Goal: Transaction & Acquisition: Purchase product/service

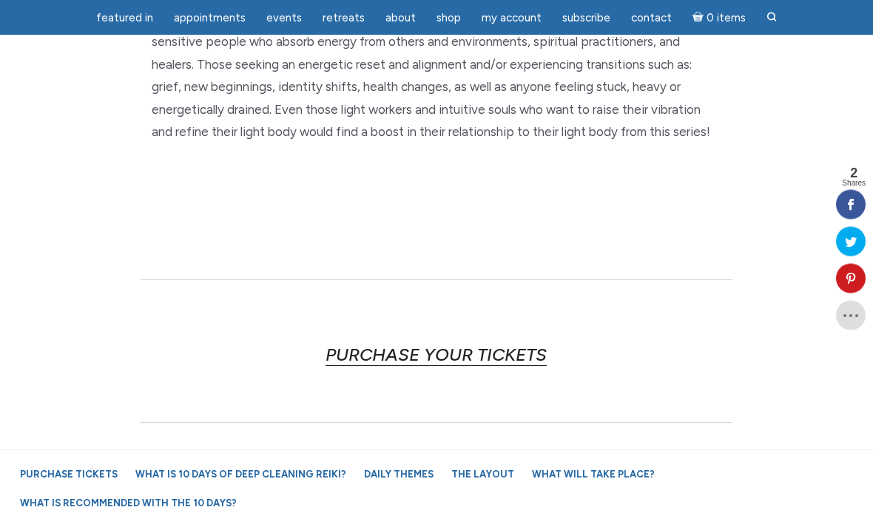
click at [507, 347] on link "PURCHASE YOUR TICKETS" at bounding box center [435, 356] width 221 height 22
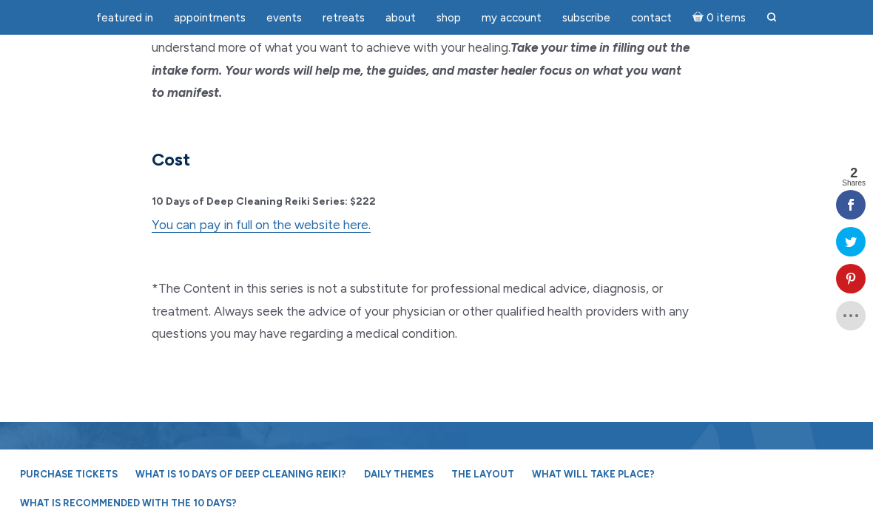
scroll to position [4101, 0]
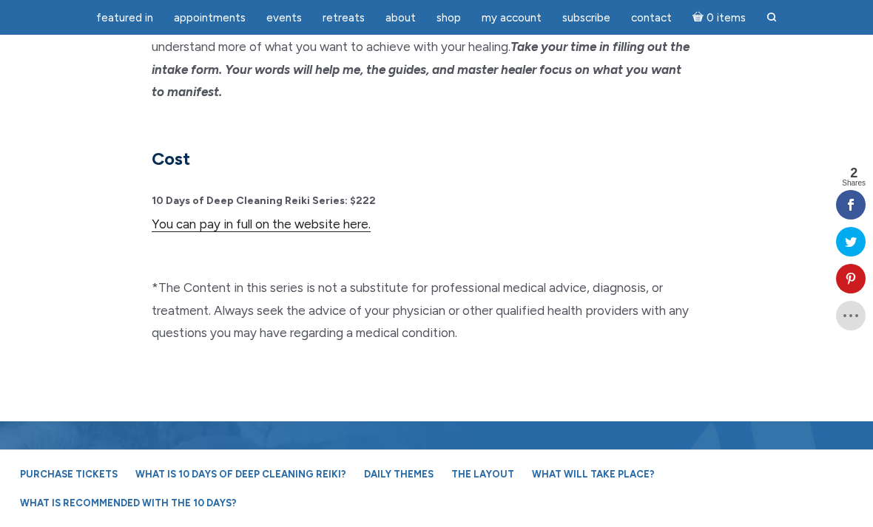
click at [338, 217] on link "You can pay in full on the website here." at bounding box center [261, 225] width 219 height 16
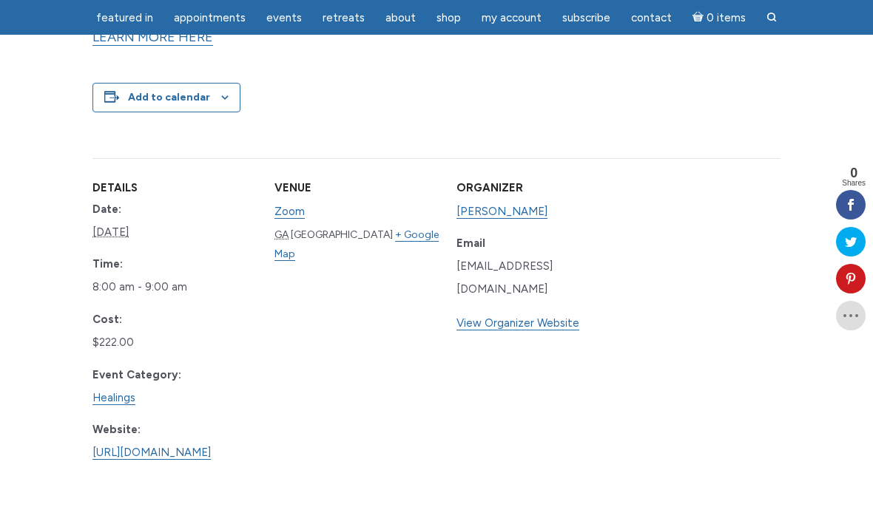
scroll to position [853, 0]
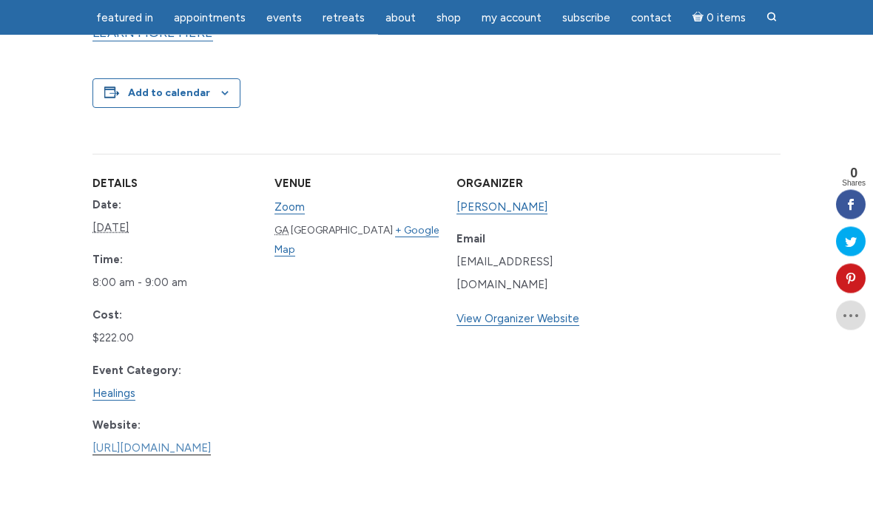
click at [152, 442] on link "[URL][DOMAIN_NAME]" at bounding box center [151, 449] width 118 height 14
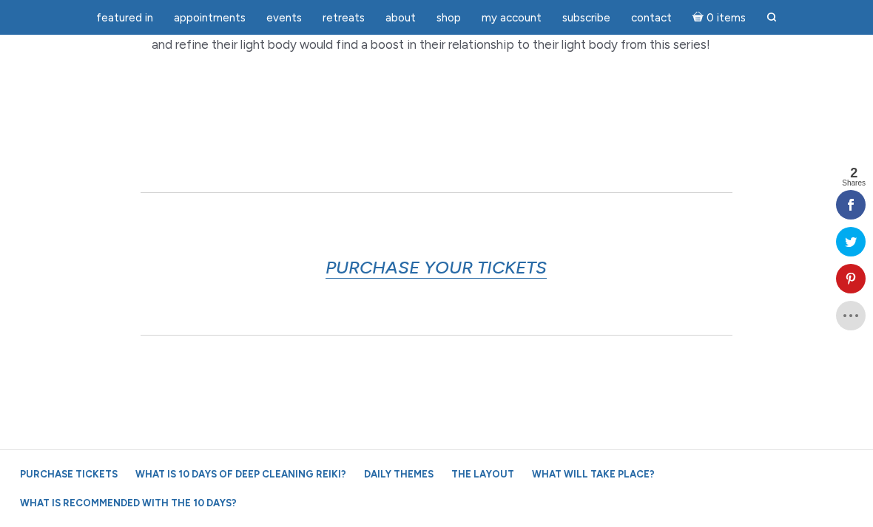
scroll to position [791, 0]
click at [478, 255] on link "PURCHASE YOUR TICKETS" at bounding box center [435, 266] width 221 height 22
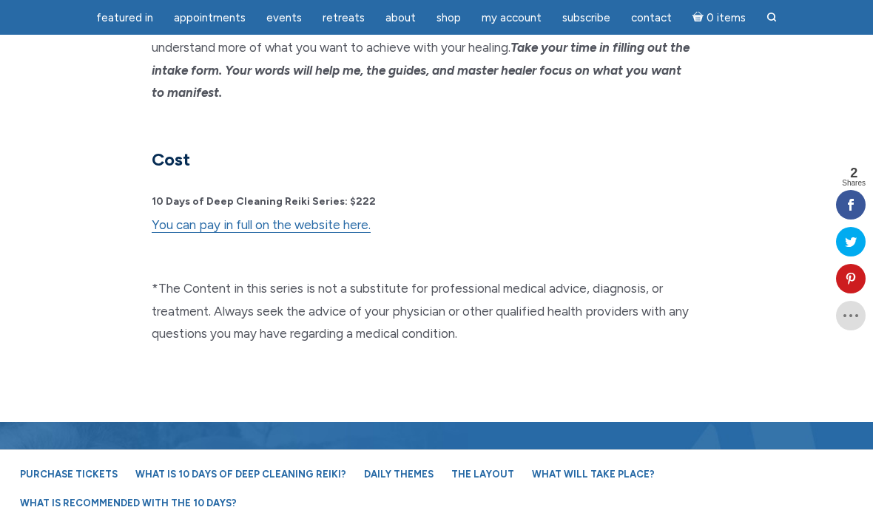
scroll to position [4101, 0]
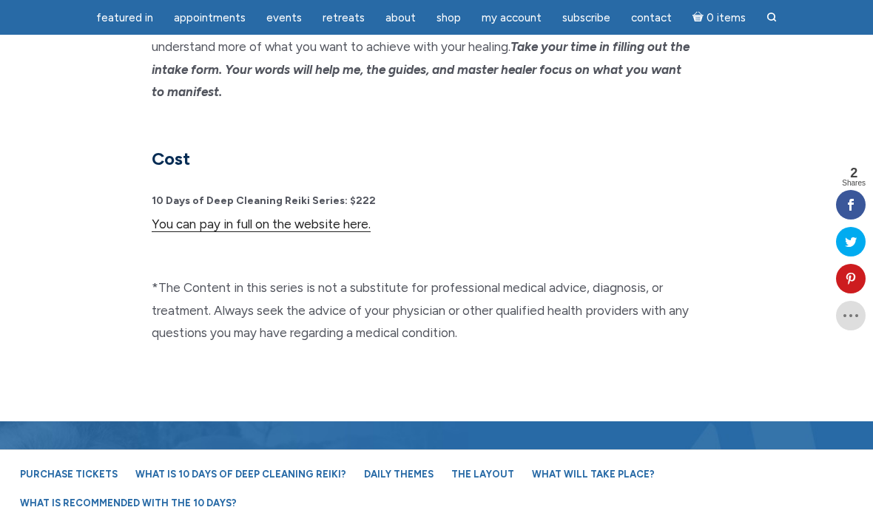
click at [267, 217] on link "You can pay in full on the website here." at bounding box center [261, 225] width 219 height 16
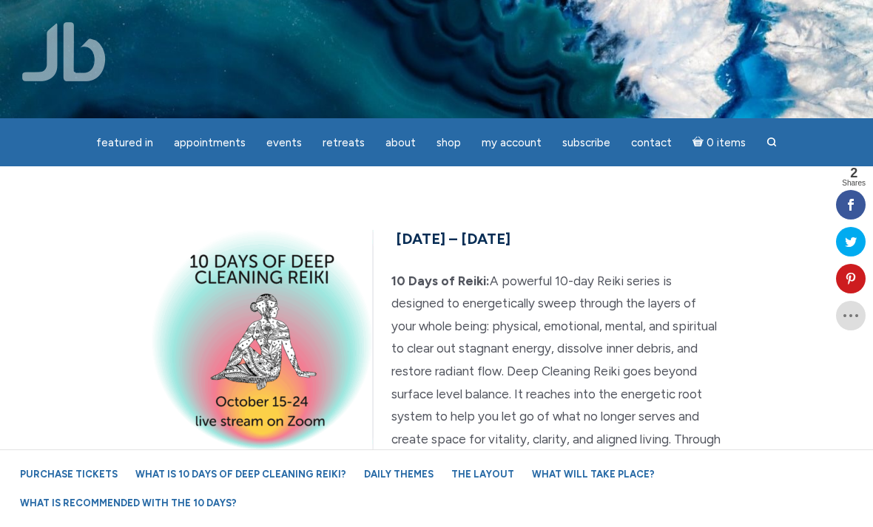
scroll to position [4149, 0]
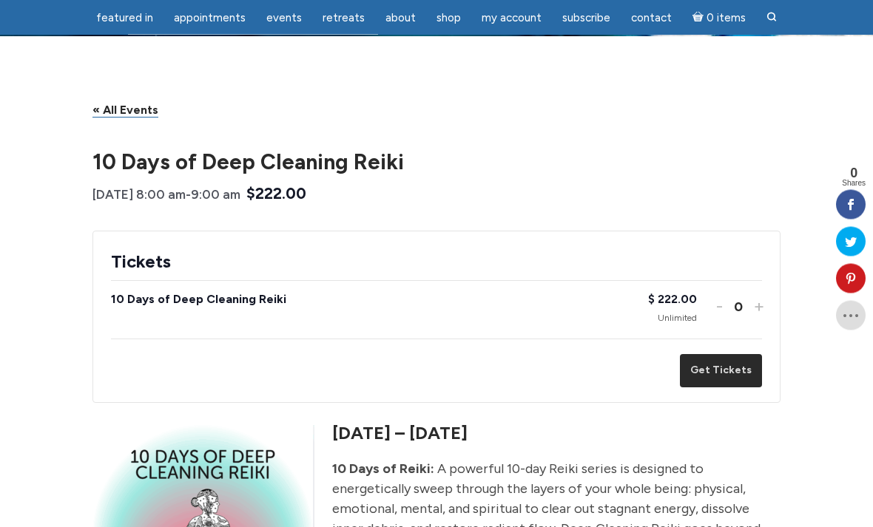
scroll to position [85, 0]
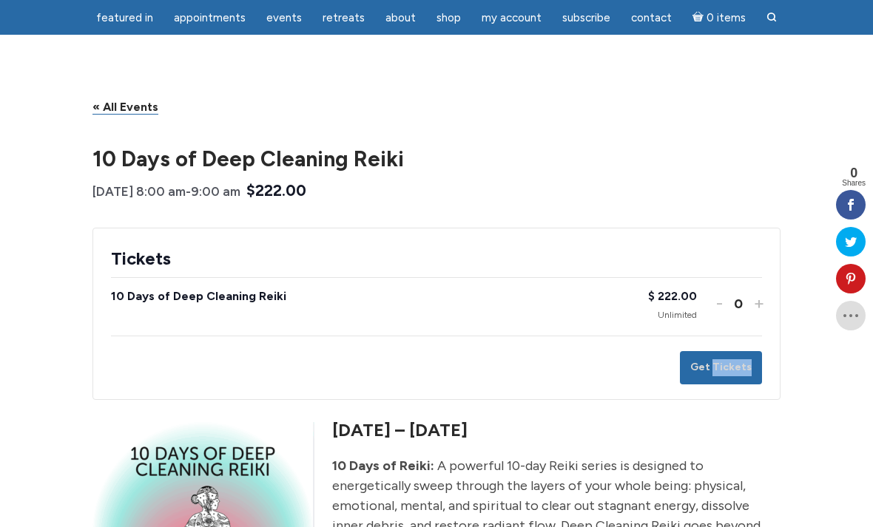
click at [742, 424] on h5 "[DATE] – [DATE]" at bounding box center [436, 430] width 688 height 25
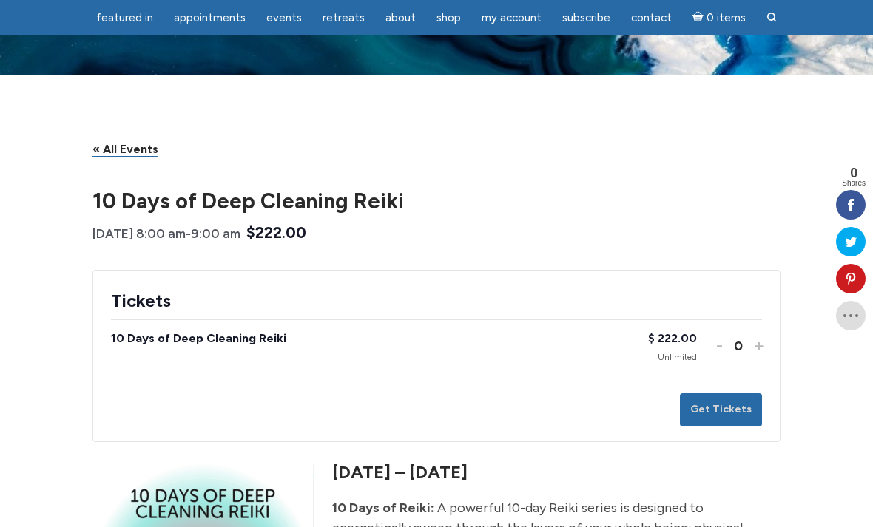
scroll to position [0, 0]
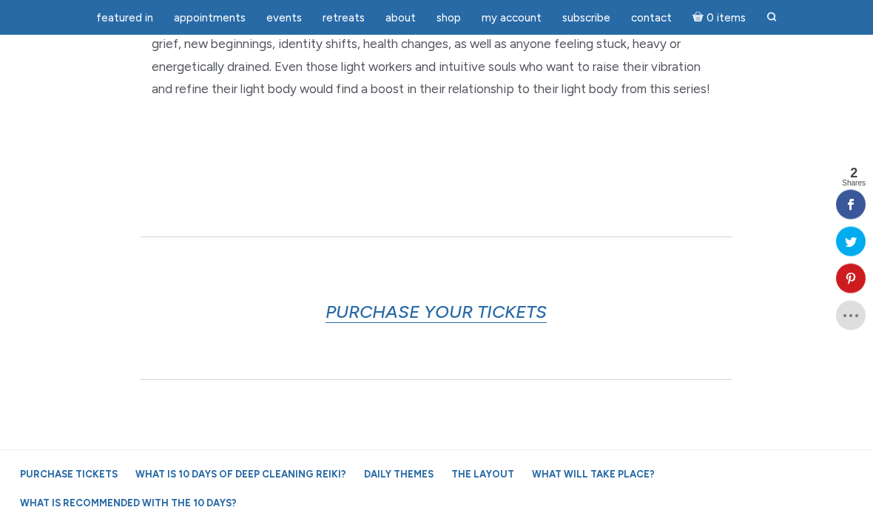
scroll to position [755, 0]
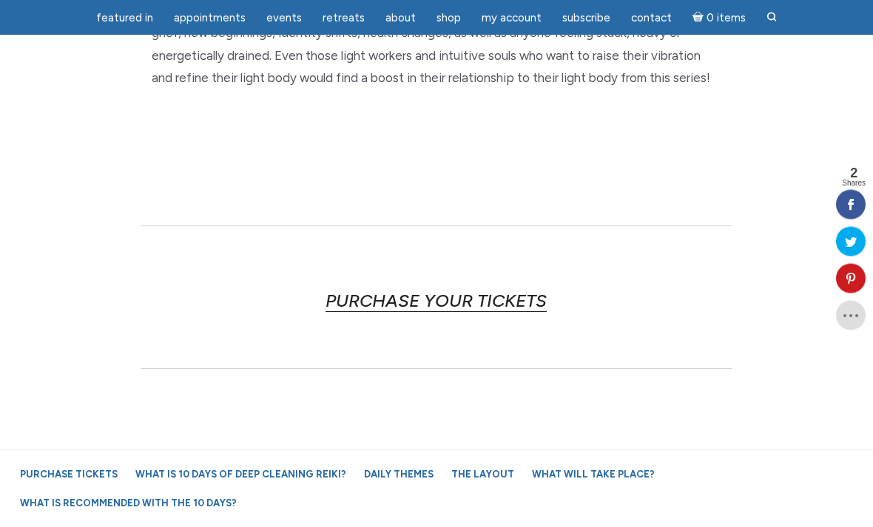
click at [496, 291] on link "PURCHASE YOUR TICKETS" at bounding box center [435, 302] width 221 height 22
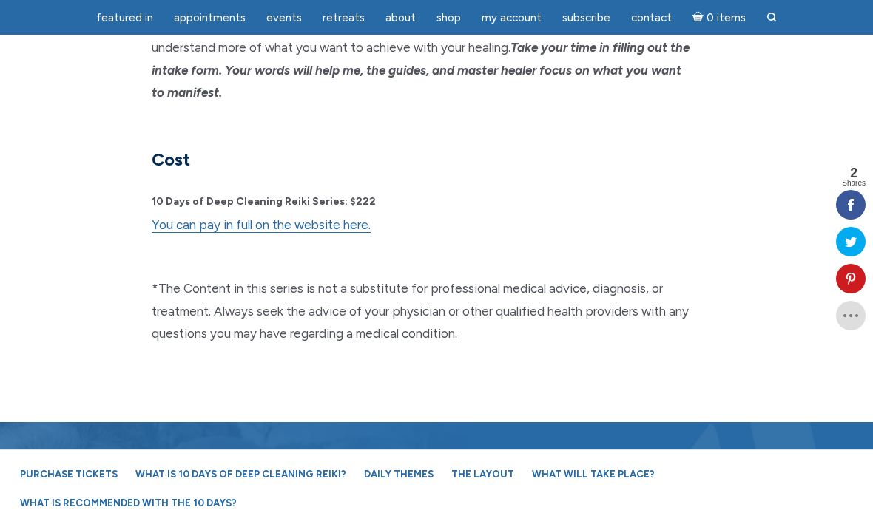
scroll to position [4101, 0]
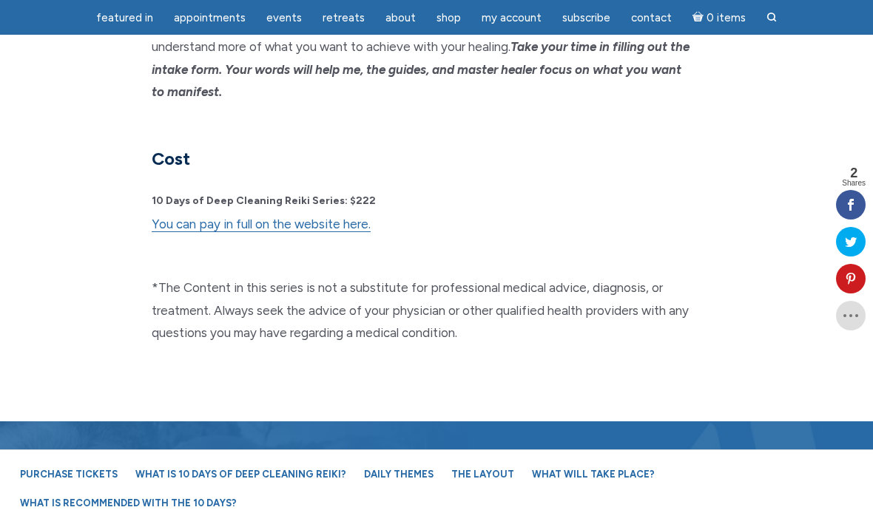
click at [305, 195] on strong "10 Days of Deep Cleaning Reiki Series: $222" at bounding box center [264, 201] width 224 height 13
click at [304, 217] on link "You can pay in full on the website here." at bounding box center [261, 225] width 219 height 16
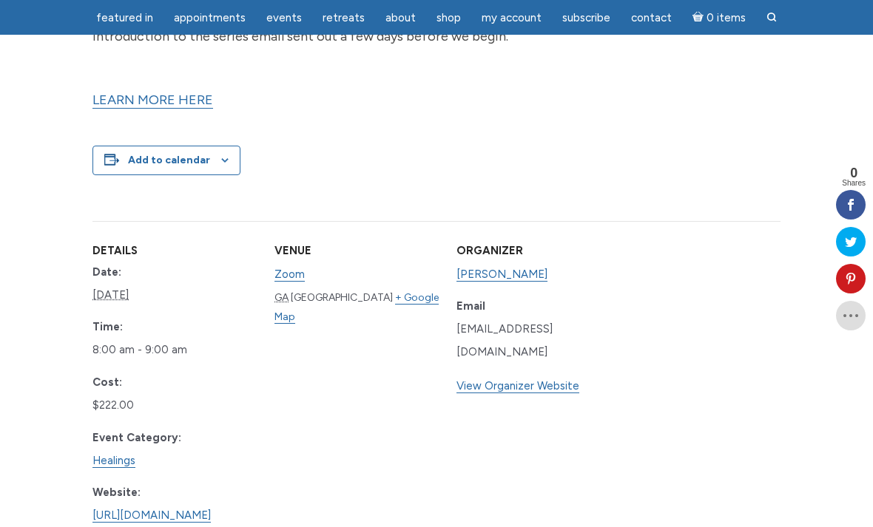
scroll to position [786, 0]
click at [579, 380] on link "View Organizer Website" at bounding box center [517, 387] width 123 height 14
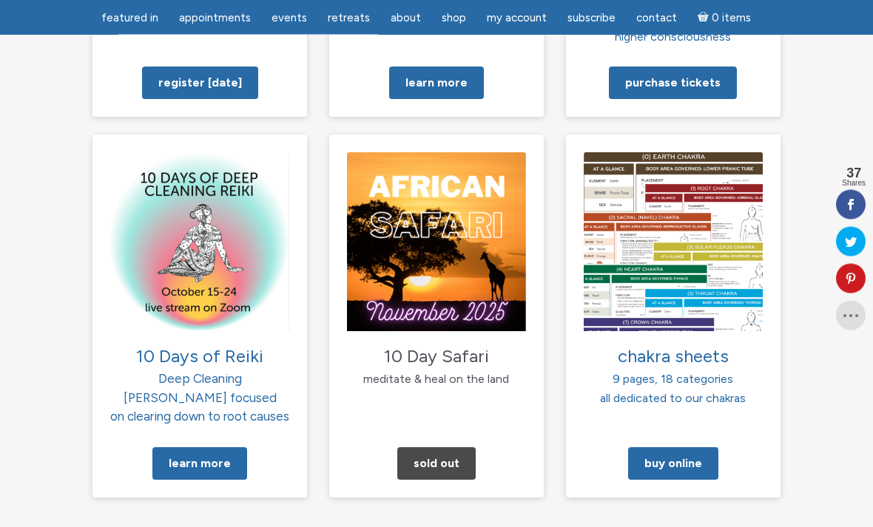
scroll to position [1510, 0]
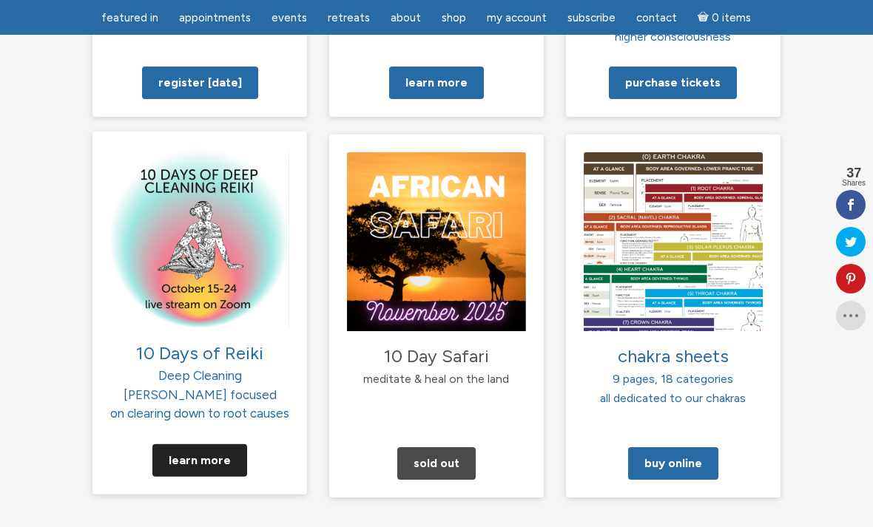
click at [206, 445] on link "Learn More" at bounding box center [199, 461] width 95 height 33
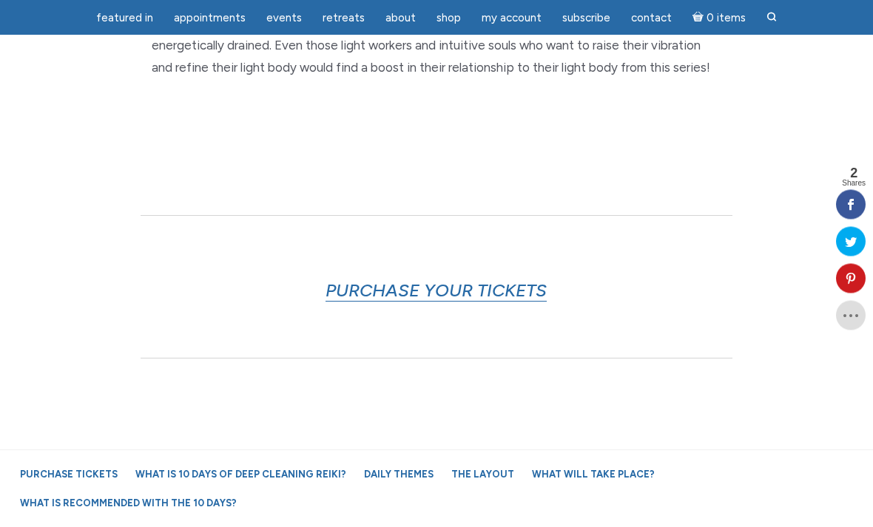
scroll to position [765, 0]
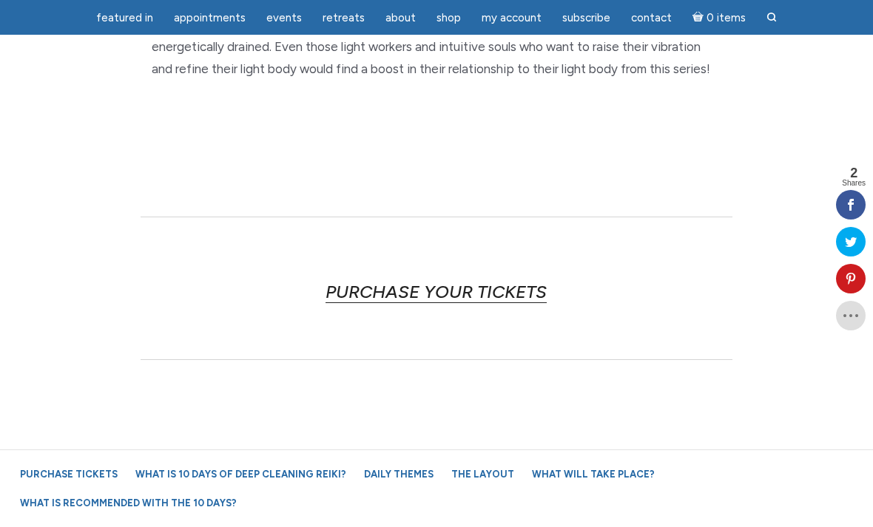
click at [535, 281] on link "PURCHASE YOUR TICKETS" at bounding box center [435, 292] width 221 height 22
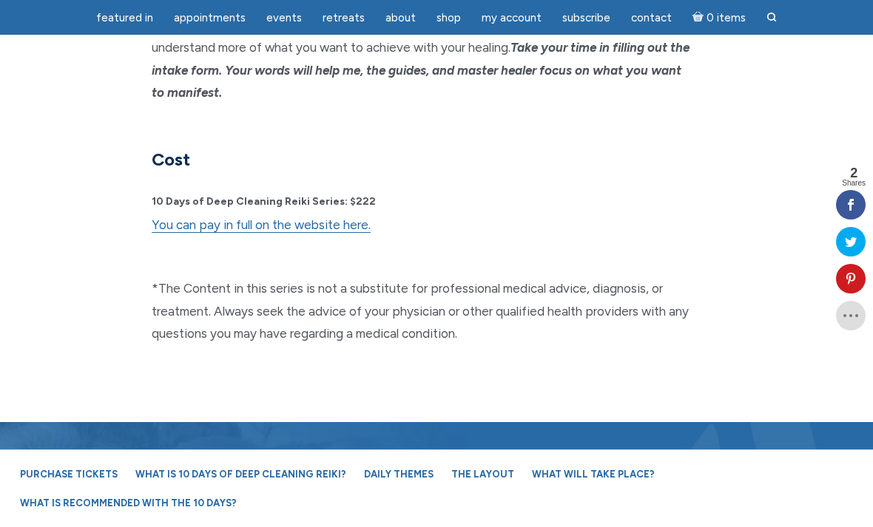
scroll to position [4101, 0]
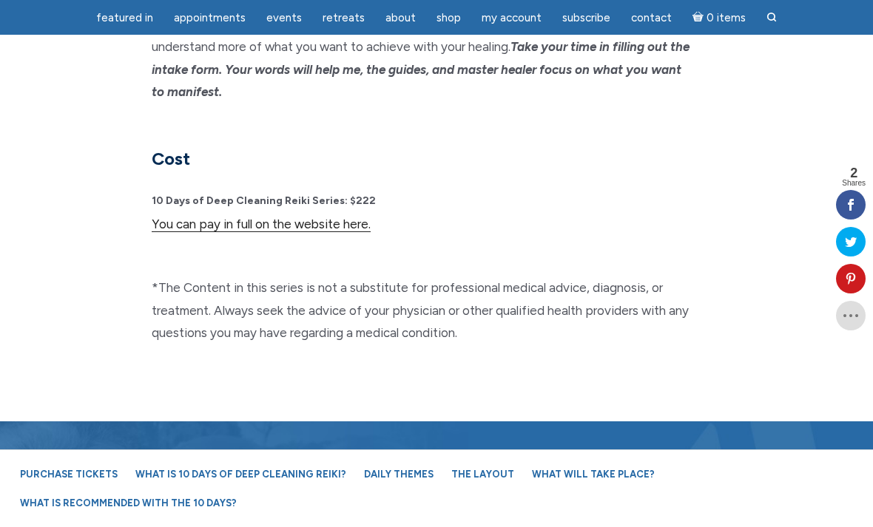
click at [351, 217] on link "You can pay in full on the website here." at bounding box center [261, 225] width 219 height 16
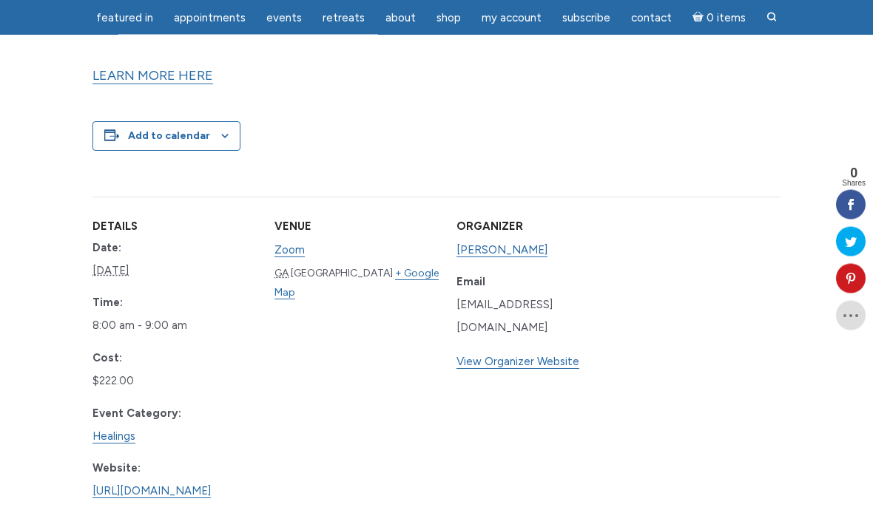
scroll to position [828, 0]
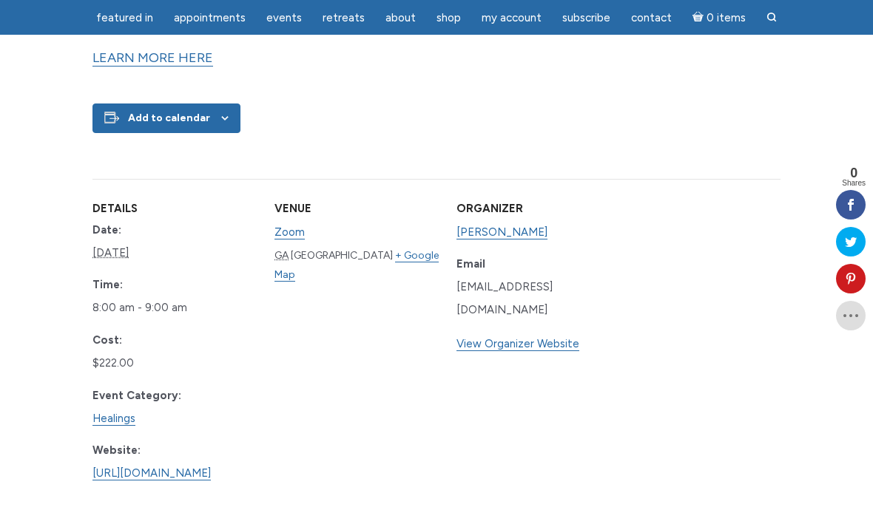
click at [222, 104] on div "Add to calendar" at bounding box center [166, 119] width 148 height 30
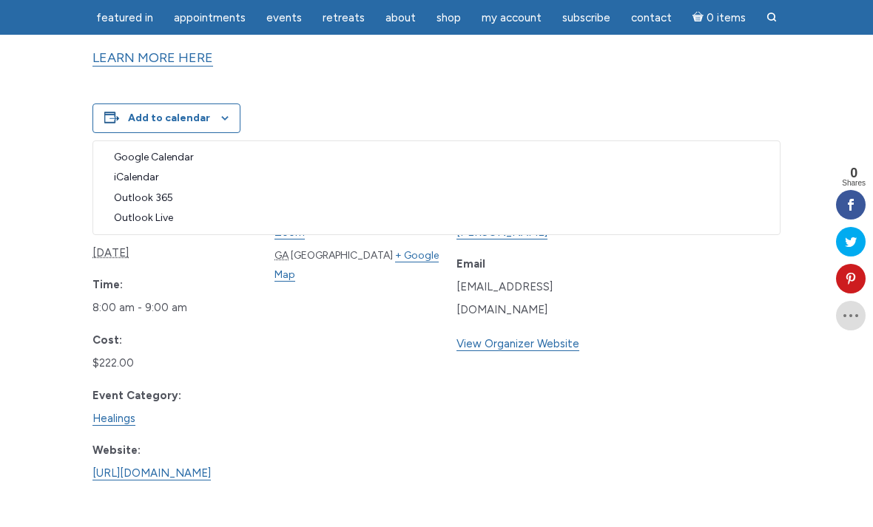
click at [247, 297] on dl "Date: October 15 Time: 8:00 am - 9:00 am Cost: $222.00 Event Category: Healings…" at bounding box center [174, 353] width 164 height 264
click at [615, 104] on div "Add to calendar Google Calendar iCalendar Outlook 365 Outlook Live" at bounding box center [436, 119] width 688 height 30
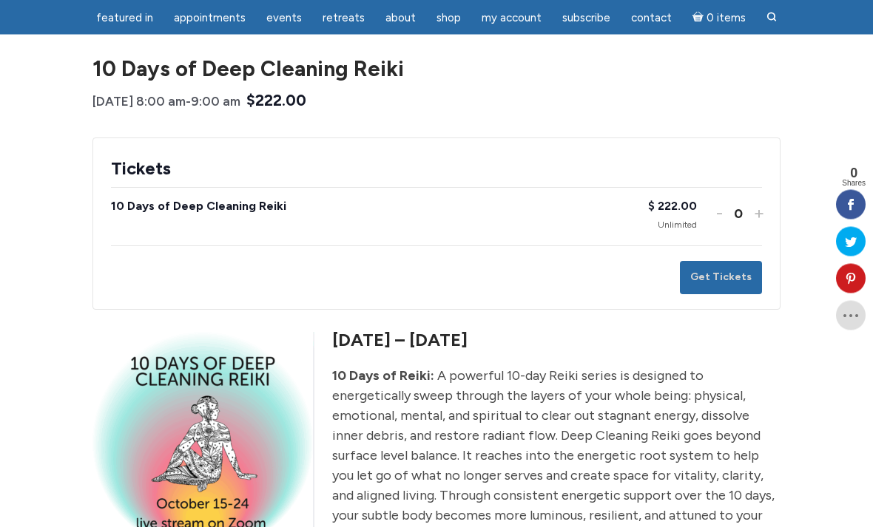
scroll to position [175, 0]
click at [771, 328] on h5 "[DATE] – [DATE]" at bounding box center [436, 340] width 688 height 25
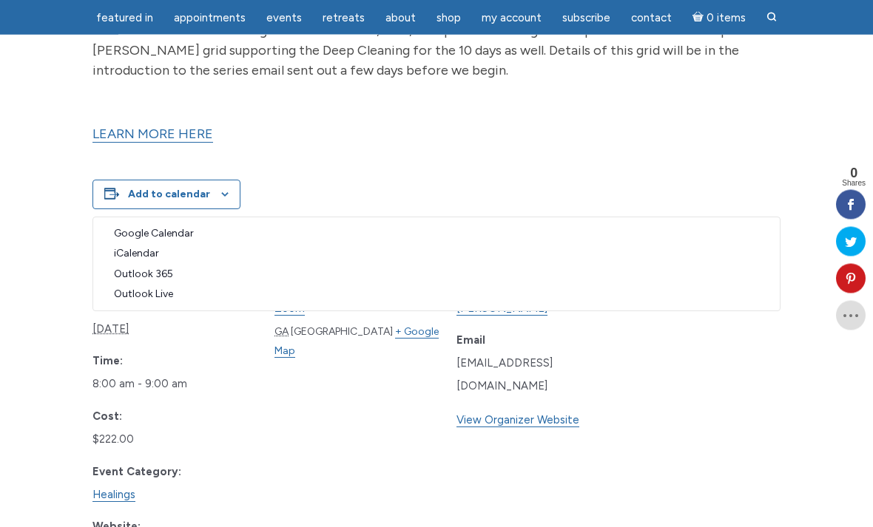
scroll to position [752, 0]
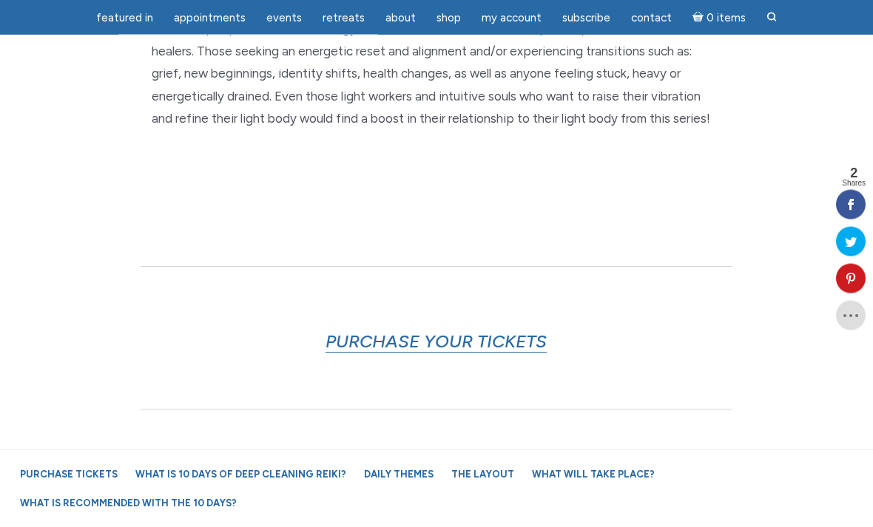
scroll to position [720, 0]
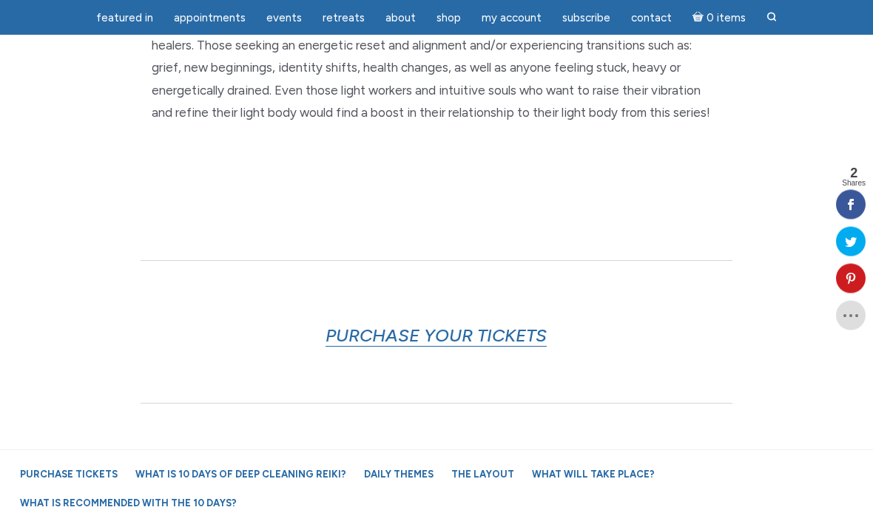
click at [533, 328] on link "PURCHASE YOUR TICKETS" at bounding box center [435, 336] width 221 height 22
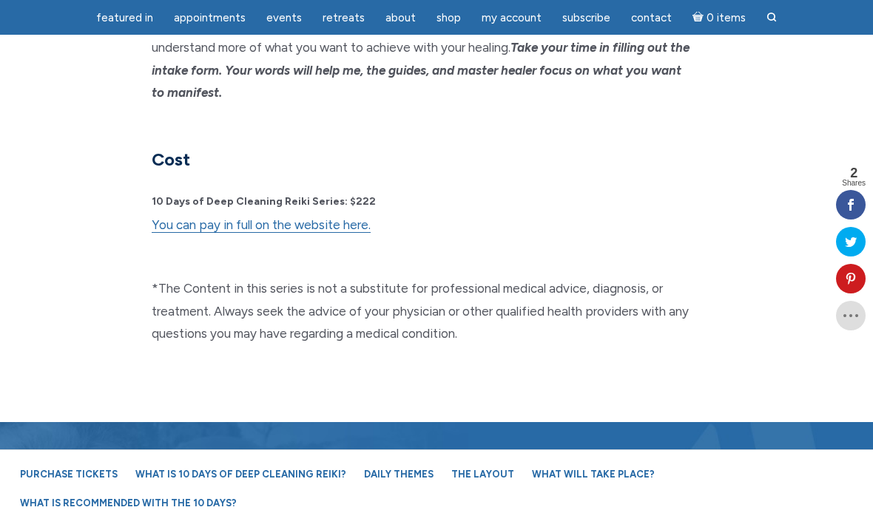
scroll to position [4101, 0]
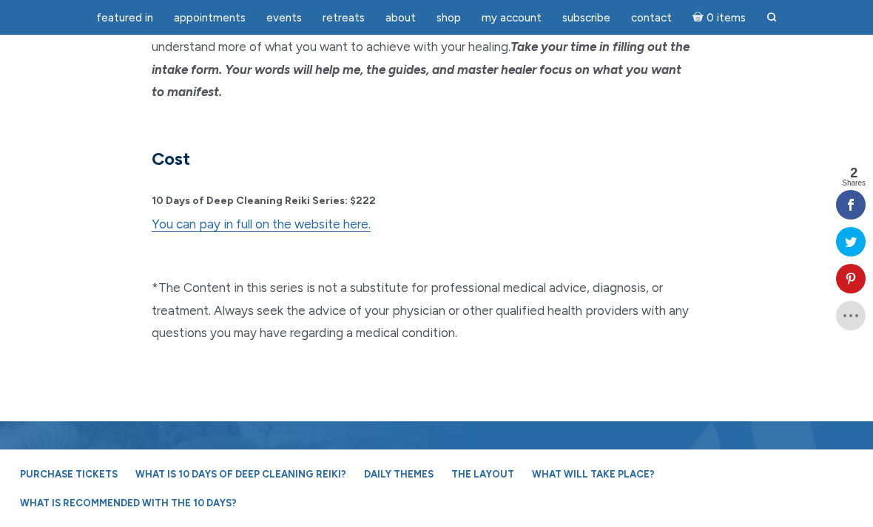
click at [325, 217] on link "You can pay in full on the website here." at bounding box center [261, 225] width 219 height 16
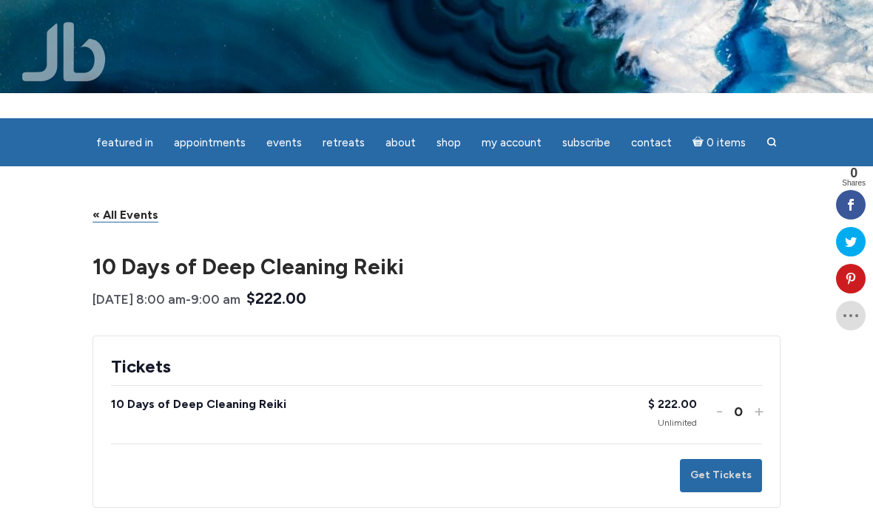
scroll to position [27, 0]
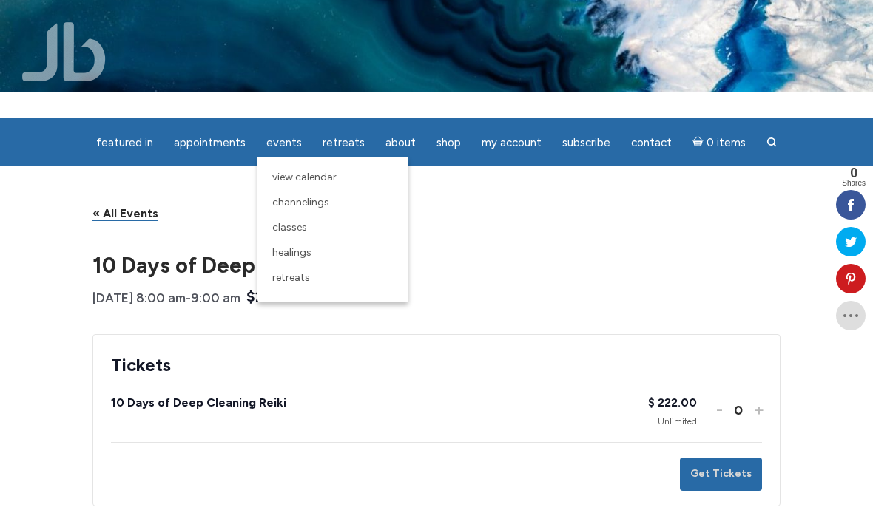
click at [300, 230] on span "Classes" at bounding box center [289, 227] width 35 height 13
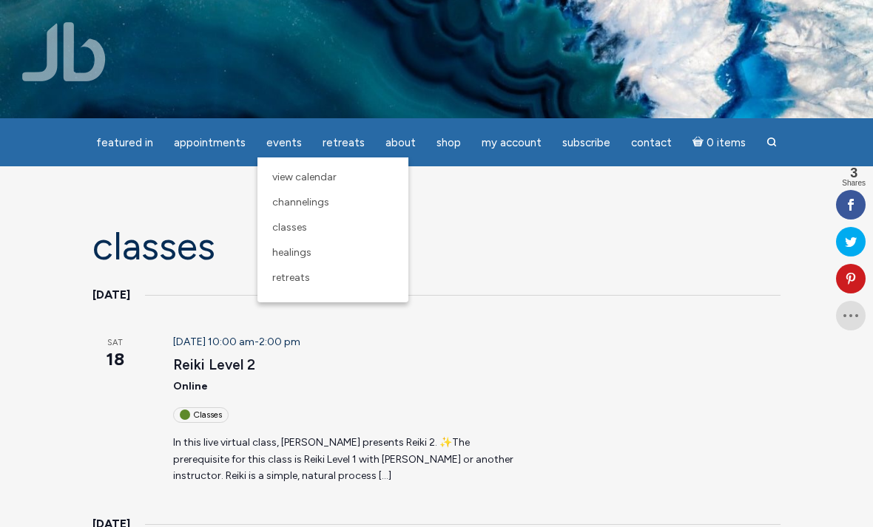
click at [308, 254] on span "Healings" at bounding box center [291, 252] width 39 height 13
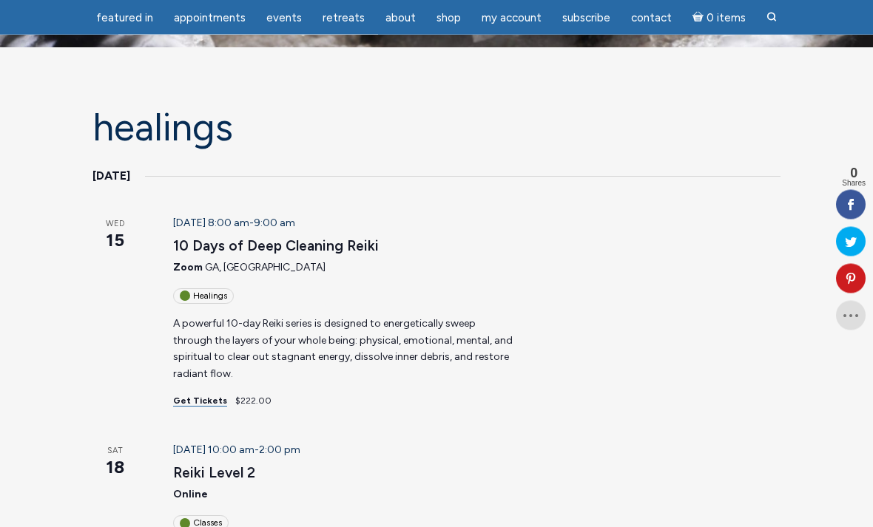
scroll to position [72, 0]
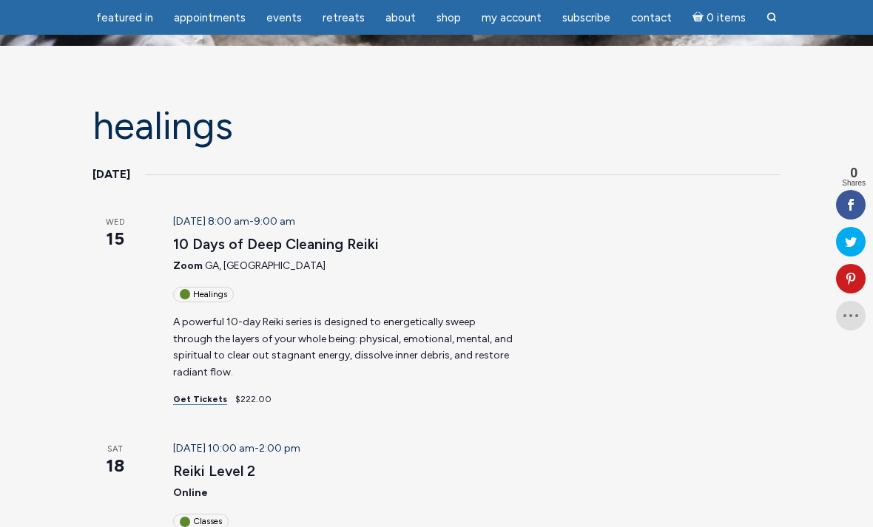
click at [193, 394] on link "Get Tickets" at bounding box center [200, 399] width 54 height 11
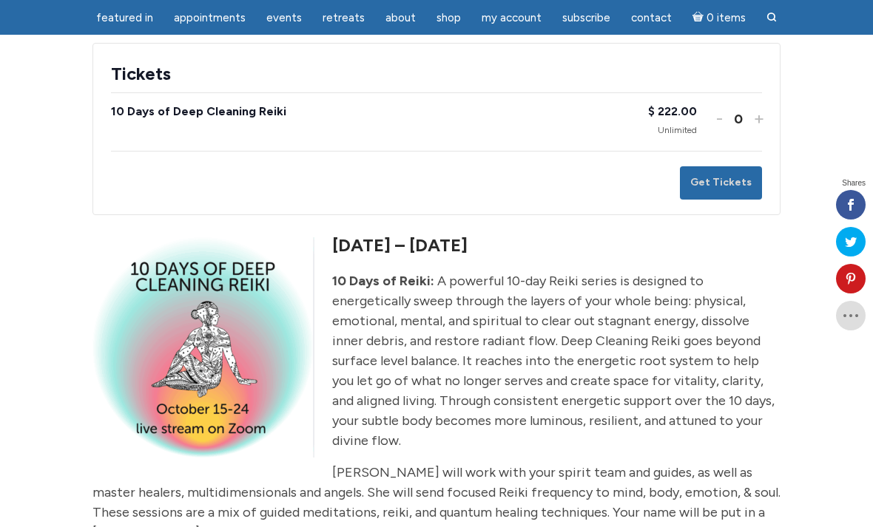
scroll to position [311, 0]
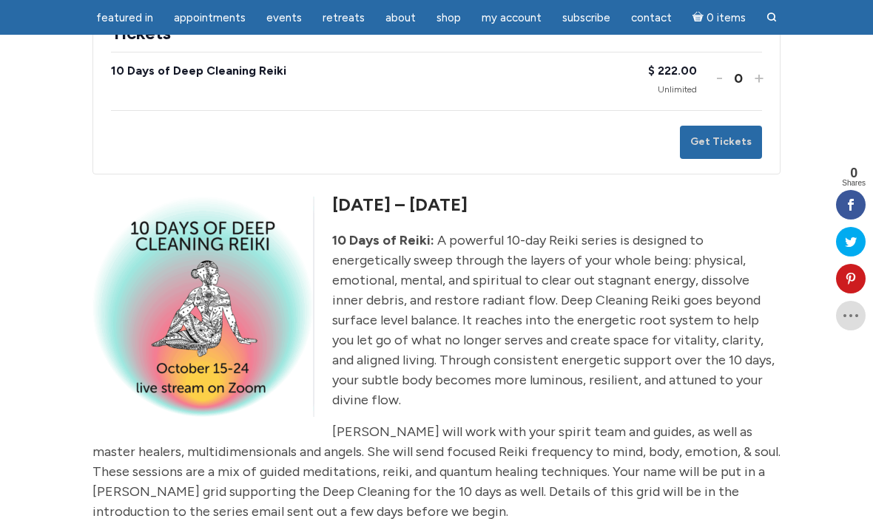
click at [721, 121] on div "Quantity: 0 Total: $ 0.00 Get Tickets" at bounding box center [436, 134] width 651 height 49
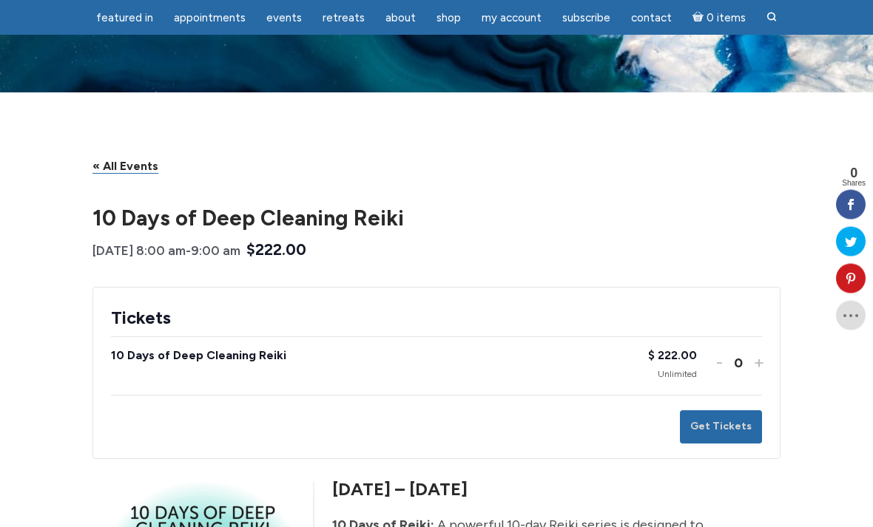
scroll to position [0, 0]
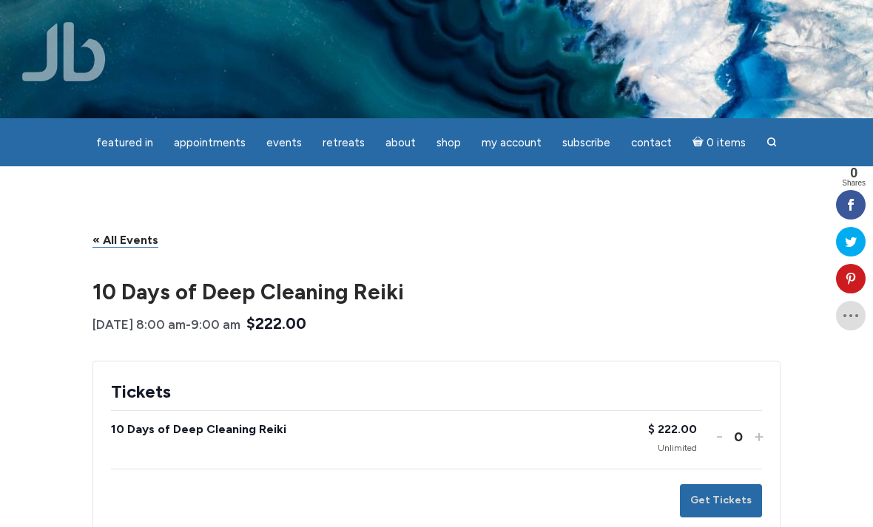
click at [651, 143] on span "Contact" at bounding box center [651, 142] width 41 height 13
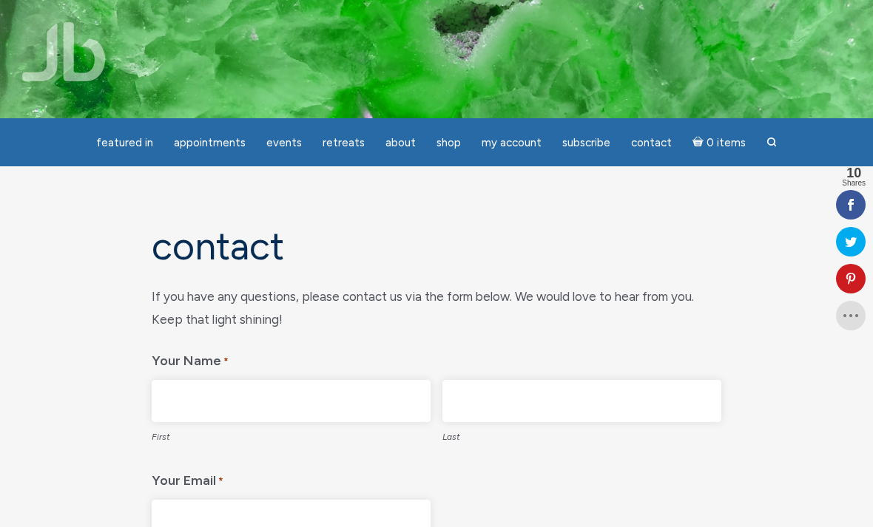
click at [351, 402] on input "First" at bounding box center [291, 401] width 279 height 42
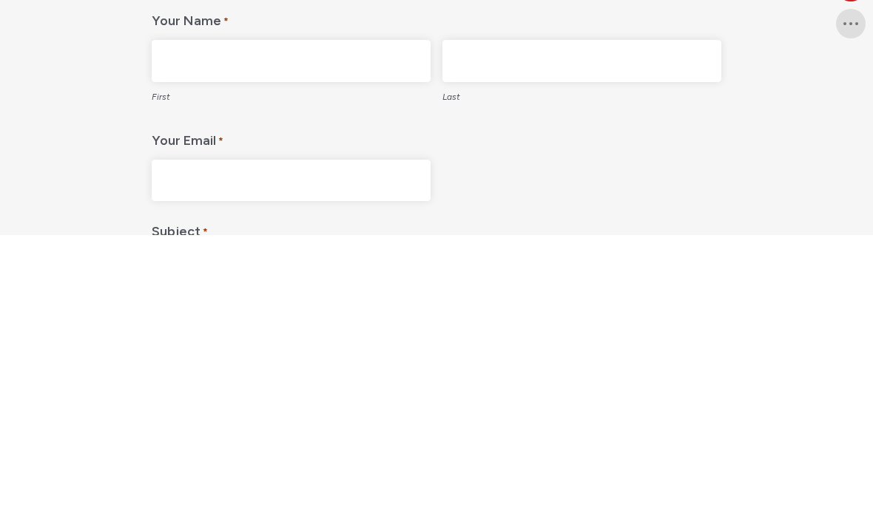
type input "s"
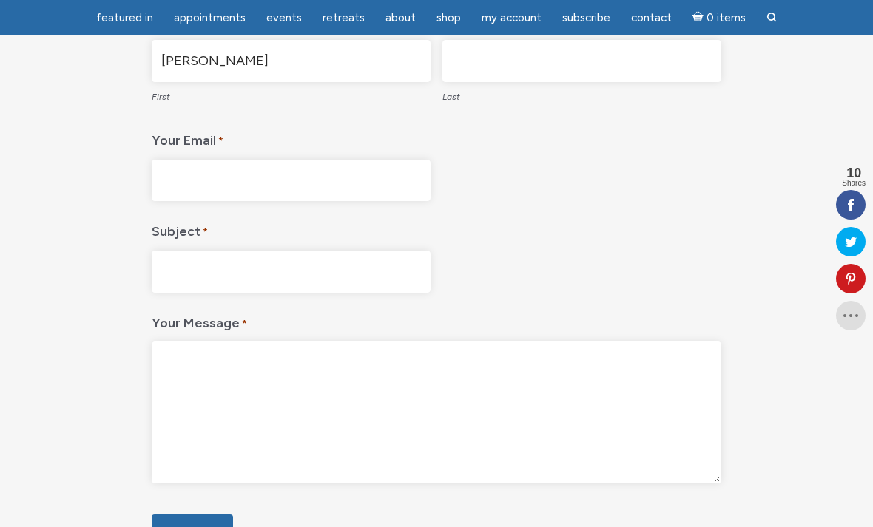
type input "Stacey"
type input "Lee"
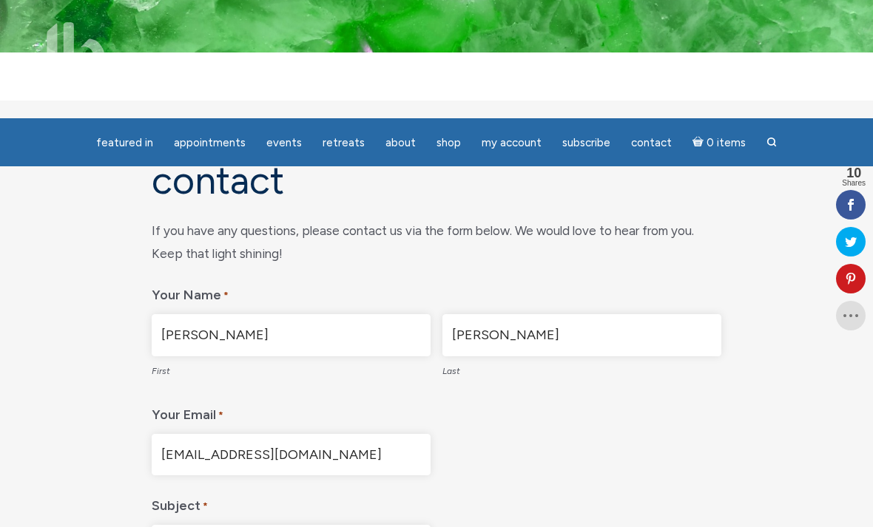
scroll to position [0, 0]
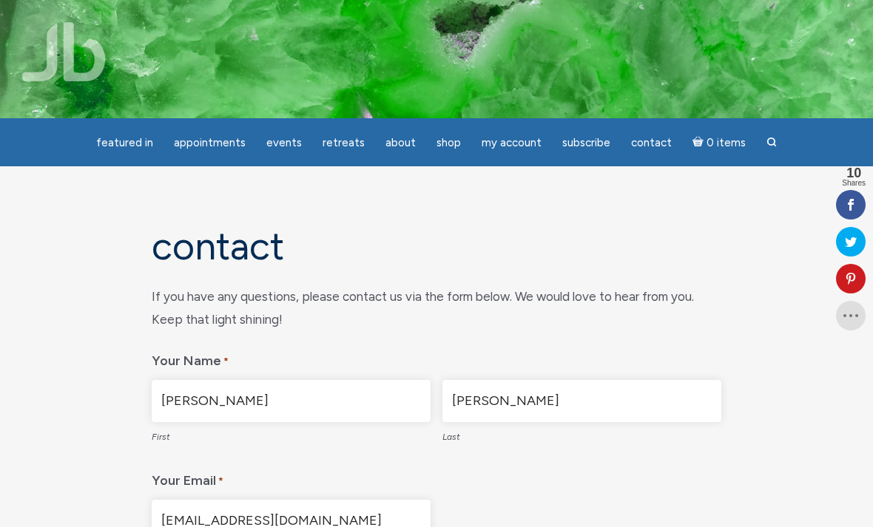
type input "slee5576@centurytel.net"
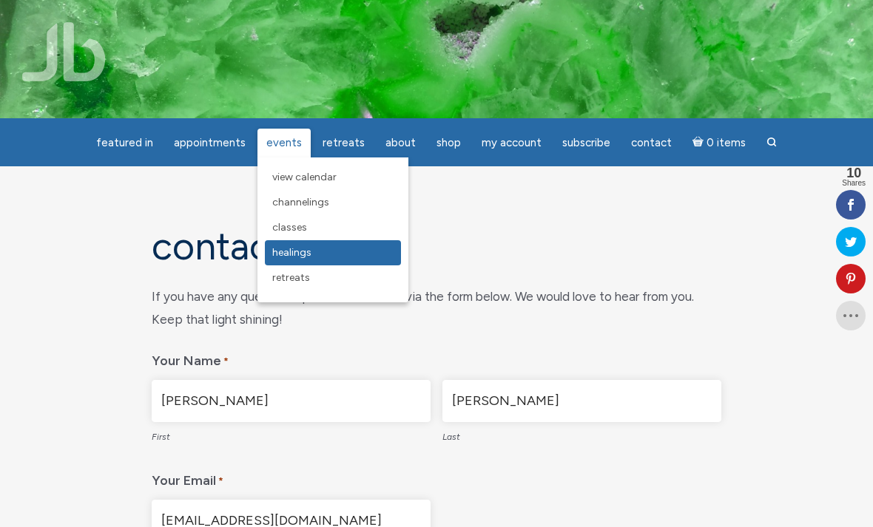
click at [305, 253] on span "Healings" at bounding box center [291, 252] width 39 height 13
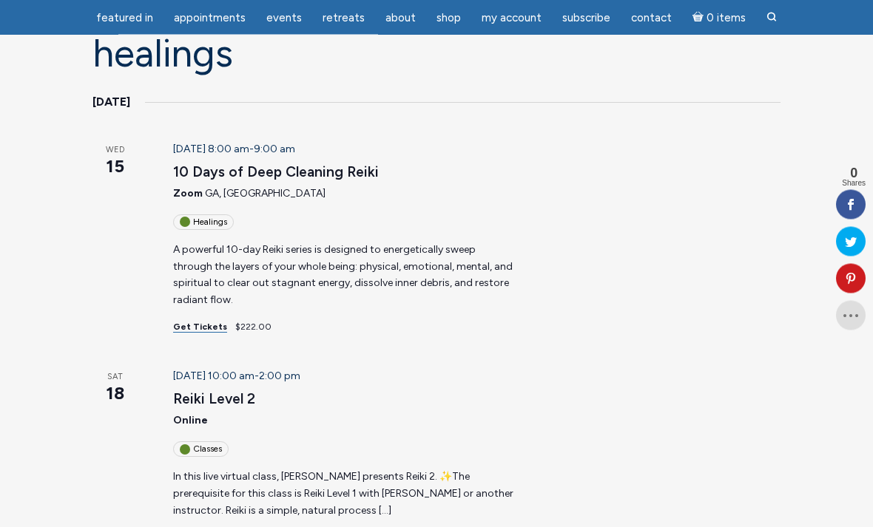
scroll to position [146, 0]
click at [203, 321] on link "Get Tickets" at bounding box center [200, 326] width 54 height 11
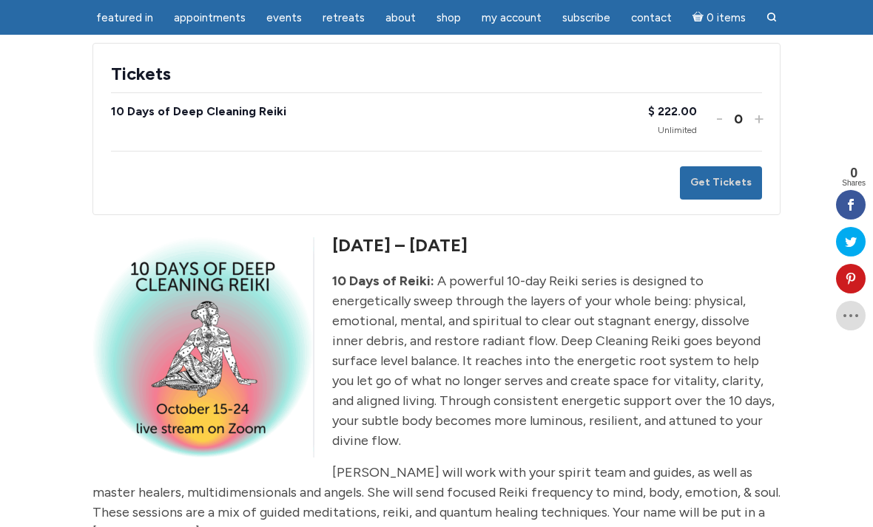
scroll to position [311, 0]
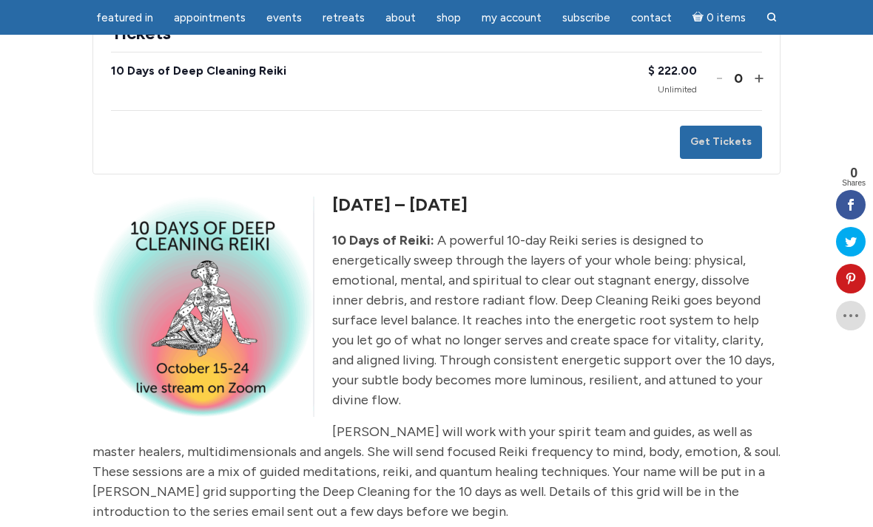
click at [762, 70] on button "Increase ticket quantity for 10 Days of Deep Cleaning Reiki +" at bounding box center [757, 77] width 9 height 21
click at [740, 141] on button "Get Tickets" at bounding box center [721, 142] width 82 height 33
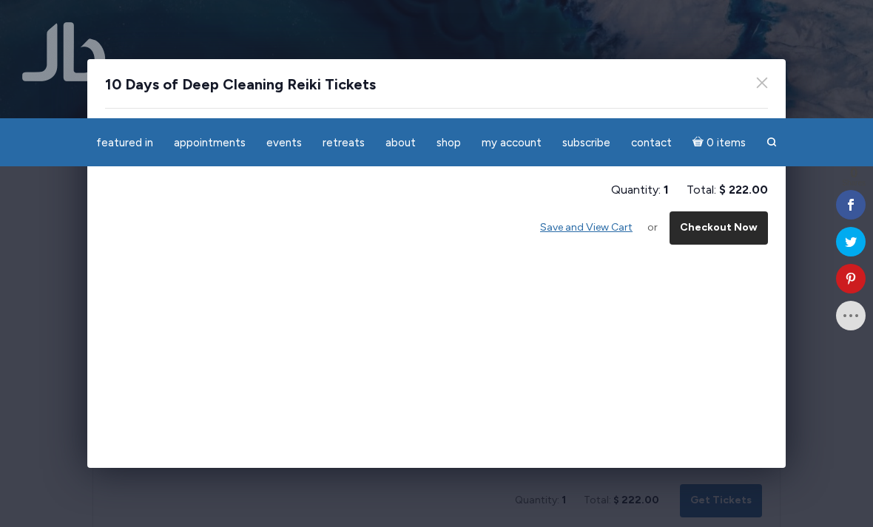
click at [723, 232] on button "Checkout Now" at bounding box center [718, 228] width 98 height 33
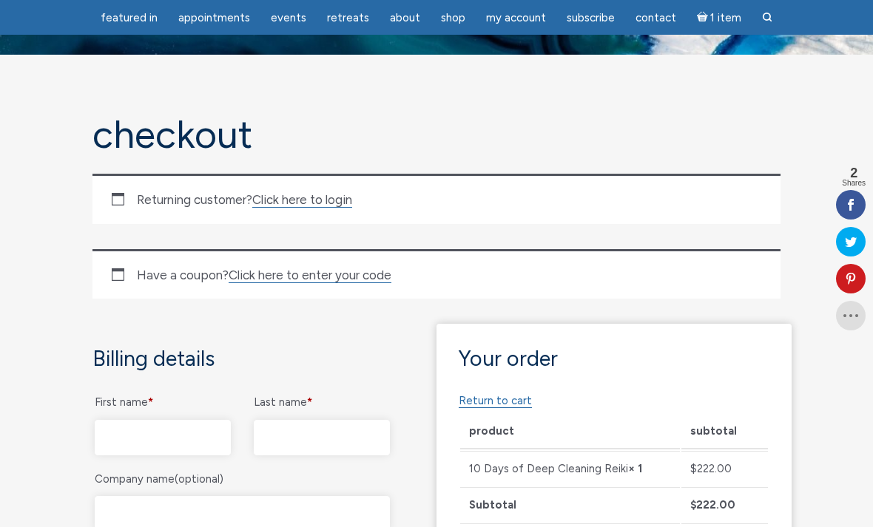
scroll to position [63, 0]
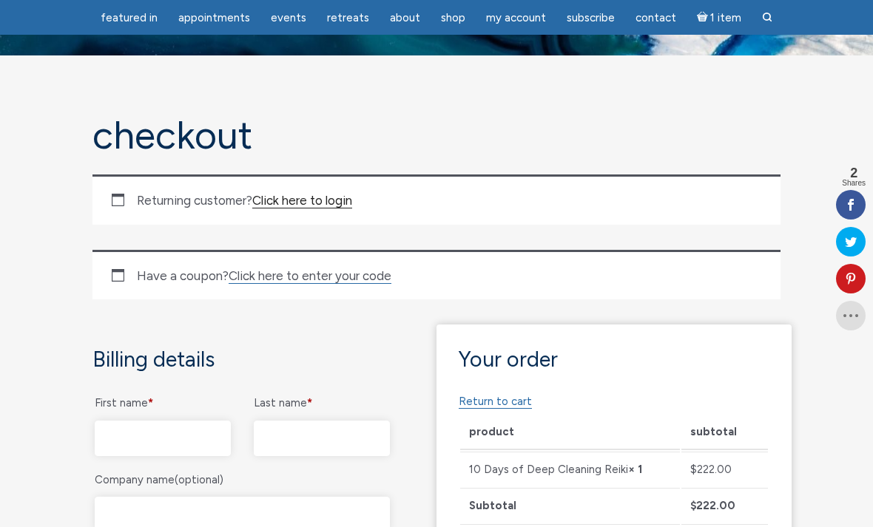
click at [325, 208] on link "Click here to login" at bounding box center [302, 201] width 100 height 16
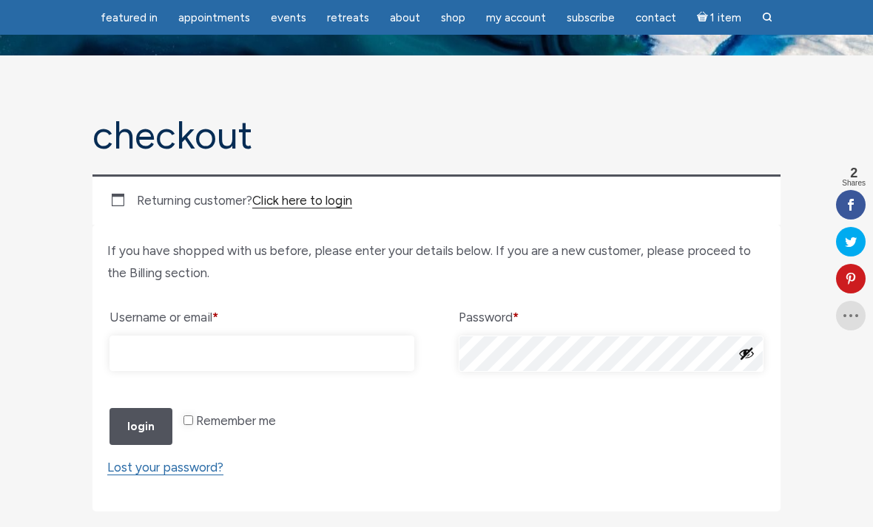
scroll to position [250, 0]
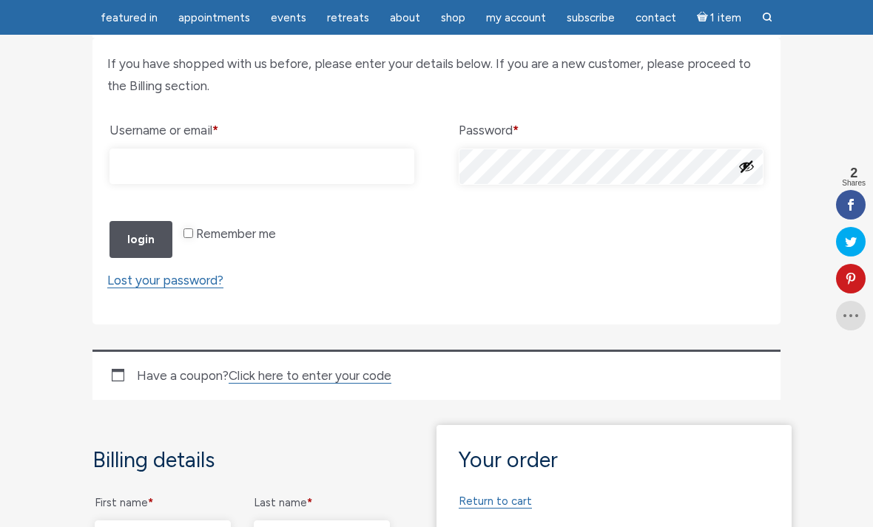
click at [381, 161] on input "Username or email * Required" at bounding box center [261, 167] width 305 height 36
type input "[EMAIL_ADDRESS][DOMAIN_NAME]"
click at [743, 161] on button "Show password" at bounding box center [746, 166] width 16 height 16
click at [218, 246] on label "Remember me" at bounding box center [229, 233] width 92 height 25
click at [193, 238] on input "Remember me" at bounding box center [188, 234] width 10 height 10
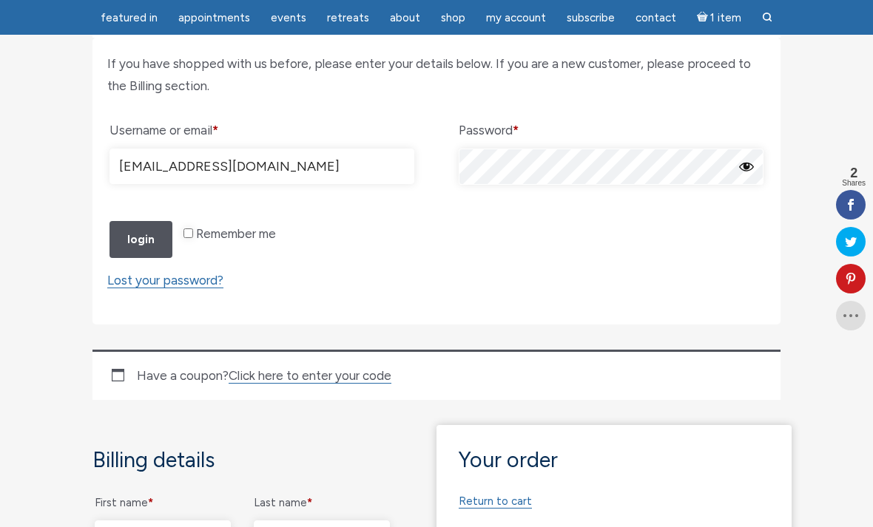
checkbox input "true"
click at [129, 259] on button "Login" at bounding box center [140, 240] width 63 height 38
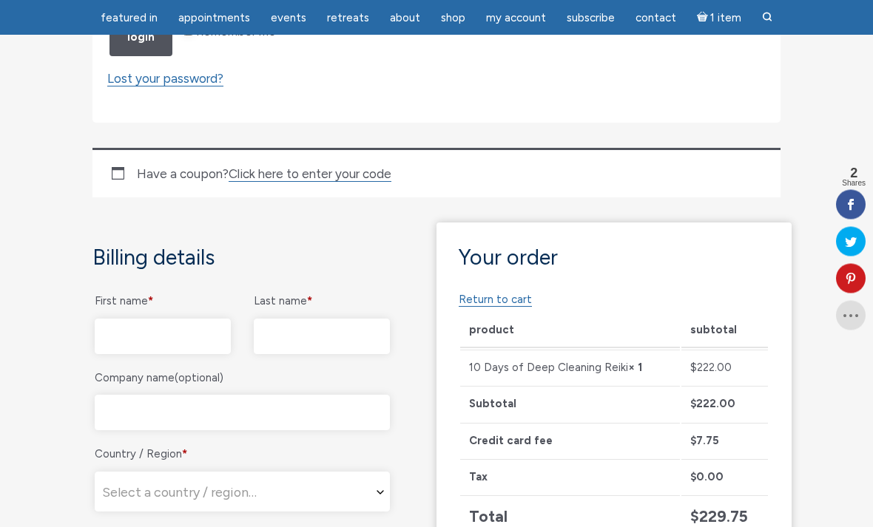
scroll to position [540, 0]
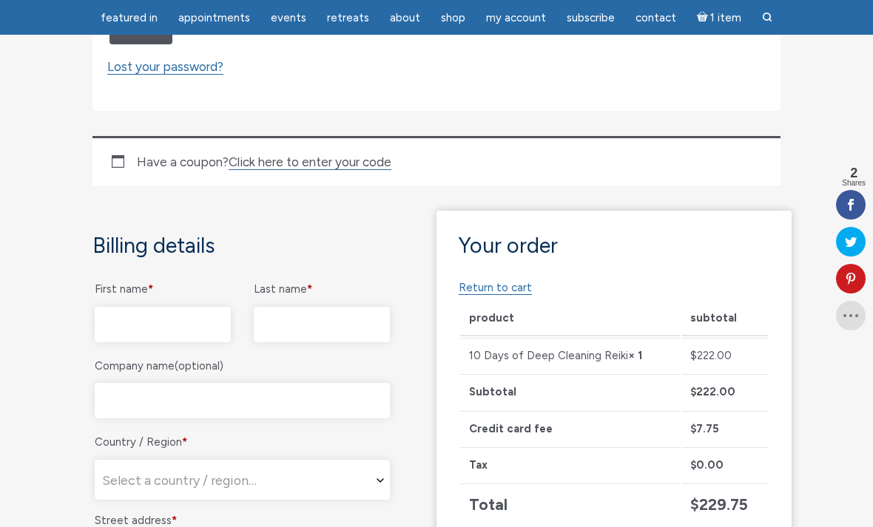
click at [172, 342] on input "First name *" at bounding box center [163, 325] width 136 height 36
type input "Stacey"
type input "Lee"
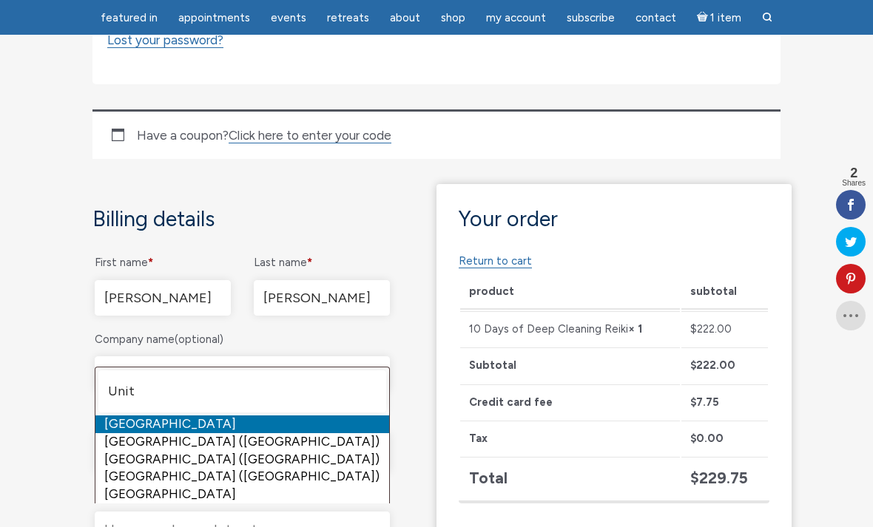
type input "Unite"
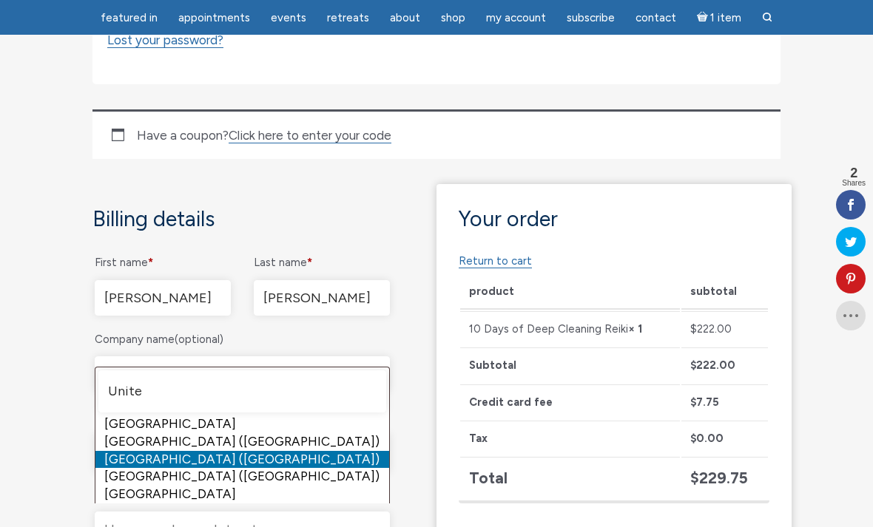
select select "US"
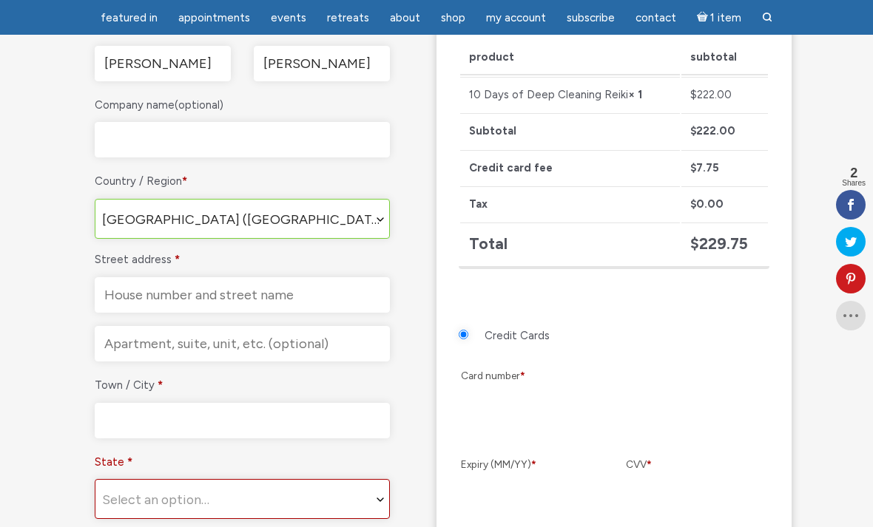
scroll to position [813, 0]
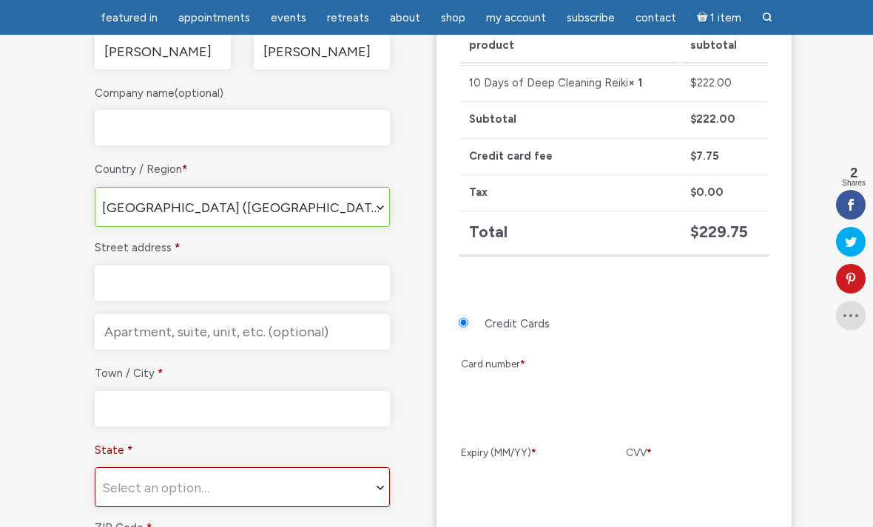
click at [359, 301] on input "Street address *" at bounding box center [242, 284] width 295 height 36
type input "E9362 [GEOGRAPHIC_DATA]"
type input "Colfax"
type input "54730"
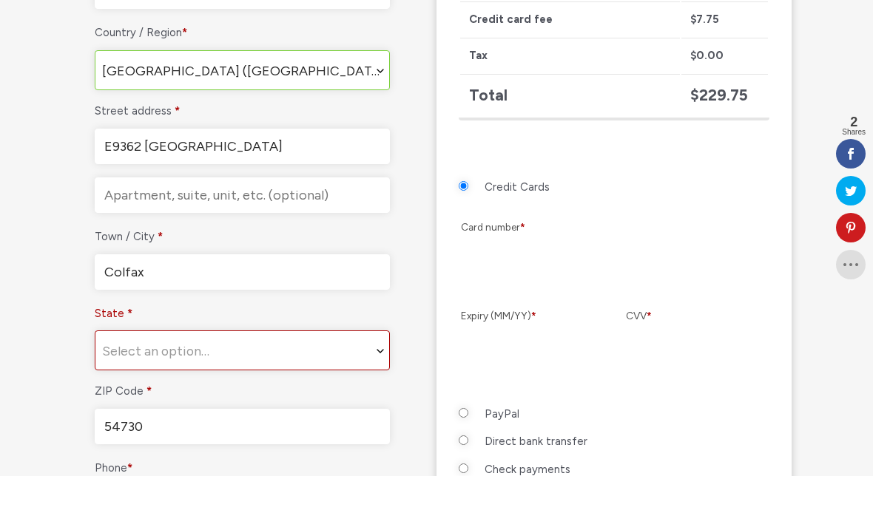
scroll to position [902, 0]
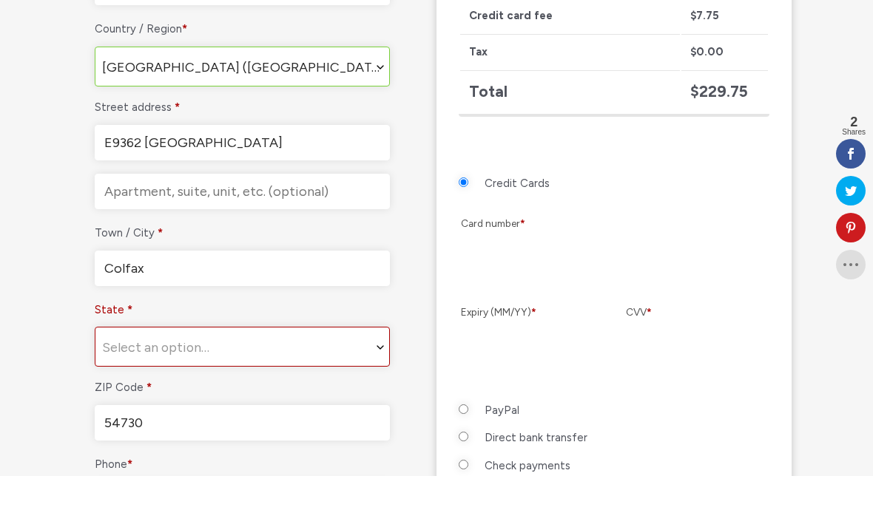
click at [381, 391] on span "State" at bounding box center [381, 399] width 15 height 40
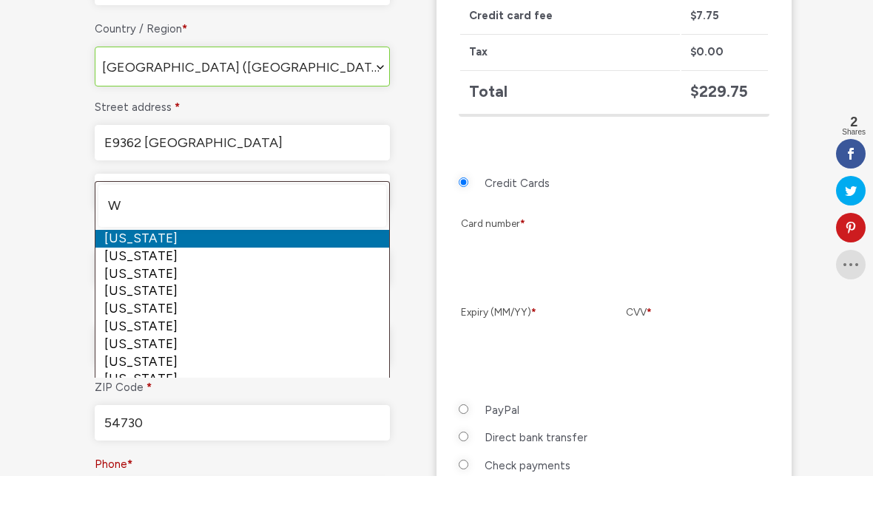
type input "WI"
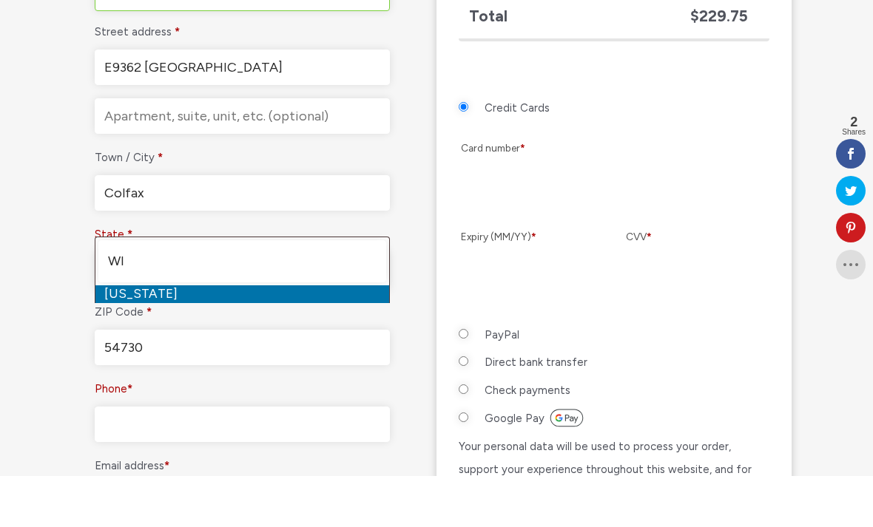
scroll to position [981, 0]
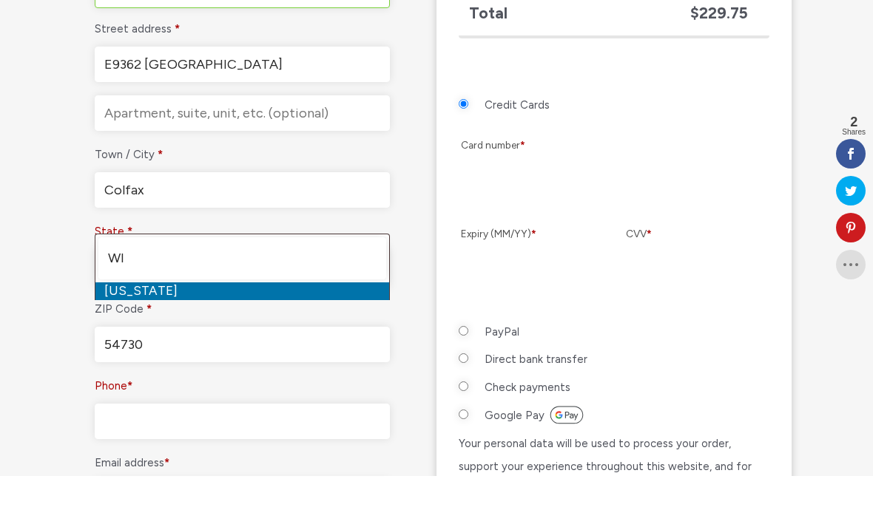
click at [325, 478] on input "Phone *" at bounding box center [242, 473] width 295 height 36
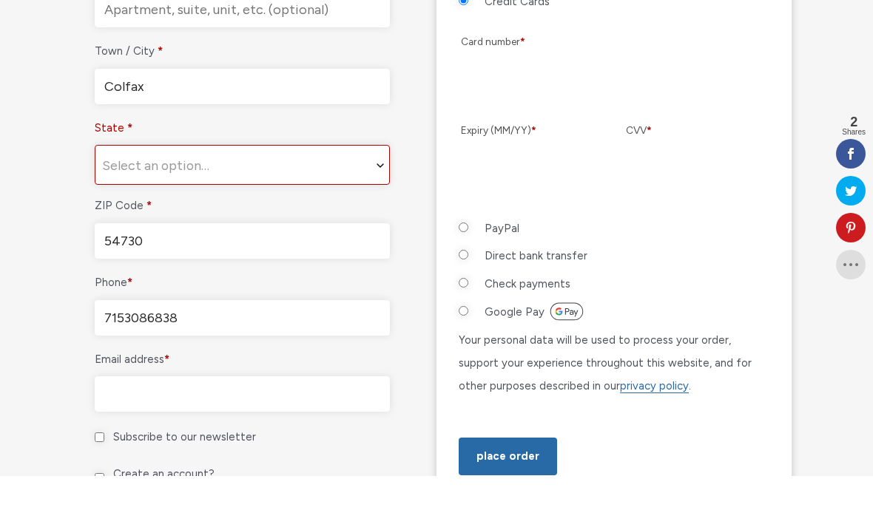
scroll to position [1086, 0]
type input "7153086838"
click at [308, 459] on input "Email address *" at bounding box center [242, 444] width 295 height 36
type input "slee5576@centurytel.net"
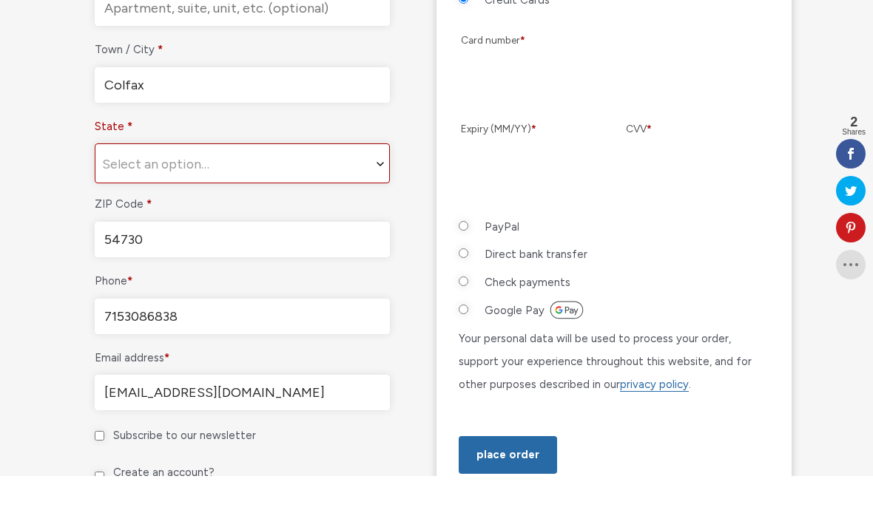
scroll to position [1138, 0]
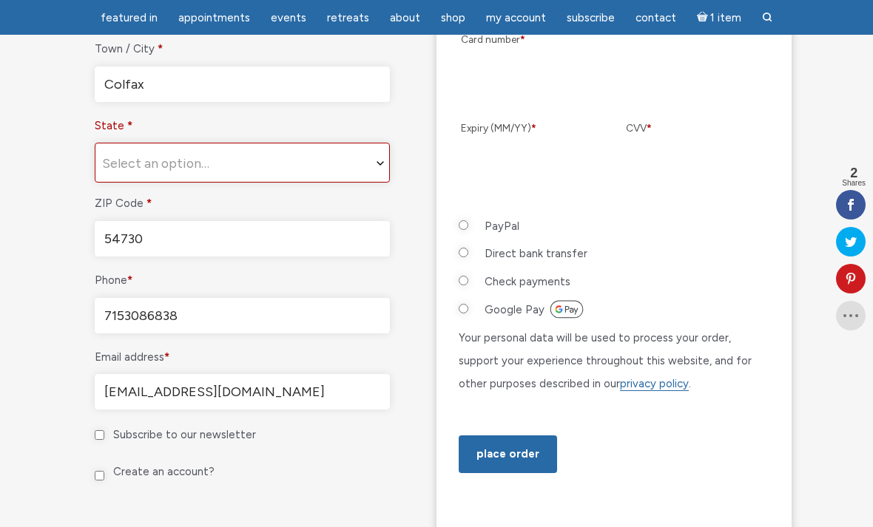
click at [103, 481] on input "Create an account?" at bounding box center [100, 476] width 10 height 10
checkbox input "true"
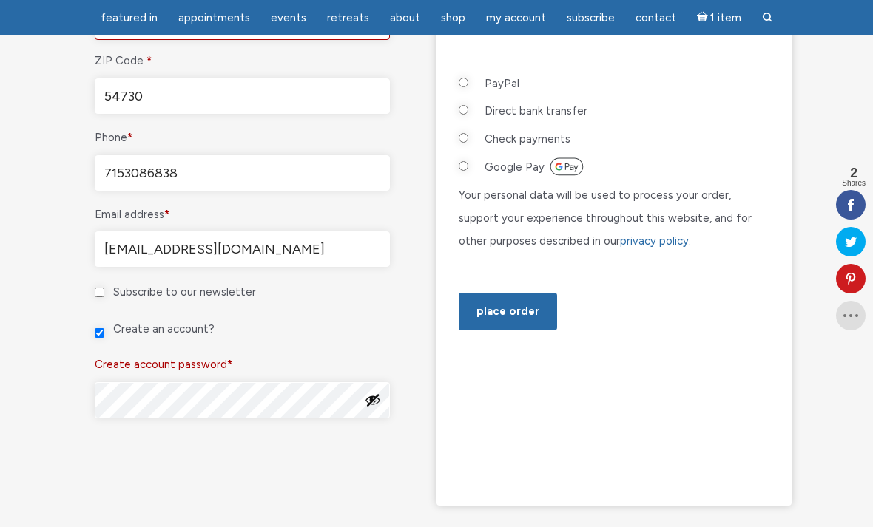
scroll to position [1280, 0]
click at [376, 409] on button "Show password" at bounding box center [373, 401] width 16 height 16
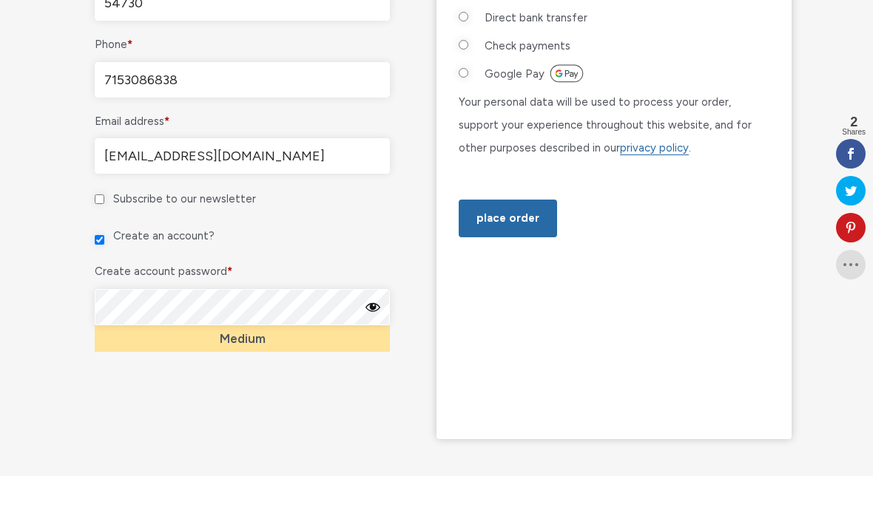
scroll to position [1323, 0]
click at [308, 393] on div "Medium" at bounding box center [242, 389] width 295 height 27
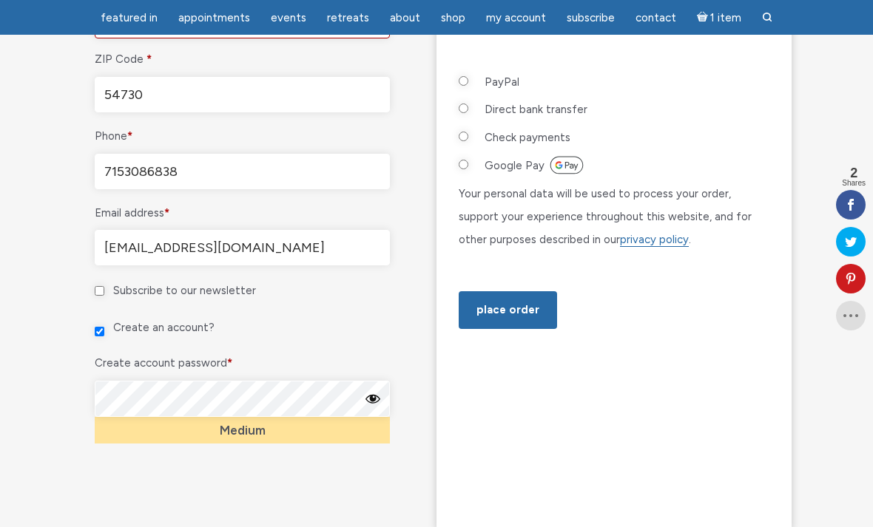
scroll to position [1281, 0]
click at [349, 445] on div "Medium" at bounding box center [242, 431] width 295 height 27
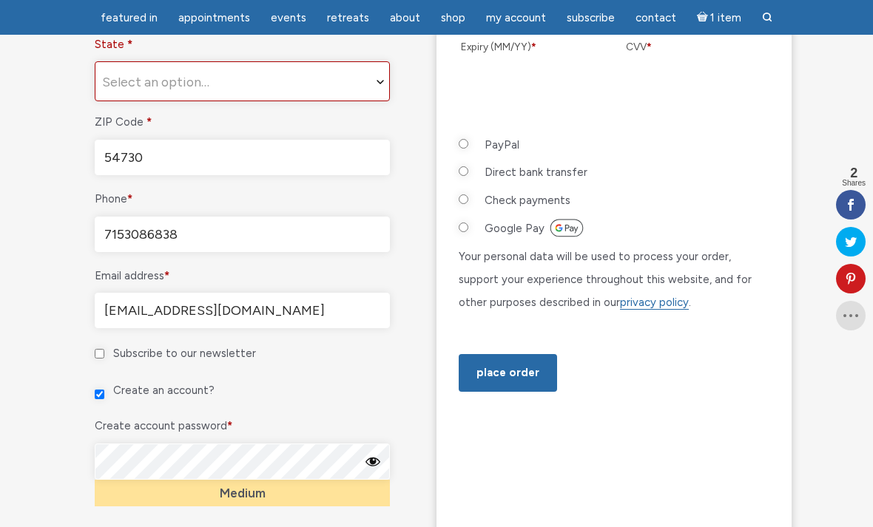
scroll to position [1194, 0]
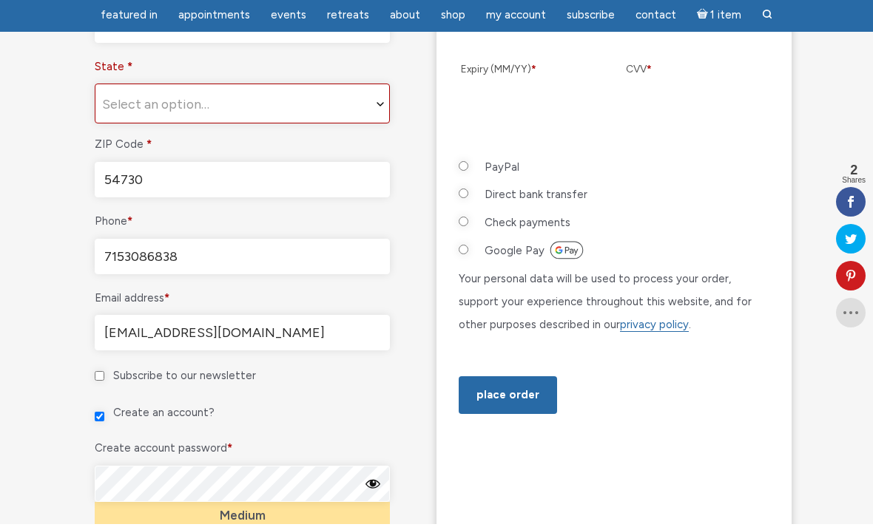
click at [482, 188] on li "PayPal Pay via PayPal." at bounding box center [614, 174] width 311 height 28
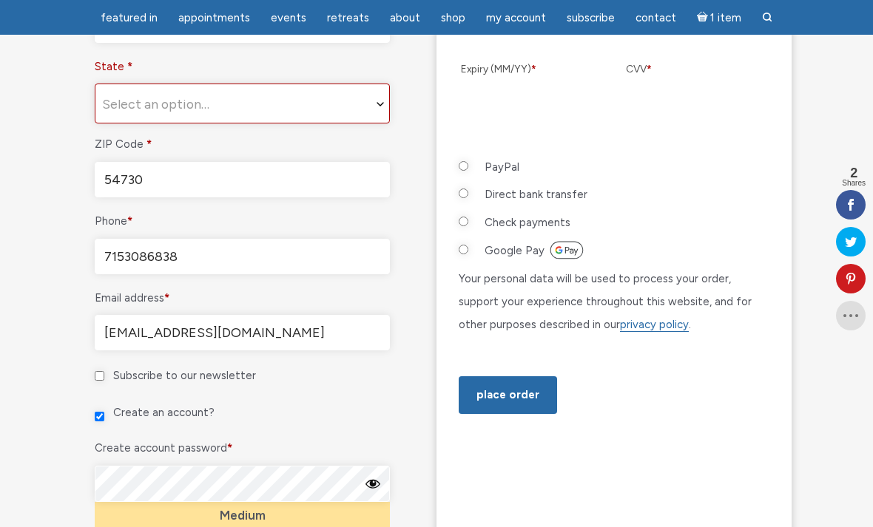
click at [468, 171] on input "PayPal" at bounding box center [464, 166] width 10 height 10
radio input "true"
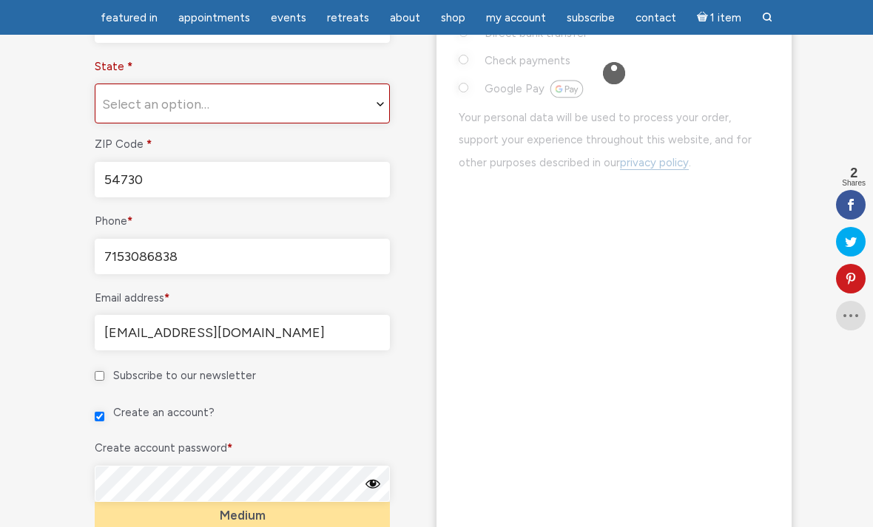
click at [388, 124] on span "State" at bounding box center [381, 104] width 15 height 40
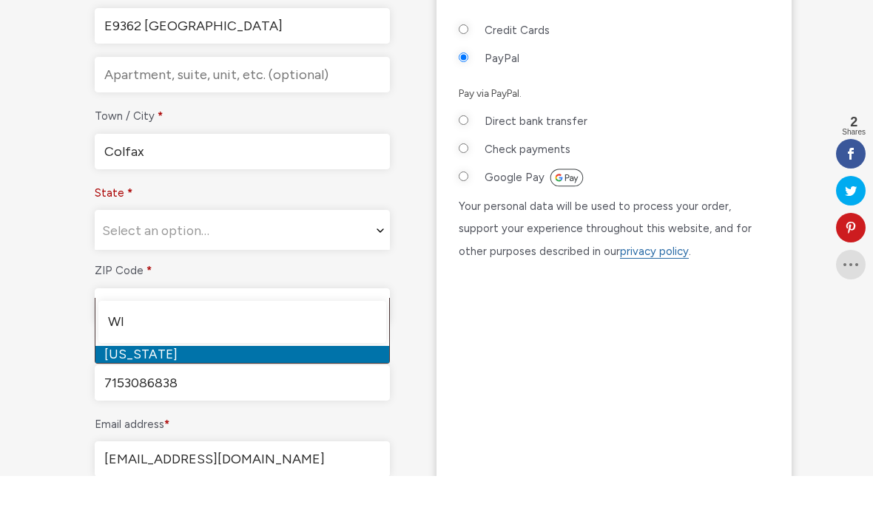
scroll to position [1032, 0]
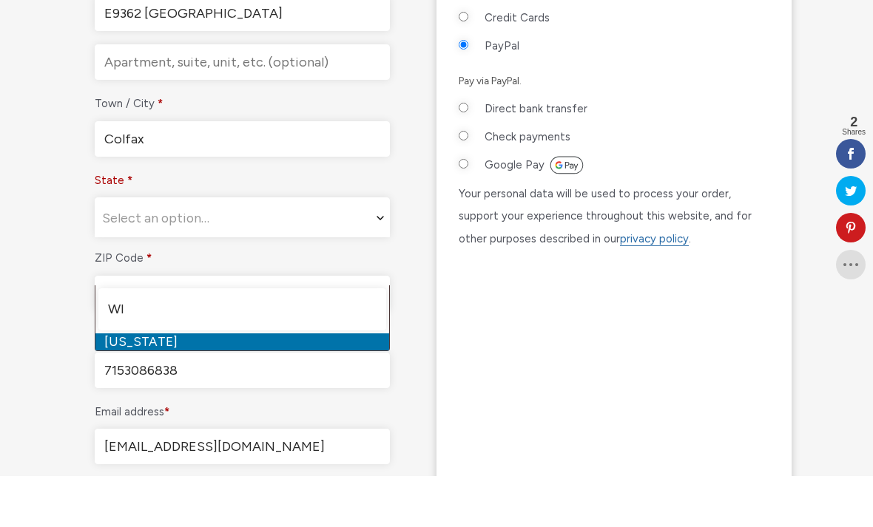
type input "WI"
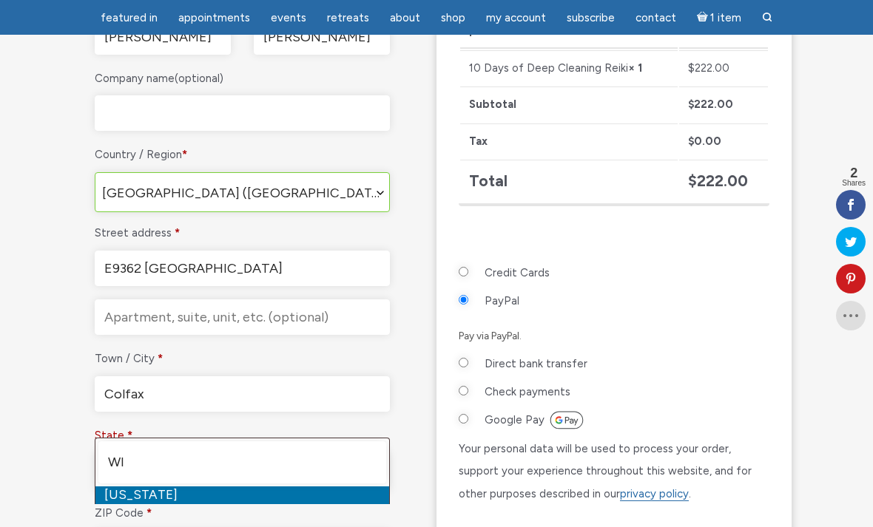
scroll to position [833, 0]
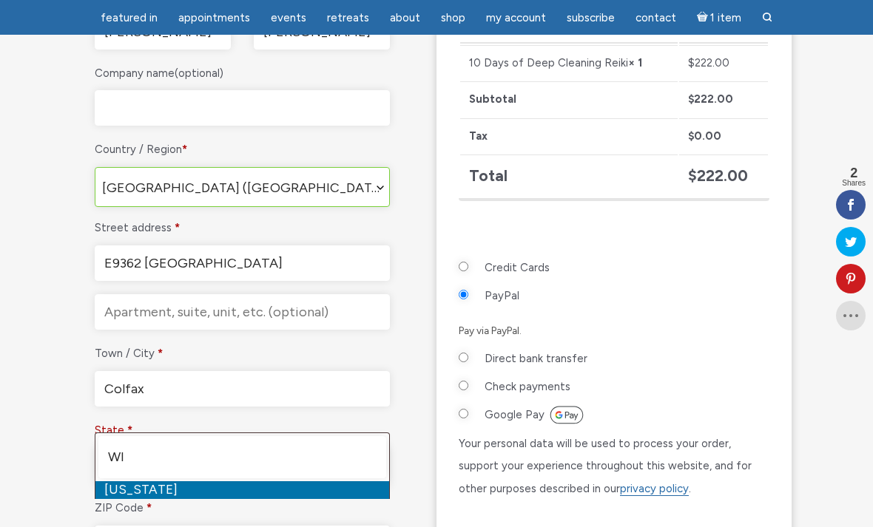
select select "WI"
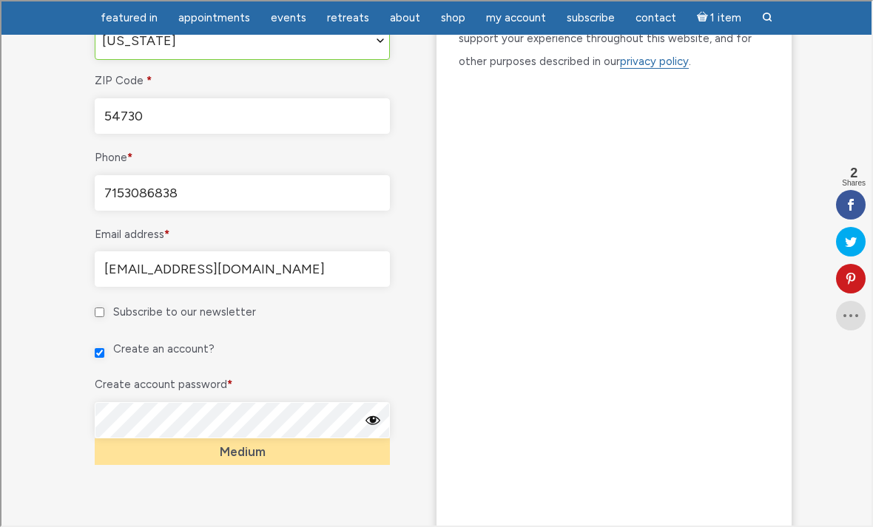
scroll to position [1284, 0]
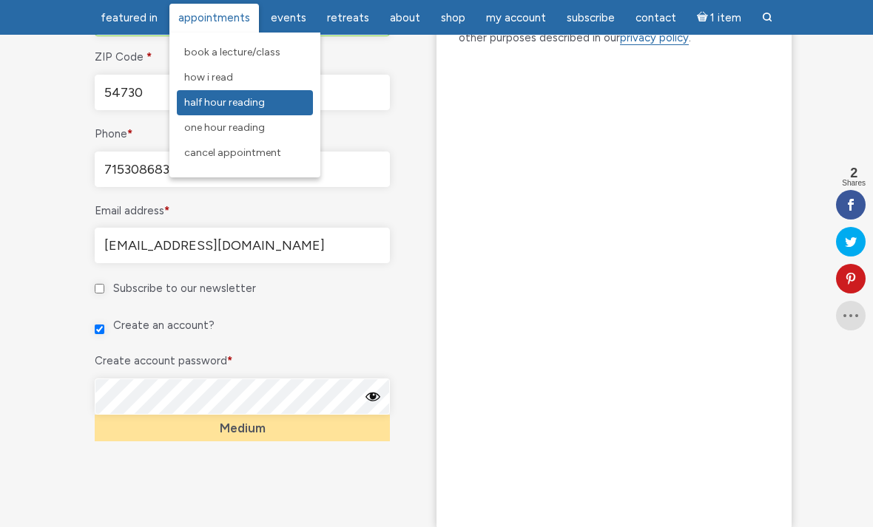
click at [247, 102] on span "Half Hour Reading" at bounding box center [224, 102] width 81 height 13
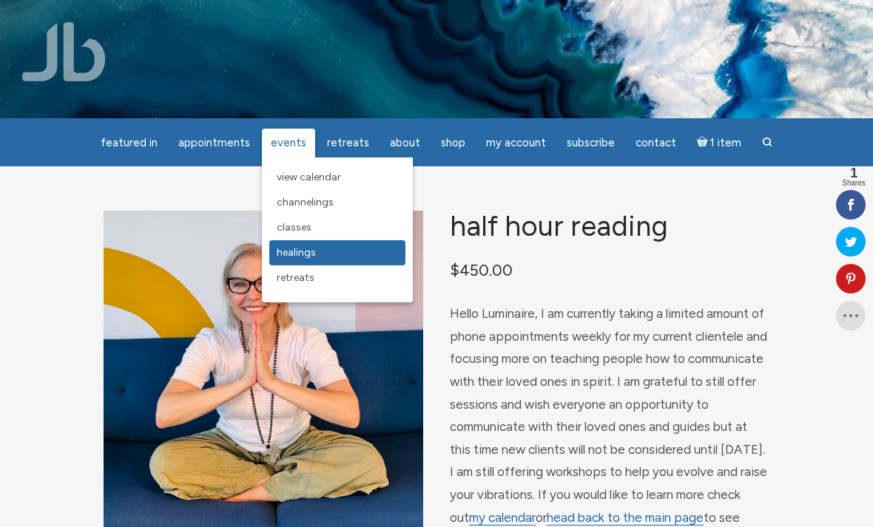
click at [312, 257] on span "Healings" at bounding box center [296, 252] width 39 height 13
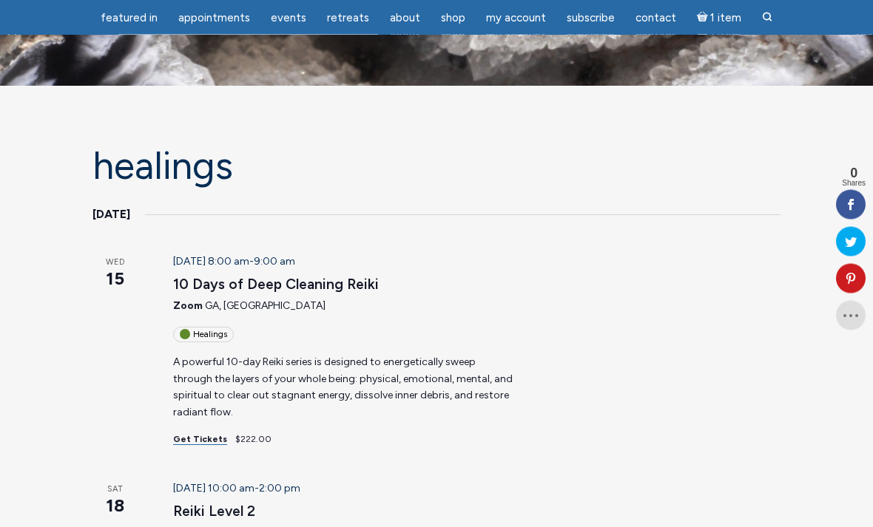
scroll to position [47, 0]
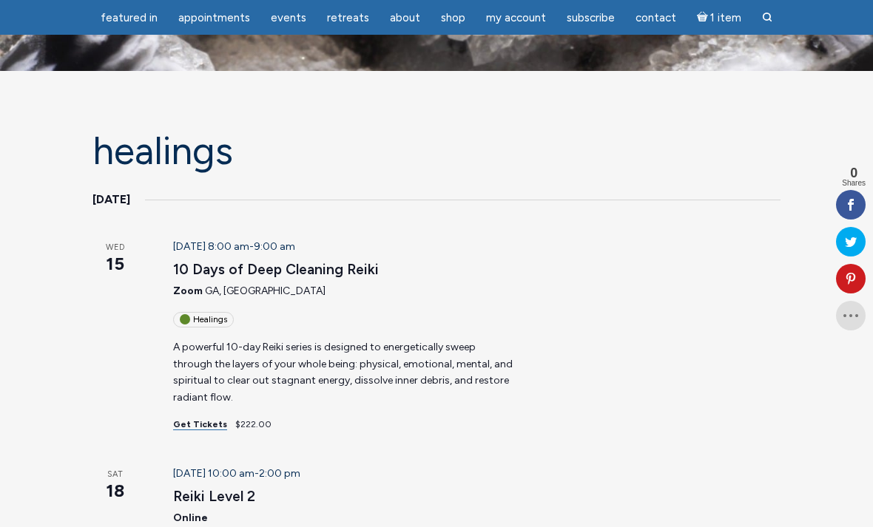
click at [217, 395] on div "October 15 @ 8:00 am - 9:00 am 10 Days of Deep Cleaning Reiki Zoom GA, United S…" at bounding box center [344, 335] width 379 height 192
click at [205, 419] on link "Get Tickets" at bounding box center [200, 424] width 54 height 11
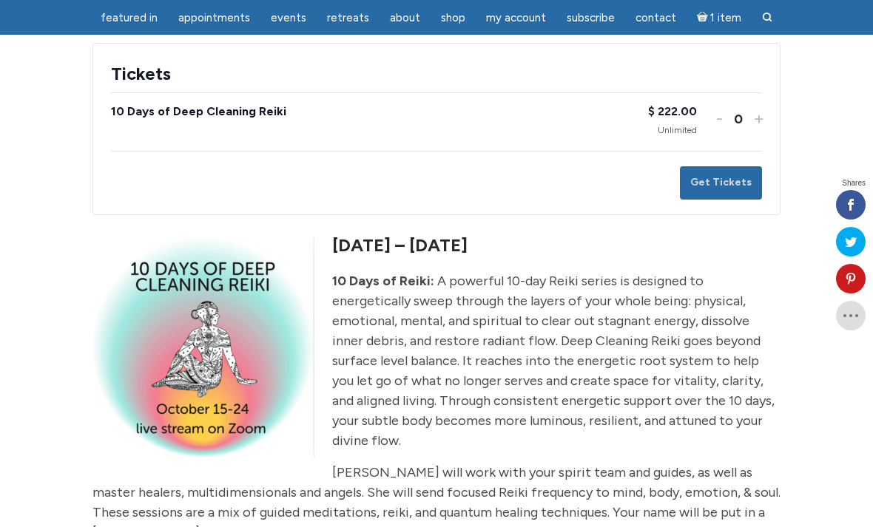
scroll to position [311, 0]
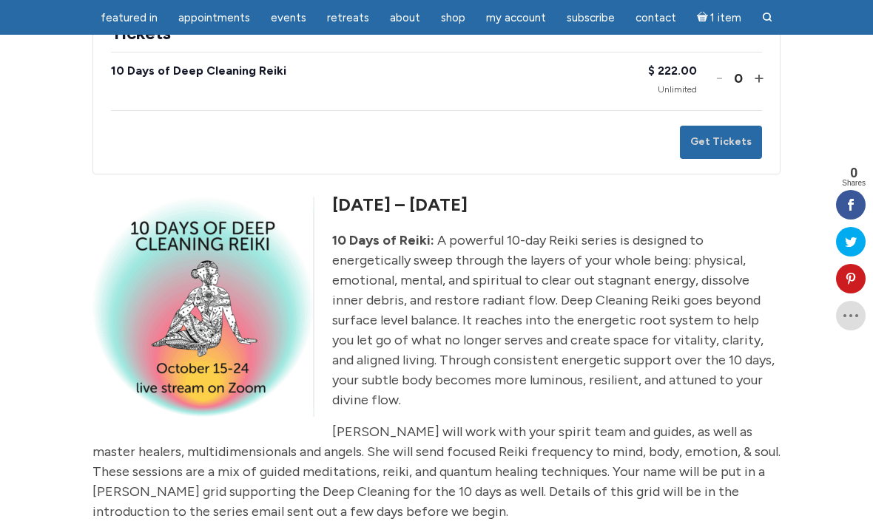
click at [762, 78] on button "Increase ticket quantity for 10 Days of Deep Cleaning Reiki +" at bounding box center [757, 77] width 9 height 21
click at [722, 136] on button "Get Tickets" at bounding box center [721, 142] width 82 height 33
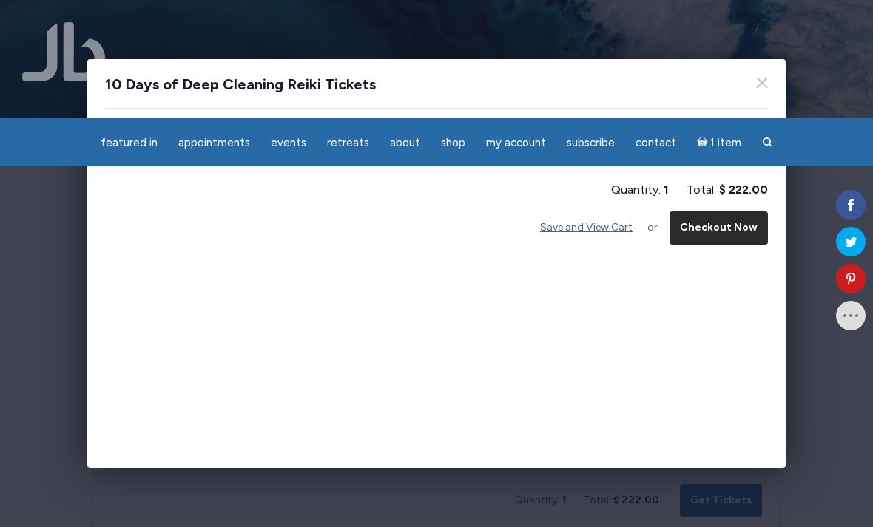
click at [716, 222] on button "Checkout Now" at bounding box center [718, 228] width 98 height 33
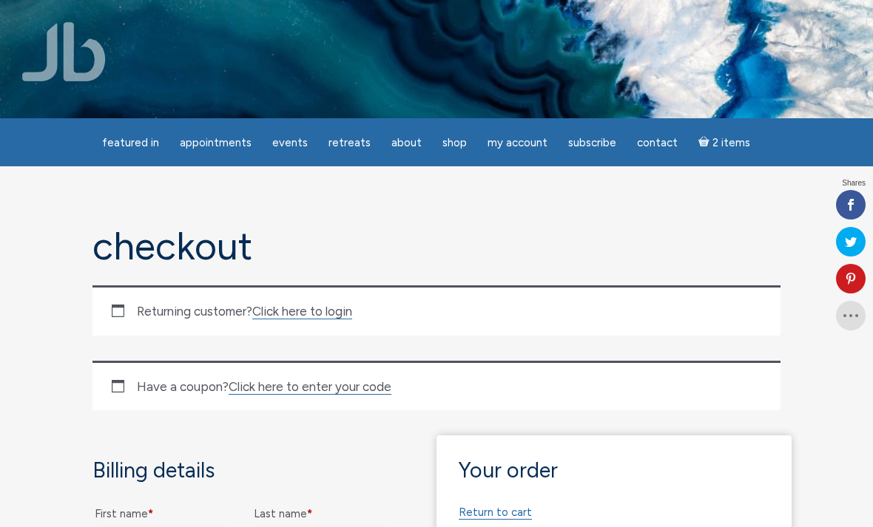
select select "WI"
click at [332, 317] on link "Click here to login" at bounding box center [302, 312] width 100 height 16
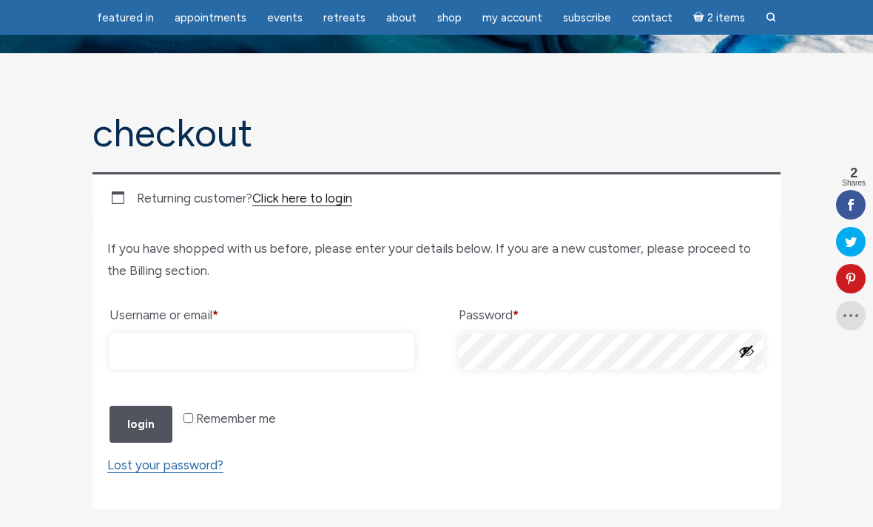
scroll to position [298, 0]
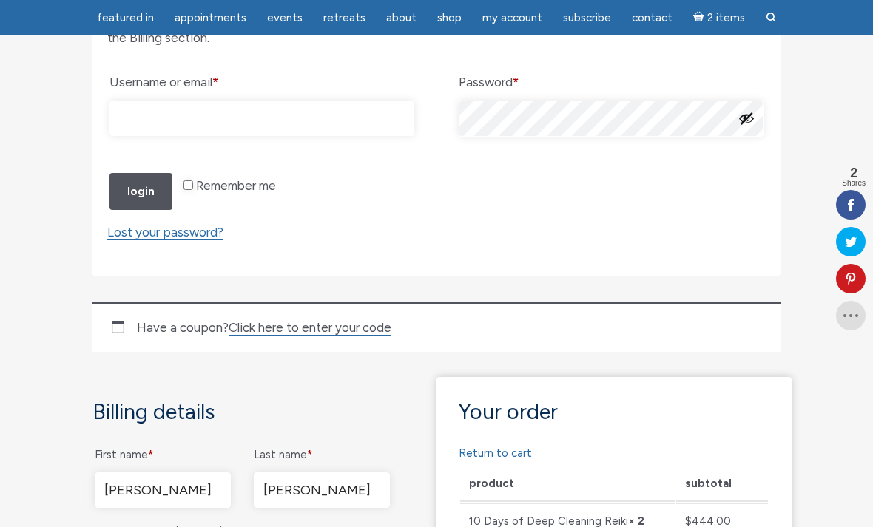
click at [354, 118] on input "Username or email * Required" at bounding box center [261, 119] width 305 height 36
type input "[EMAIL_ADDRESS][DOMAIN_NAME]"
click at [139, 211] on button "Login" at bounding box center [140, 192] width 63 height 38
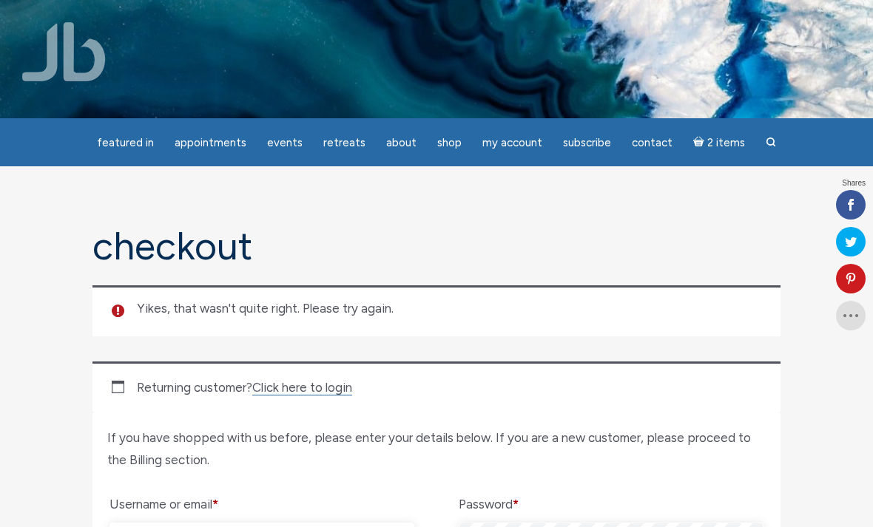
select select "WI"
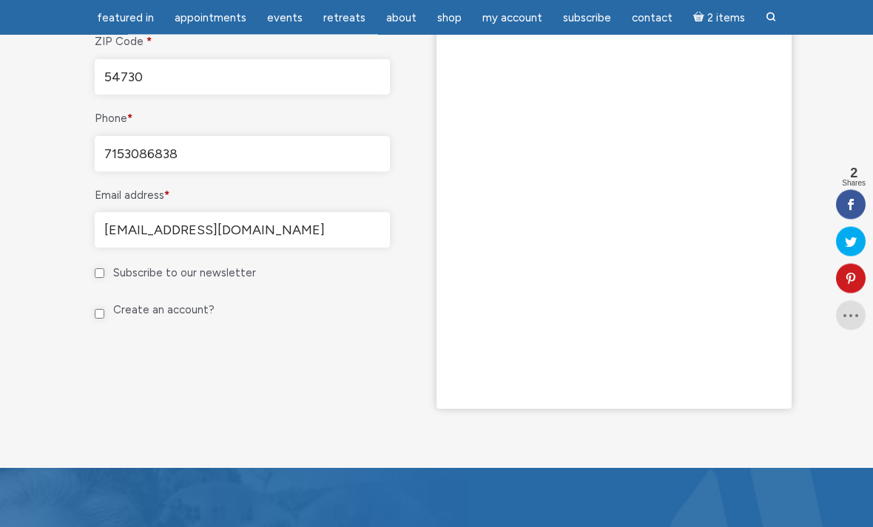
scroll to position [1273, 0]
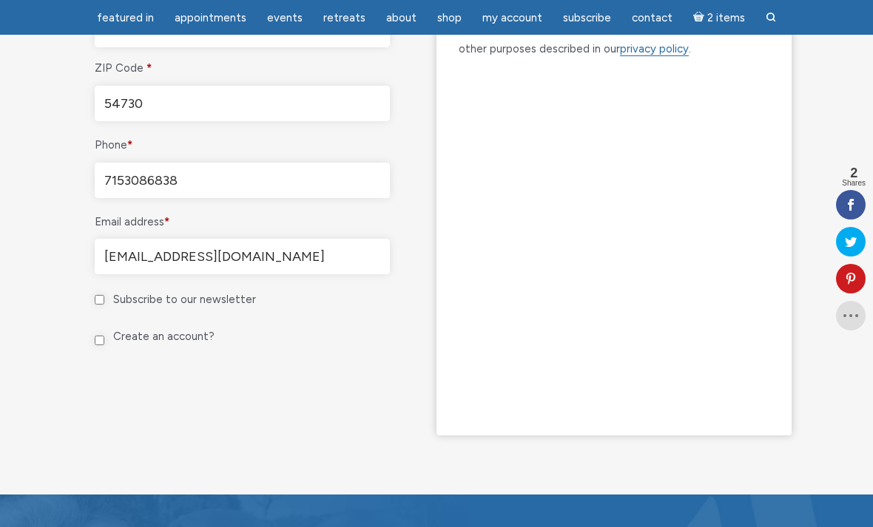
click at [104, 345] on input "Create an account?" at bounding box center [100, 341] width 10 height 10
checkbox input "true"
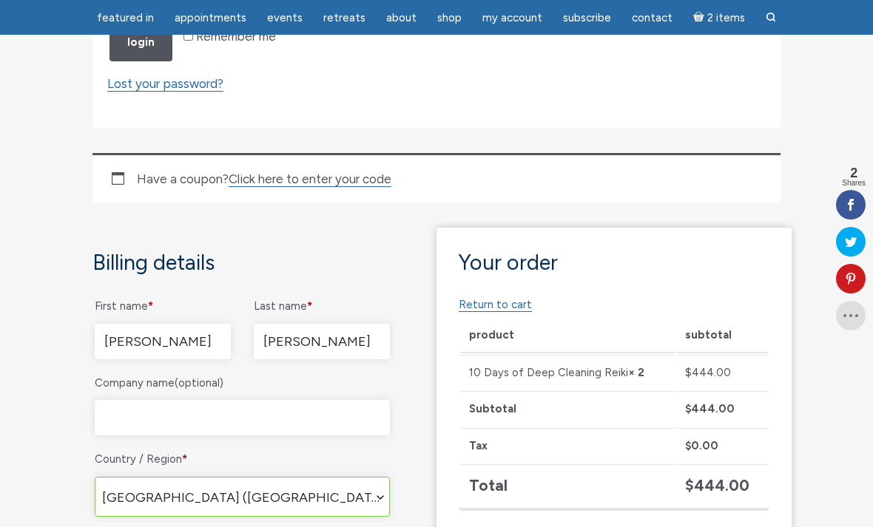
scroll to position [522, 0]
click at [498, 313] on link "Return to cart" at bounding box center [495, 306] width 73 height 14
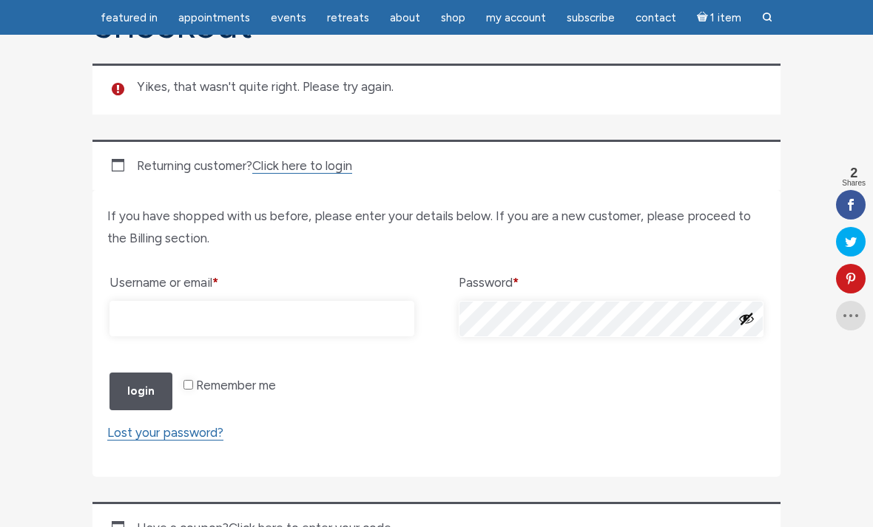
scroll to position [169, 0]
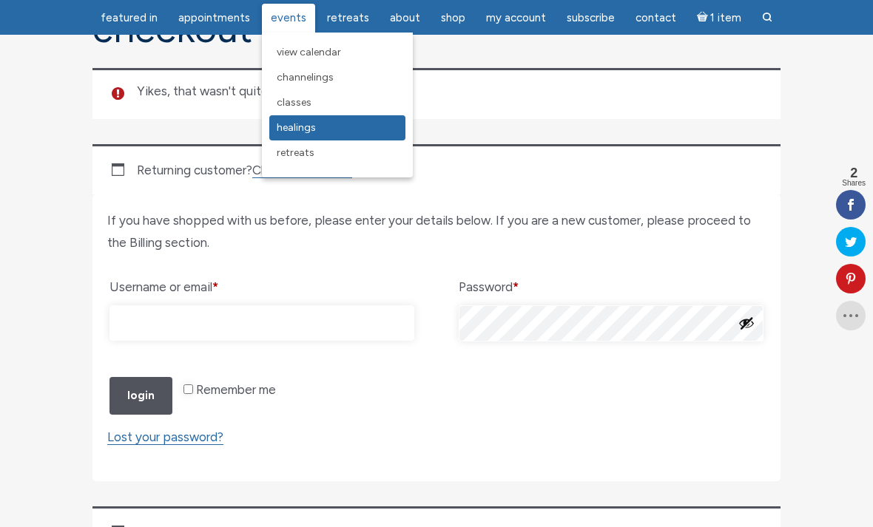
click at [311, 130] on span "Healings" at bounding box center [296, 127] width 39 height 13
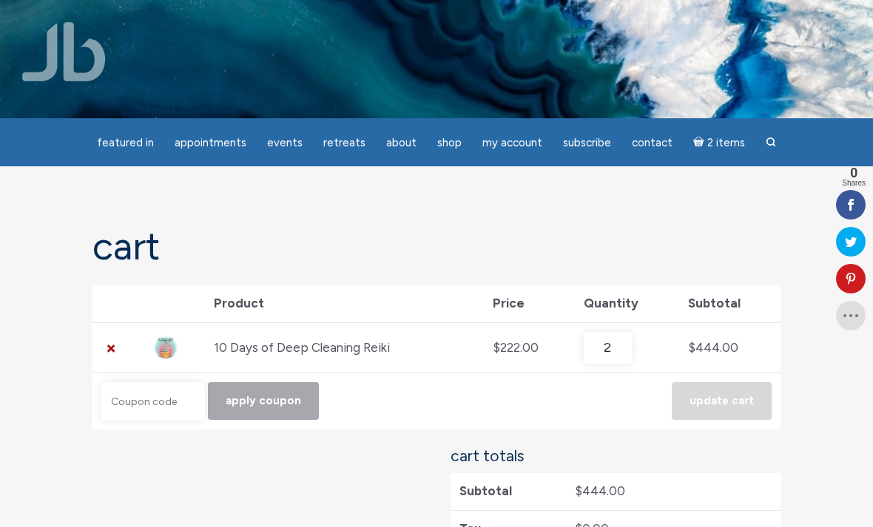
click at [621, 354] on input "2" at bounding box center [608, 348] width 48 height 33
type input "1"
click at [747, 400] on button "Update cart" at bounding box center [722, 401] width 100 height 38
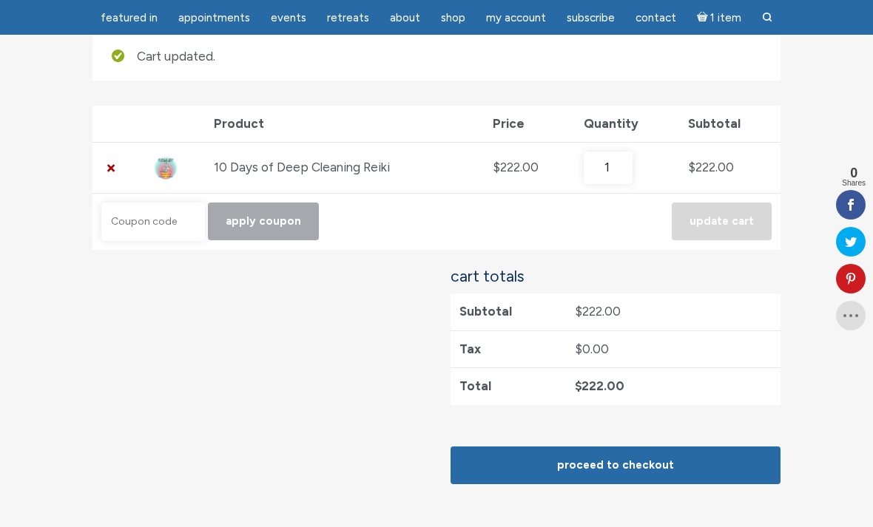
scroll to position [212, 0]
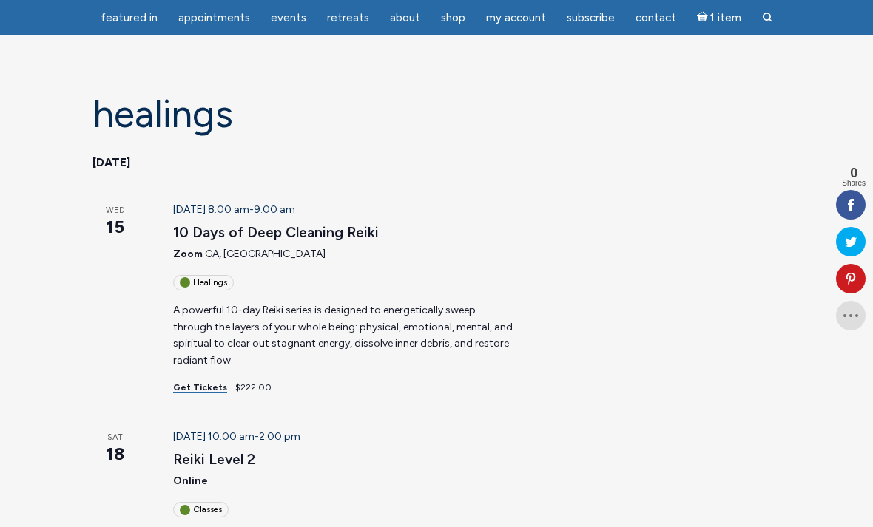
scroll to position [89, 0]
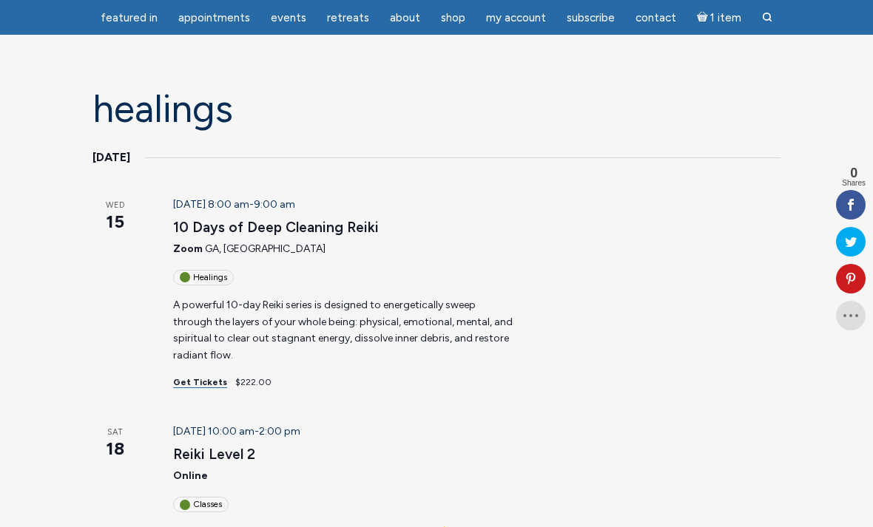
click at [440, 342] on p "A powerful 10-day Reiki series is designed to energetically sweep through the l…" at bounding box center [345, 330] width 344 height 67
click at [303, 219] on link "10 Days of Deep Cleaning Reiki" at bounding box center [276, 228] width 206 height 18
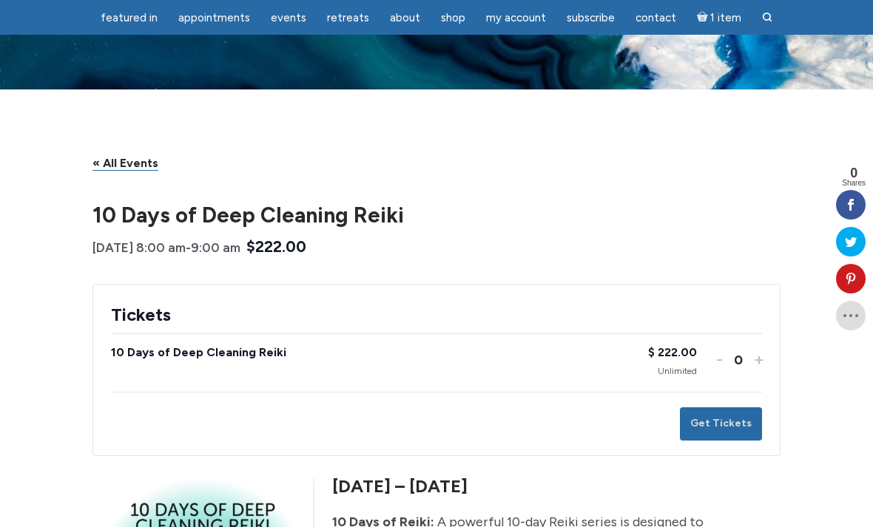
scroll to position [17, 0]
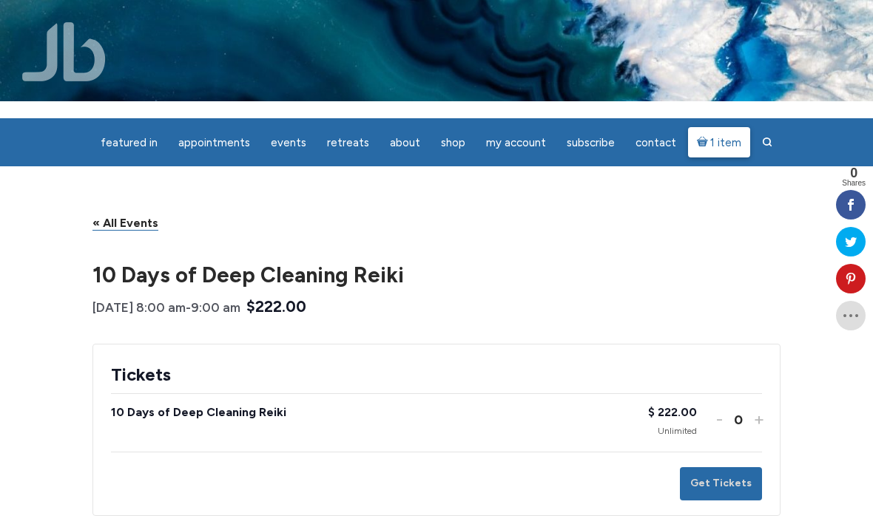
click at [714, 142] on span "1 item" at bounding box center [725, 143] width 31 height 11
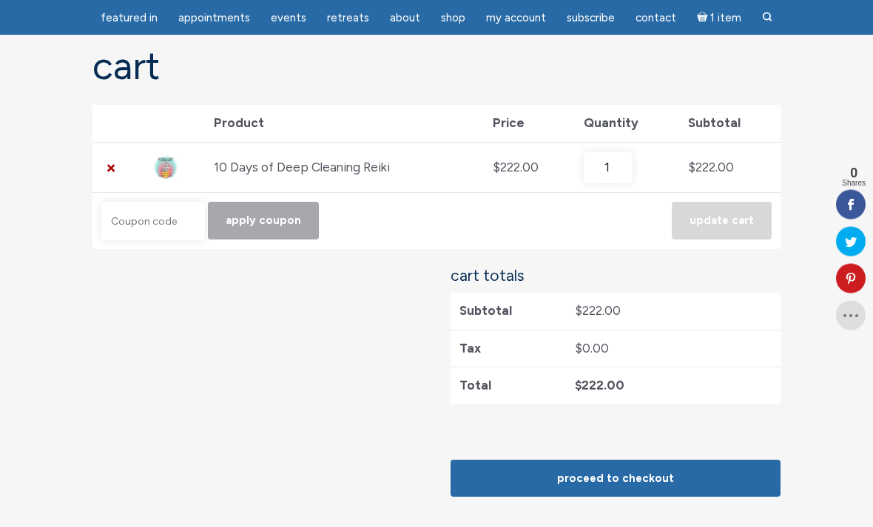
scroll to position [161, 0]
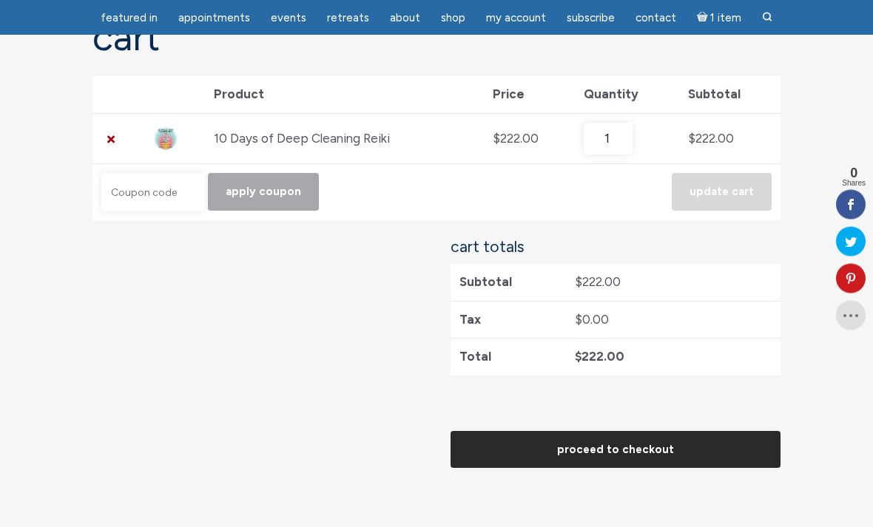
click at [663, 448] on link "Proceed to checkout" at bounding box center [615, 451] width 330 height 38
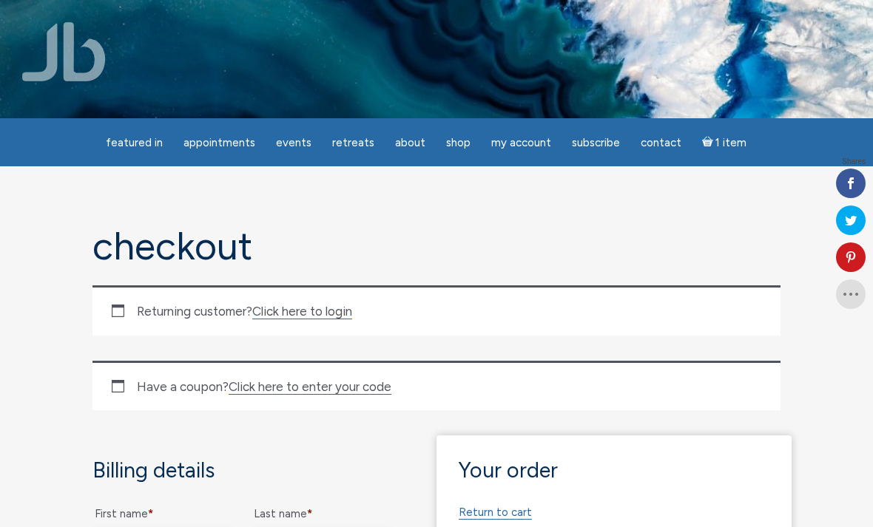
radio input "true"
select select "WI"
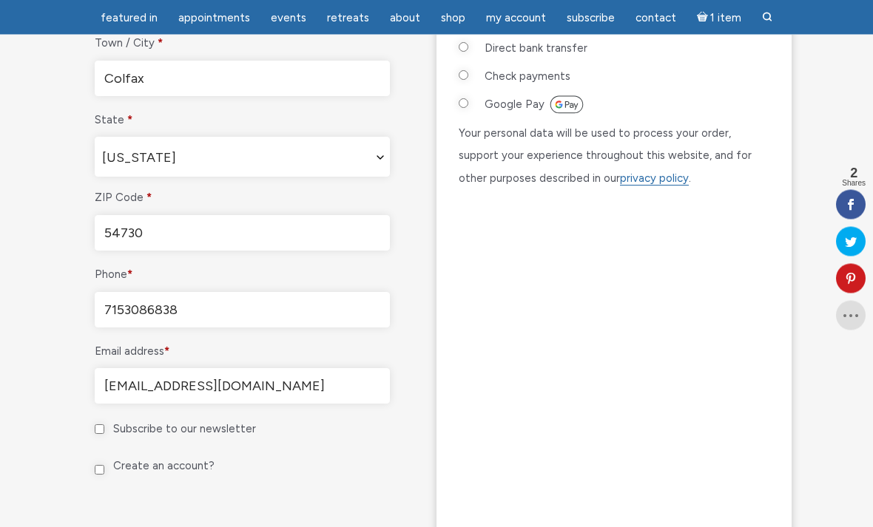
scroll to position [779, 0]
click at [104, 436] on input "Subscribe to our newsletter" at bounding box center [100, 431] width 10 height 10
checkbox input "true"
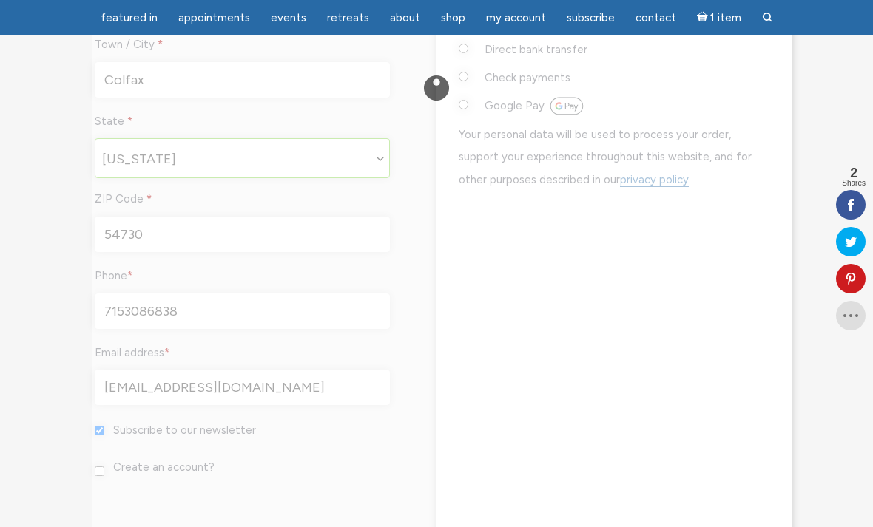
scroll to position [803, 0]
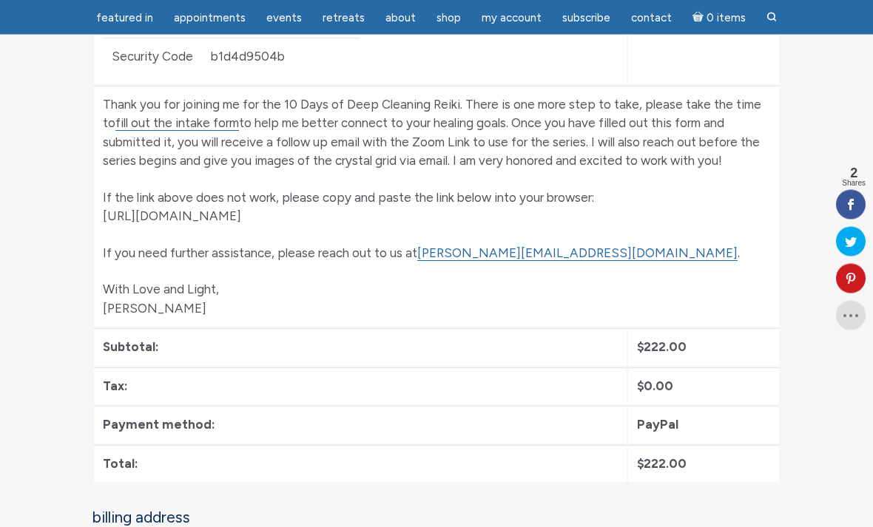
scroll to position [533, 0]
click at [531, 249] on link "[PERSON_NAME][EMAIL_ADDRESS][DOMAIN_NAME]" at bounding box center [577, 254] width 320 height 16
click at [327, 217] on p "If the link above does not work, please copy and paste the link below into your…" at bounding box center [436, 207] width 667 height 38
click at [180, 121] on link "fill out the intake form" at bounding box center [177, 123] width 124 height 16
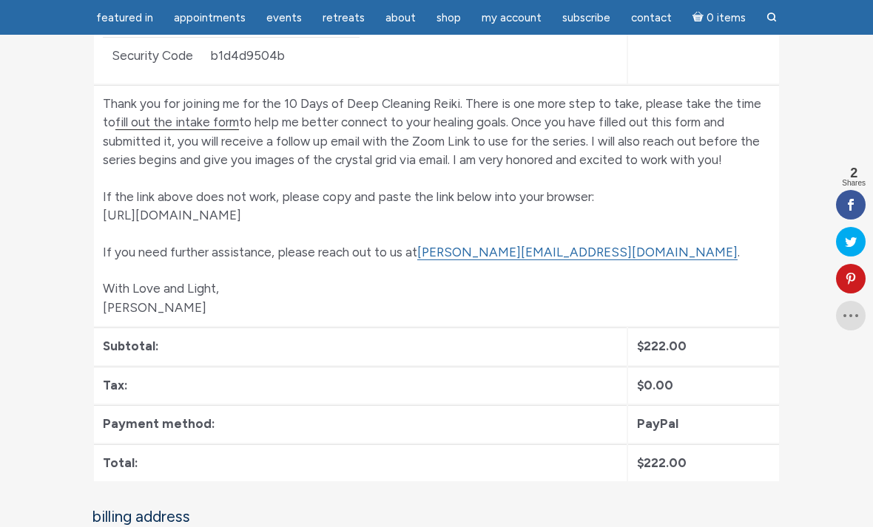
copy p "[URL][DOMAIN_NAME]"
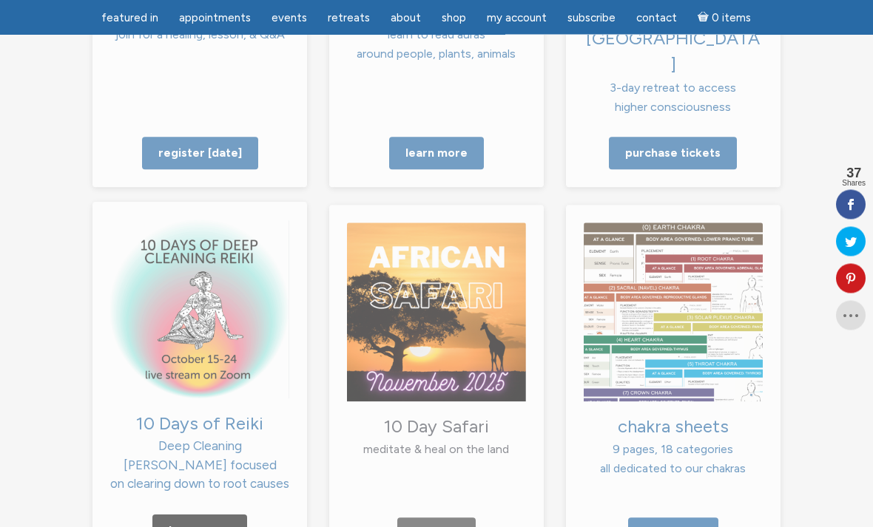
scroll to position [1445, 0]
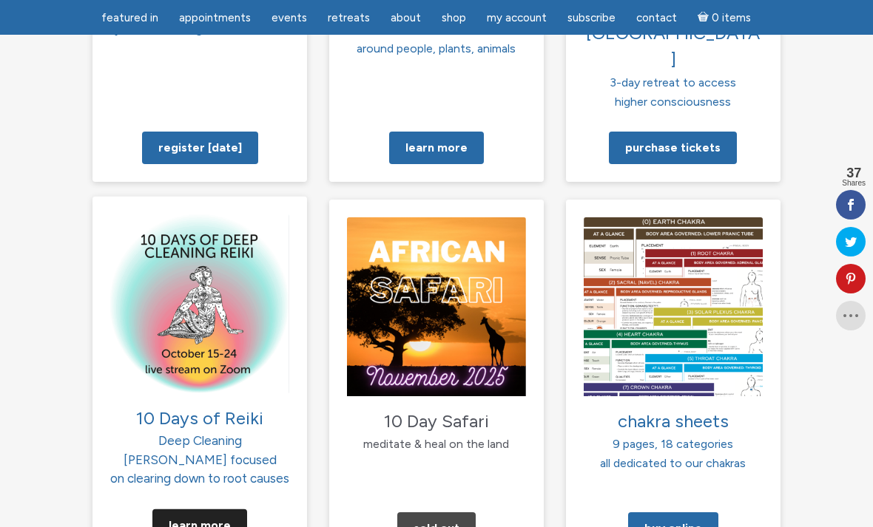
click at [206, 510] on link "Learn More" at bounding box center [199, 526] width 95 height 33
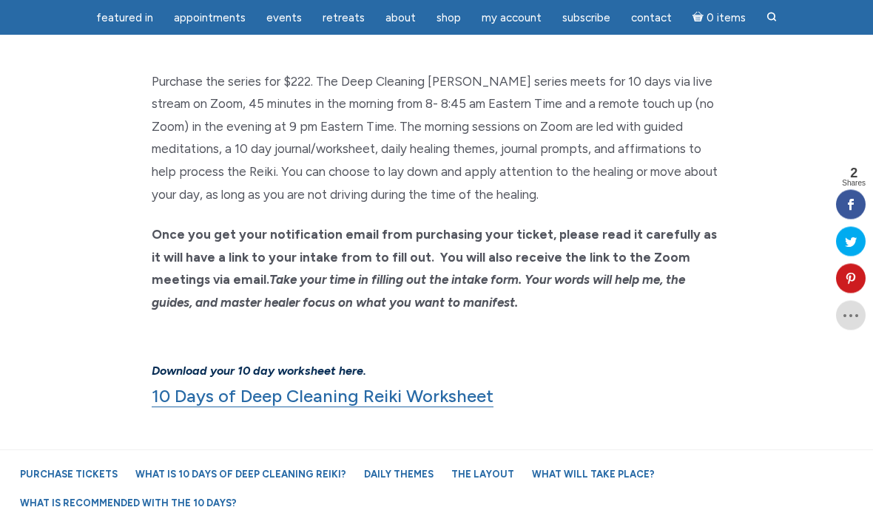
scroll to position [1173, 0]
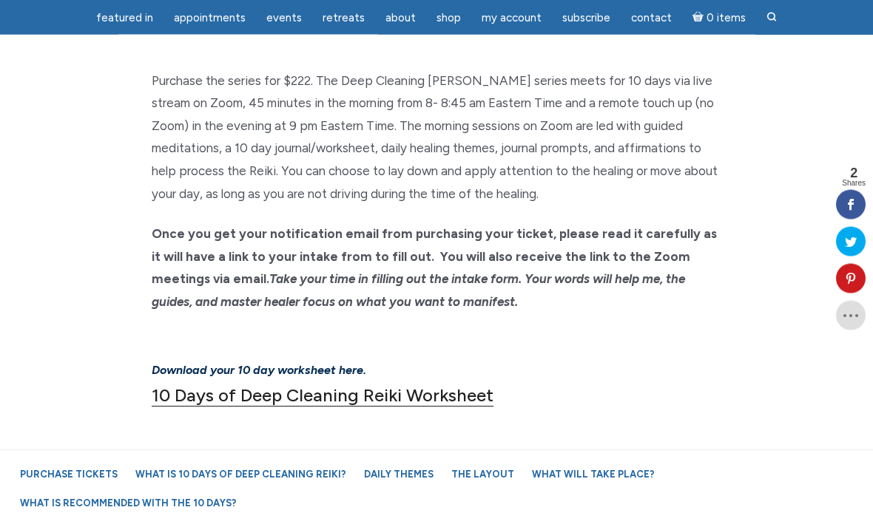
click at [431, 385] on link "10 Days of Deep Cleaning Reiki Worksheet" at bounding box center [323, 396] width 342 height 22
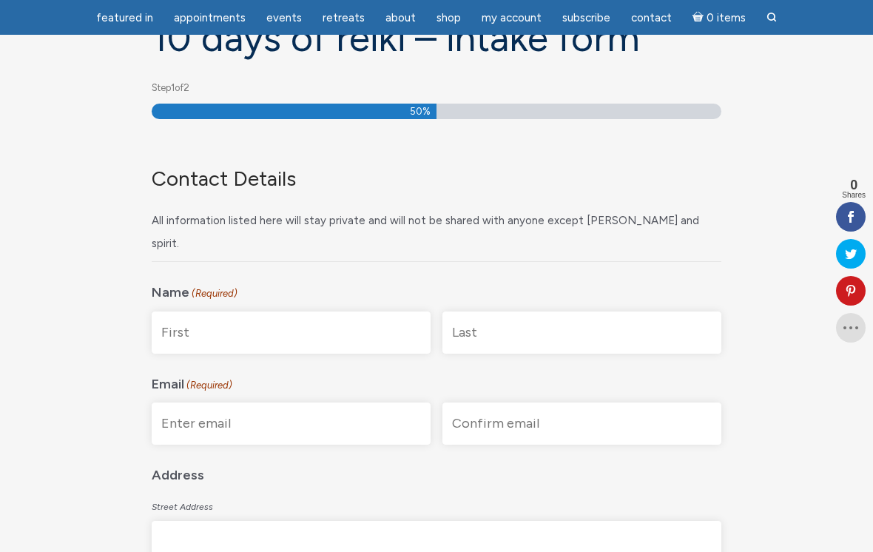
scroll to position [160, 0]
click at [296, 311] on input "First" at bounding box center [291, 332] width 279 height 42
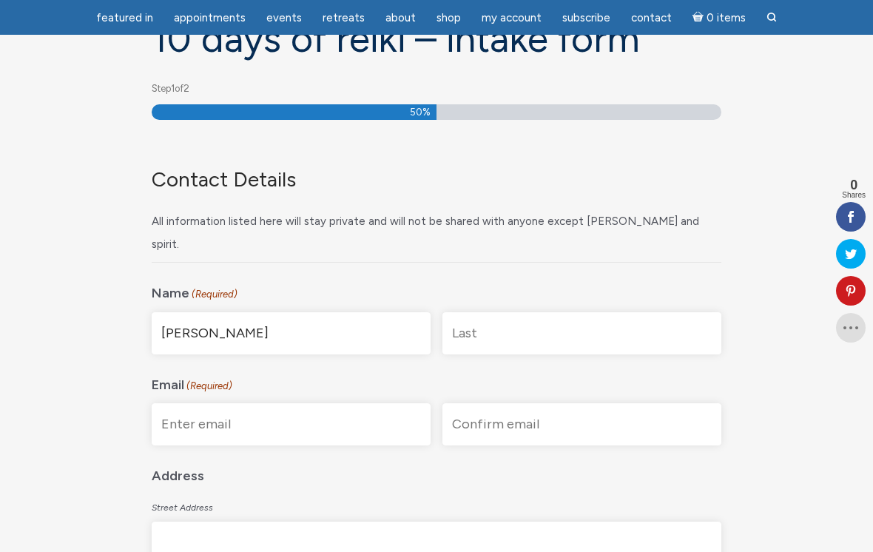
type input "[PERSON_NAME]"
type input "[EMAIL_ADDRESS][DOMAIN_NAME]"
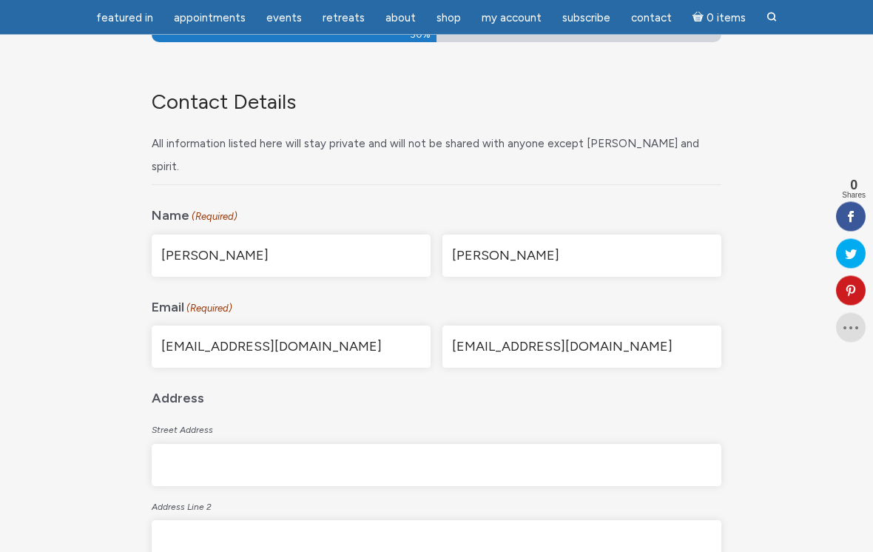
click at [381, 450] on input "Street Address" at bounding box center [437, 466] width 570 height 42
type input "E9362 [GEOGRAPHIC_DATA]"
type input "Colfax"
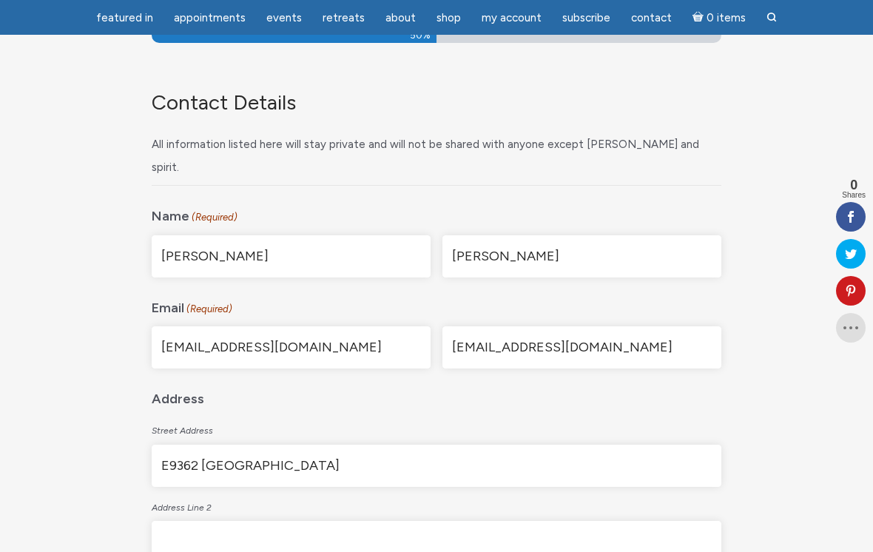
type input "WI"
type input "54730"
select select "United States"
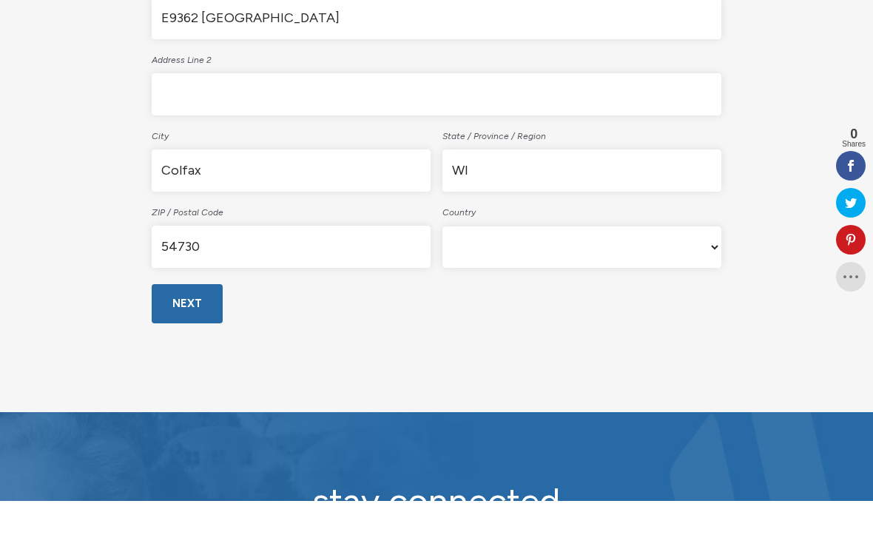
scroll to position [634, 0]
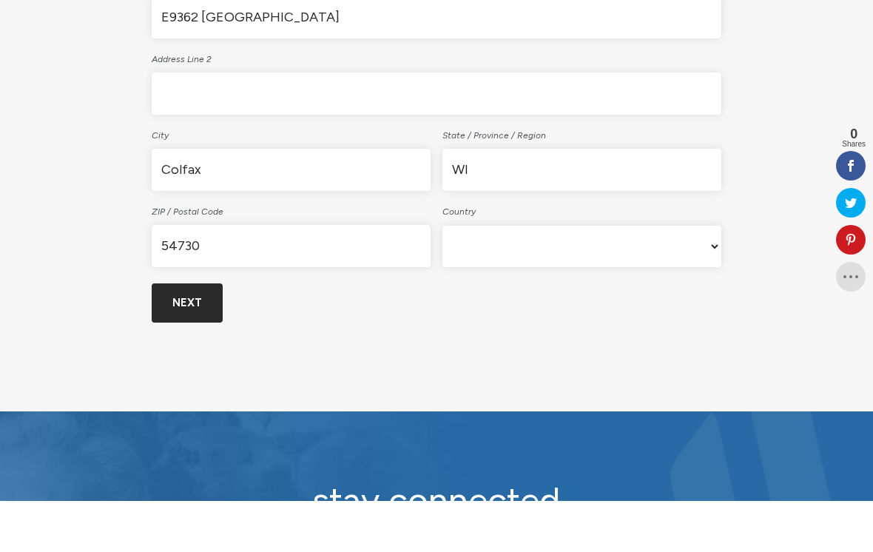
click at [196, 334] on input "Next" at bounding box center [187, 353] width 71 height 39
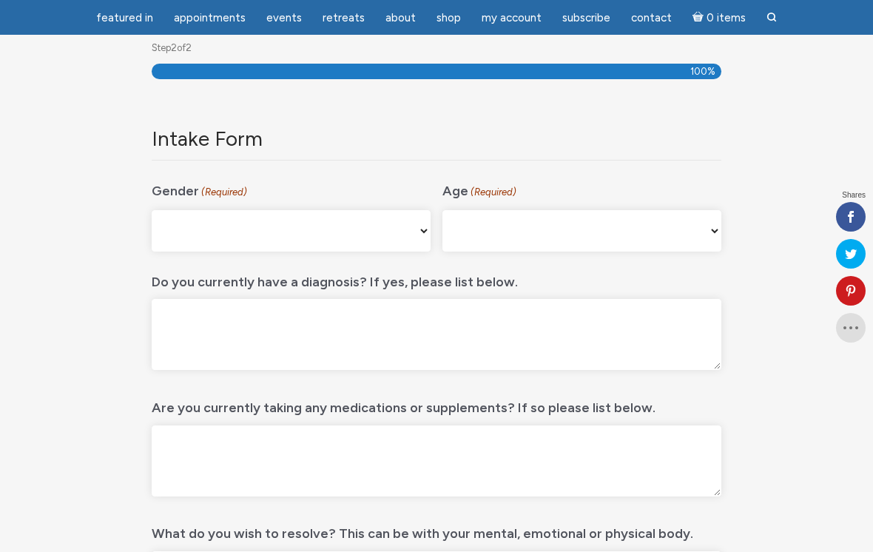
scroll to position [197, 0]
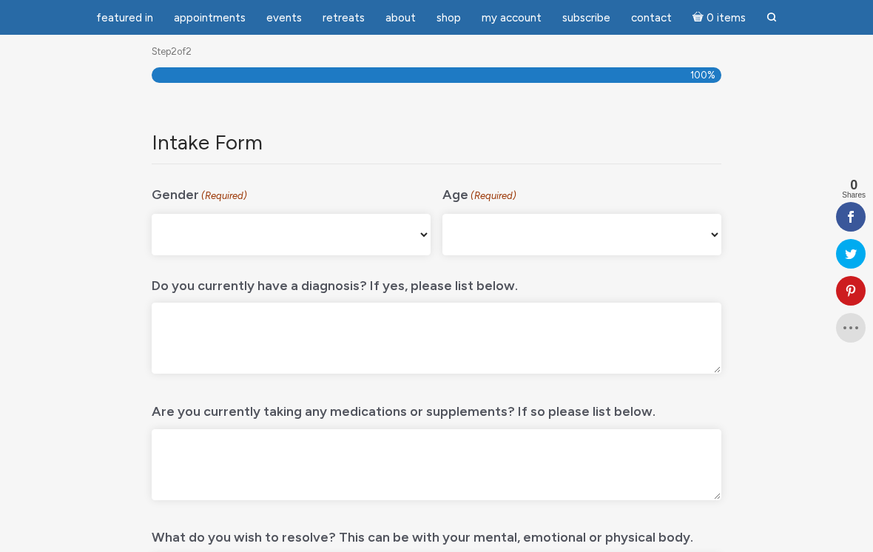
click at [399, 221] on select "Male Female Non-binary Agender My gender isn't listed Prefer Not to Answer" at bounding box center [291, 234] width 279 height 41
select select "[DEMOGRAPHIC_DATA]"
click at [535, 223] on select "16-24 25-34 35-44 45-54 55-64 65+" at bounding box center [581, 234] width 279 height 41
select select "45-54"
click at [365, 334] on textarea "Do you currently have a diagnosis? If yes, please list below." at bounding box center [437, 338] width 570 height 71
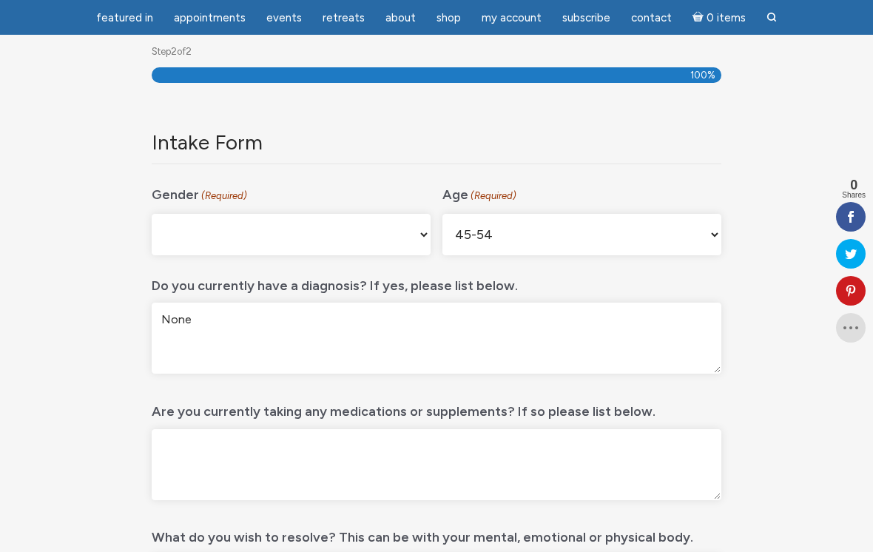
type textarea "None"
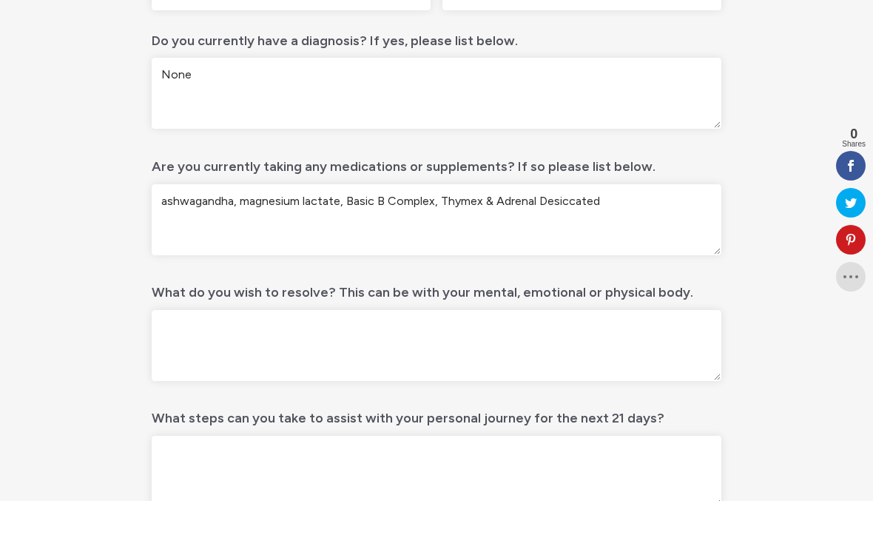
scroll to position [392, 0]
type textarea "ashwagandha, magnesium lactate, Basic B Complex, Thymex & Adrenal Desiccated"
click at [444, 359] on textarea "What do you wish to resolve? This can be with your mental, emotional or physica…" at bounding box center [437, 394] width 570 height 71
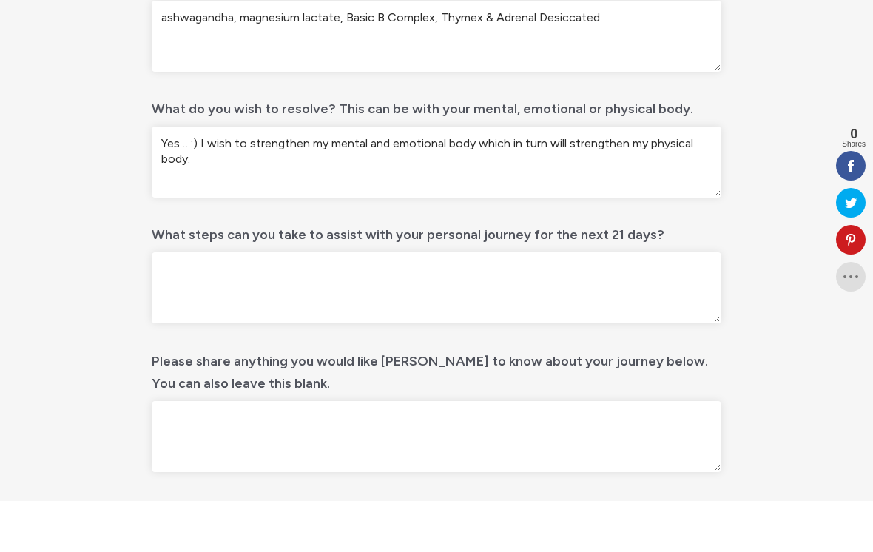
scroll to position [574, 0]
type textarea "Yes… :) I wish to strengthen my mental and emotional body which in turn will st…"
click at [333, 303] on textarea "What steps can you take to assist with your personal journey for the next 21 da…" at bounding box center [437, 338] width 570 height 71
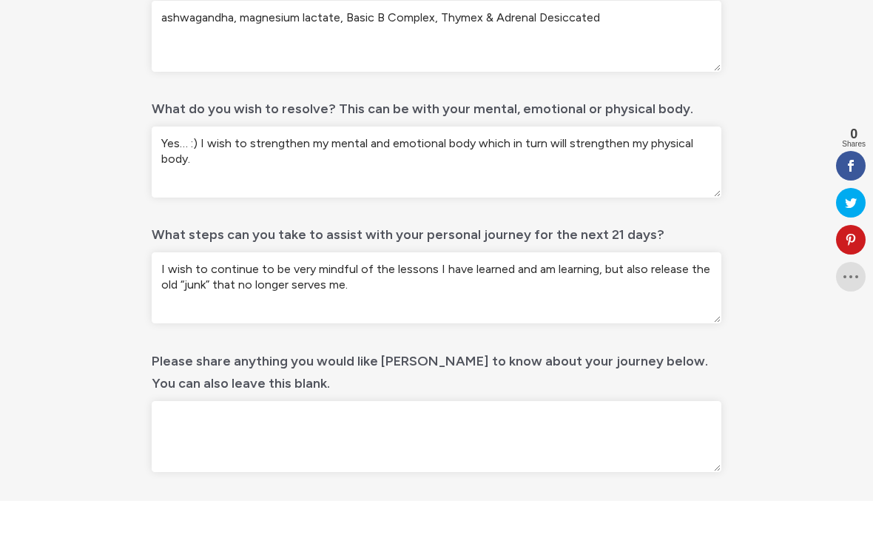
type textarea "I wish to continue to be very mindful of the lessons I have learned and am lear…"
click at [564, 452] on textarea "Please share anything you would like Jamie to know about your journey below. Yo…" at bounding box center [437, 487] width 570 height 71
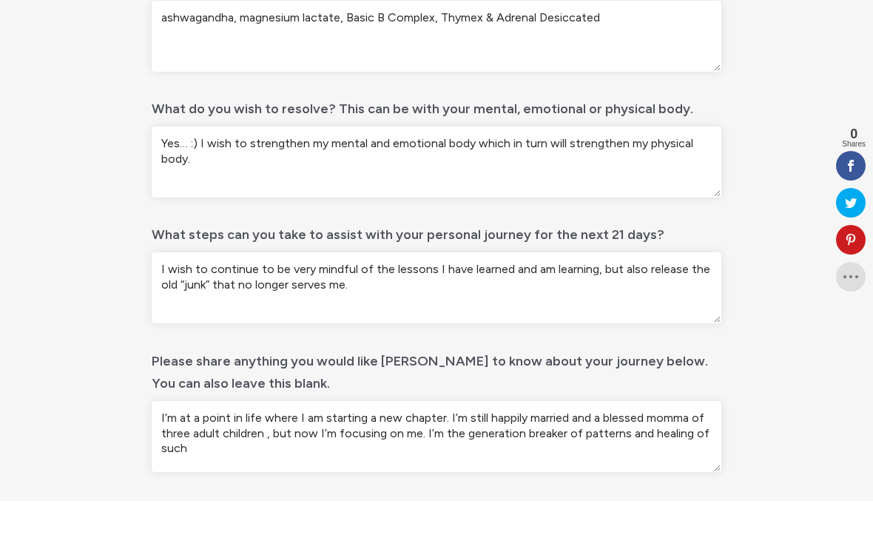
click at [518, 452] on textarea "I’m at a point in life where I am starting a new chapter. I’m still happily mar…" at bounding box center [437, 487] width 570 height 71
click at [513, 452] on textarea "I’m at a point in life where I am starting a new chapter. I’m still happily mar…" at bounding box center [437, 487] width 570 height 71
click at [252, 452] on textarea "I’m at a point in life where I am starting a new chapter. I’m still happily mar…" at bounding box center [437, 487] width 570 height 71
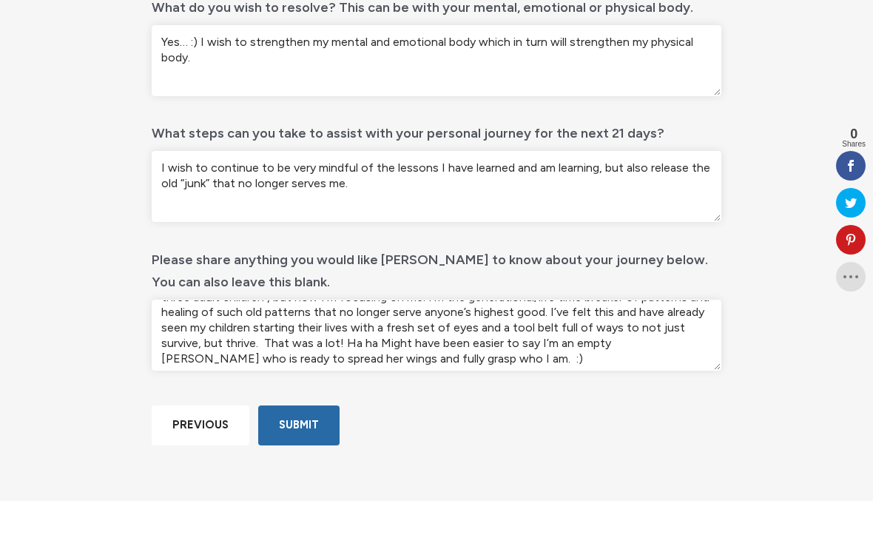
scroll to position [679, 0]
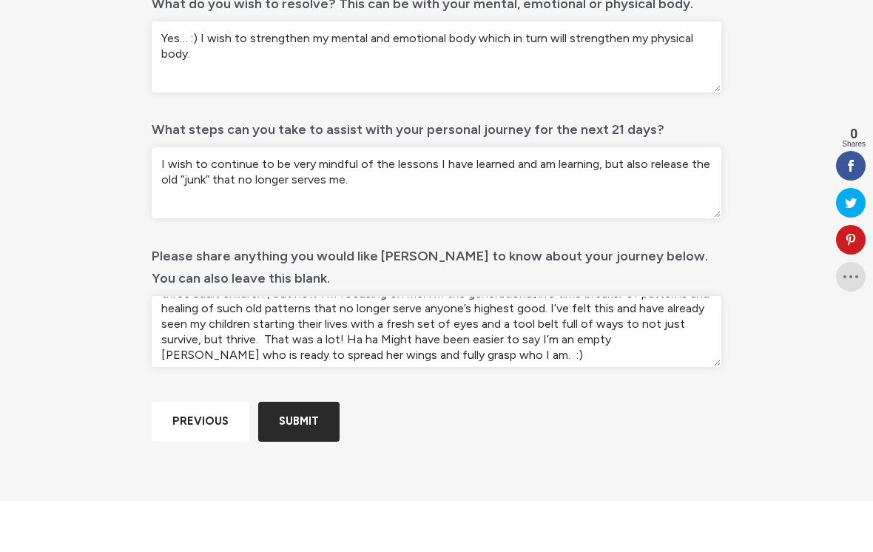
type textarea "I’m at a point in life where I am starting a new chapter. I’m still happily mar…"
click at [311, 469] on input "Submit" at bounding box center [298, 472] width 81 height 39
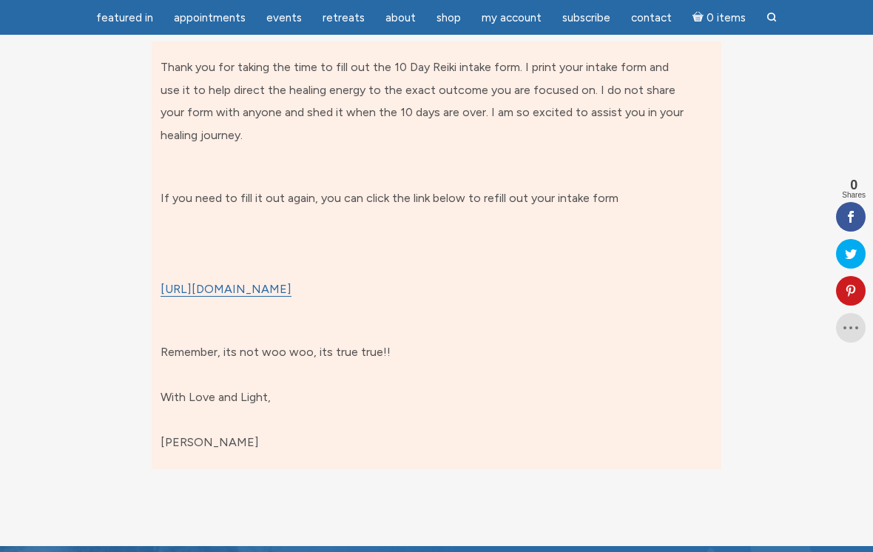
scroll to position [197, 0]
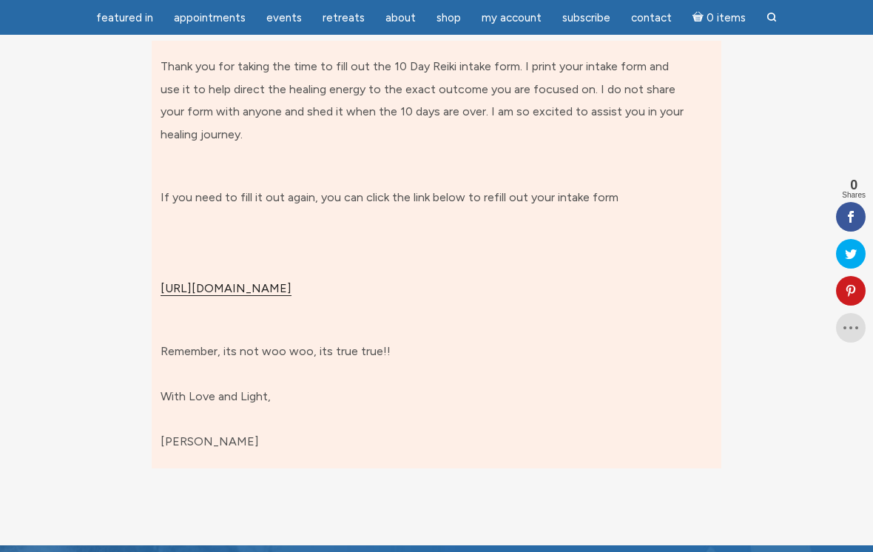
click at [291, 281] on link "[URL][DOMAIN_NAME]" at bounding box center [226, 288] width 131 height 15
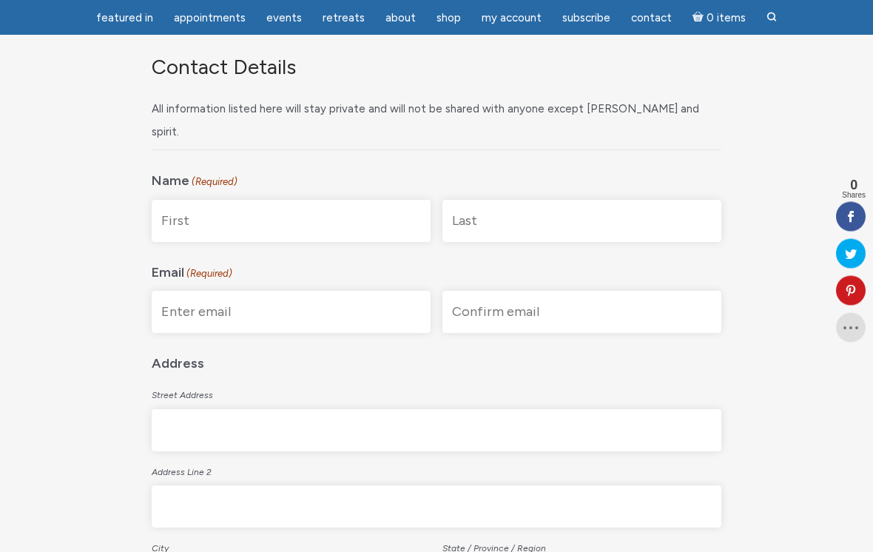
scroll to position [274, 0]
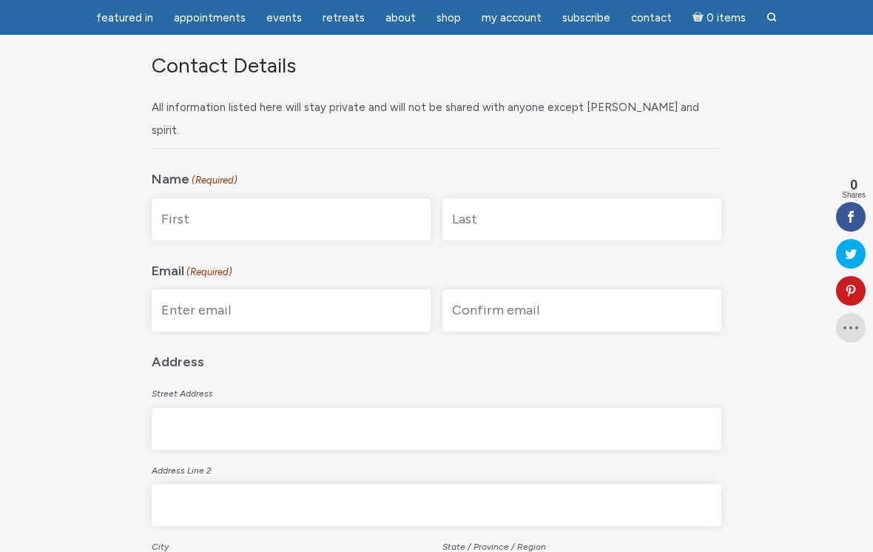
click at [309, 198] on input "First" at bounding box center [291, 219] width 279 height 42
type input "[PERSON_NAME]"
click at [337, 289] on input "Enter Email" at bounding box center [291, 310] width 279 height 42
type input "[EMAIL_ADDRESS][DOMAIN_NAME]"
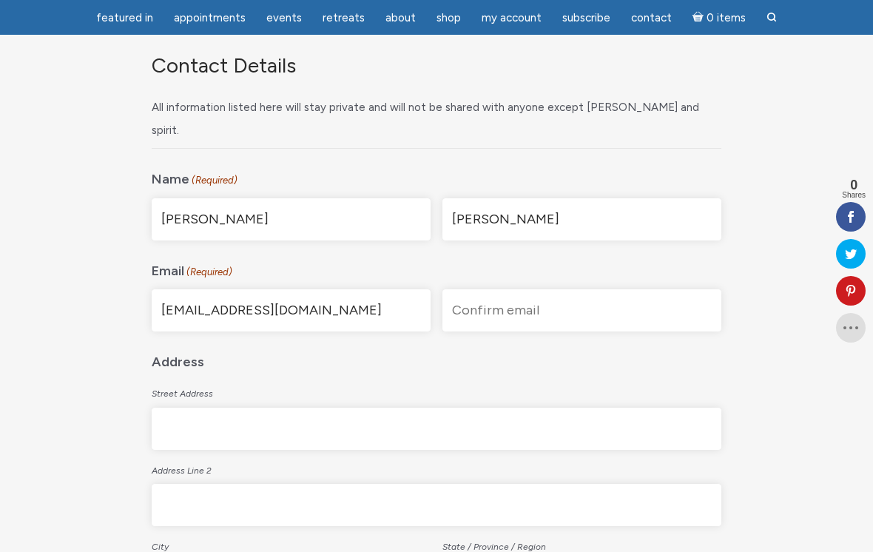
type input "[EMAIL_ADDRESS][DOMAIN_NAME]"
click at [374, 408] on input "Street Address" at bounding box center [437, 429] width 570 height 42
type input "E9362 [GEOGRAPHIC_DATA]"
type input "Colfax"
type input "WI"
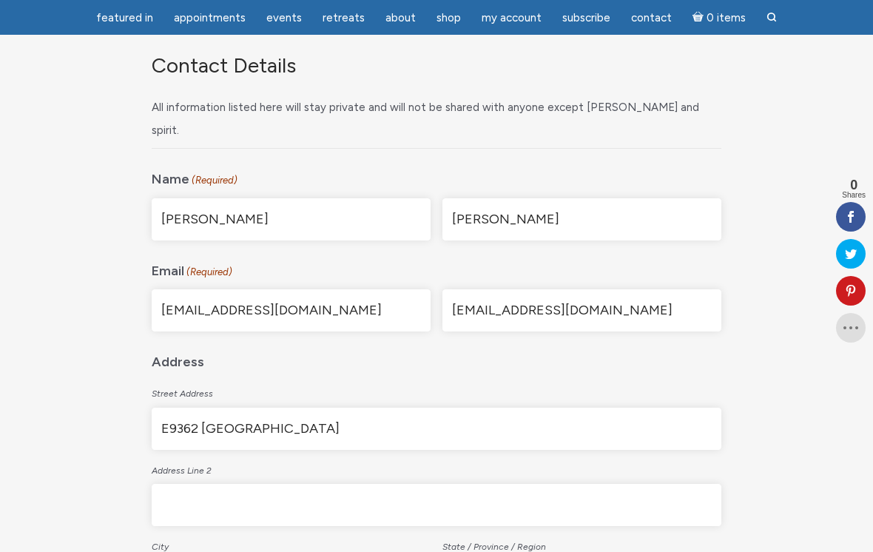
type input "54730"
select select "[GEOGRAPHIC_DATA]"
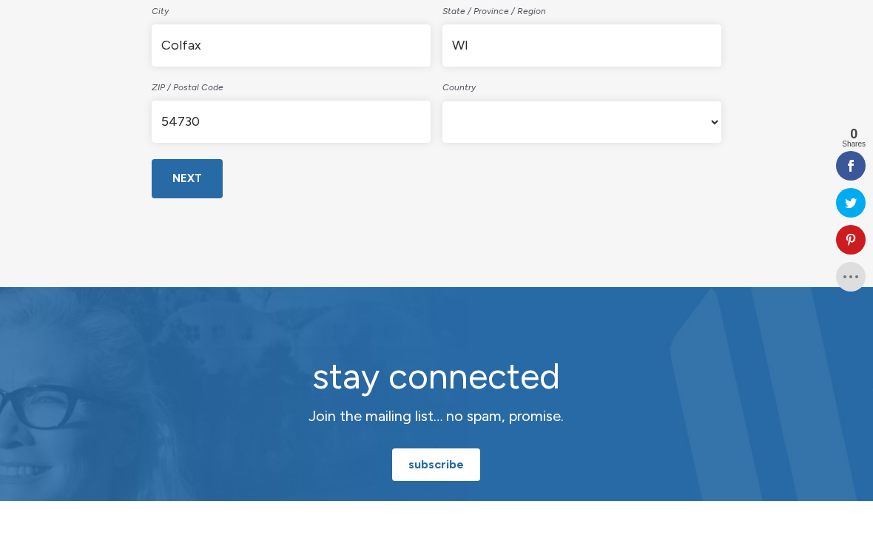
scroll to position [703, 0]
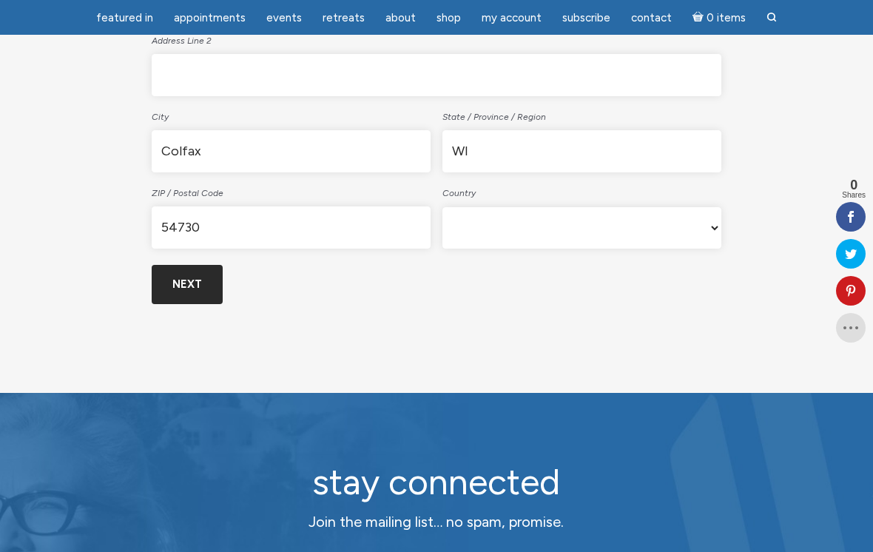
click at [184, 265] on input "Next" at bounding box center [187, 284] width 71 height 39
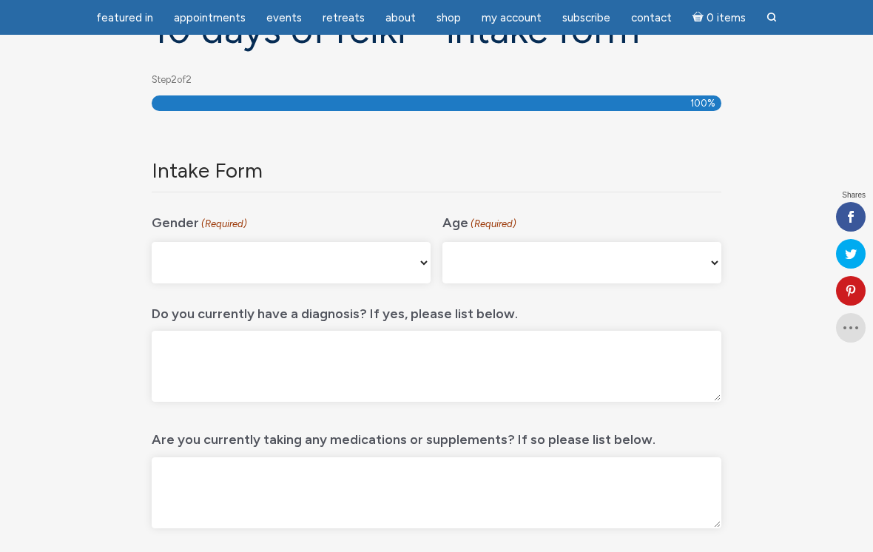
scroll to position [197, 0]
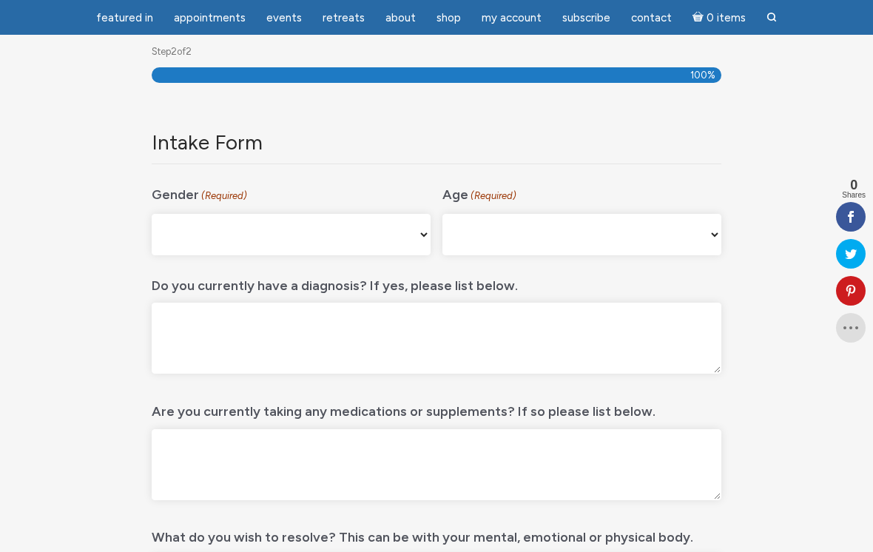
click at [399, 237] on select "[DEMOGRAPHIC_DATA] [DEMOGRAPHIC_DATA] [DEMOGRAPHIC_DATA] [DEMOGRAPHIC_DATA] My …" at bounding box center [291, 234] width 279 height 41
select select "[DEMOGRAPHIC_DATA]"
click at [528, 232] on select "[PHONE_NUMBER] [PHONE_NUMBER] 55-64 65+" at bounding box center [581, 234] width 279 height 41
select select "45-54"
click at [526, 342] on textarea "Do you currently have a diagnosis? If yes, please list below." at bounding box center [437, 338] width 570 height 71
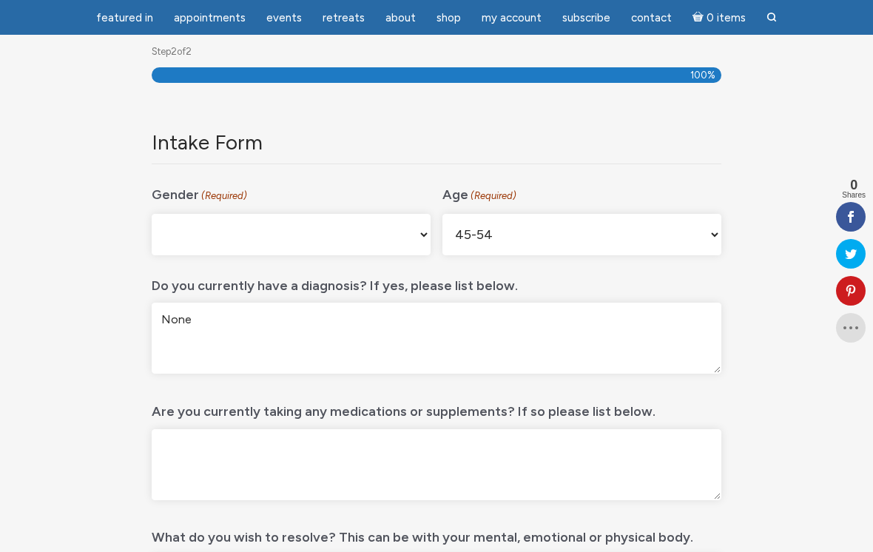
type textarea "None"
click at [544, 456] on textarea "Are you currently taking any medications or supplements? If so please list belo…" at bounding box center [437, 464] width 570 height 71
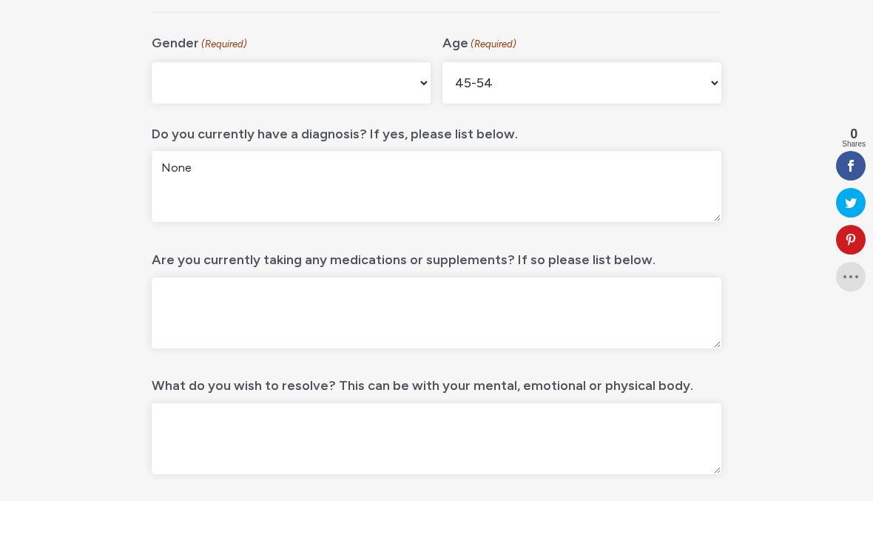
scroll to position [302, 0]
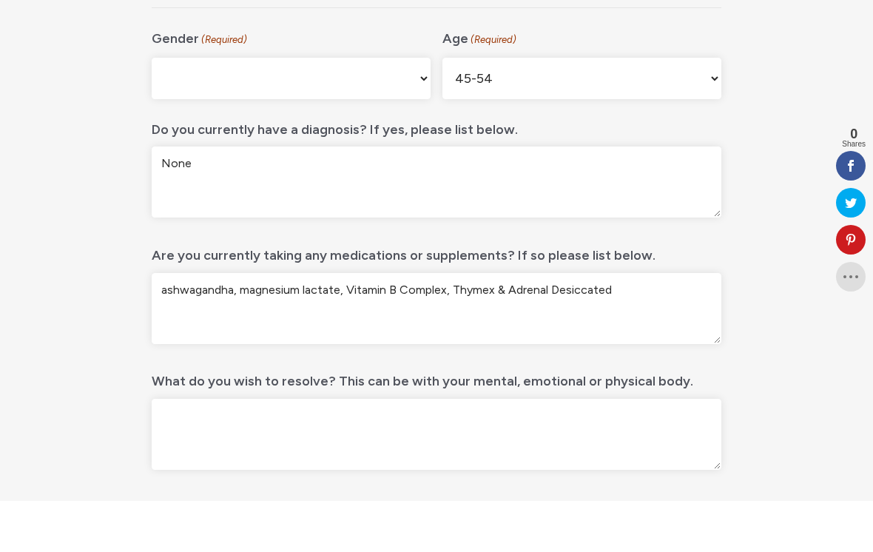
type textarea "ashwagandha, magnesium lactate, Vitamin B Complex, Thymex & Adrenal Desiccated"
click at [578, 450] on textarea "What do you wish to resolve? This can be with your mental, emotional or physica…" at bounding box center [437, 485] width 570 height 71
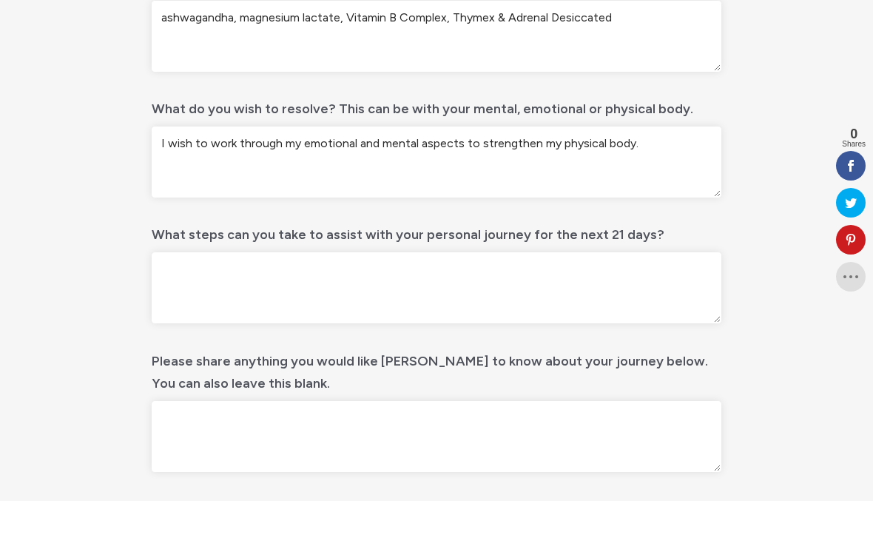
scroll to position [601, 0]
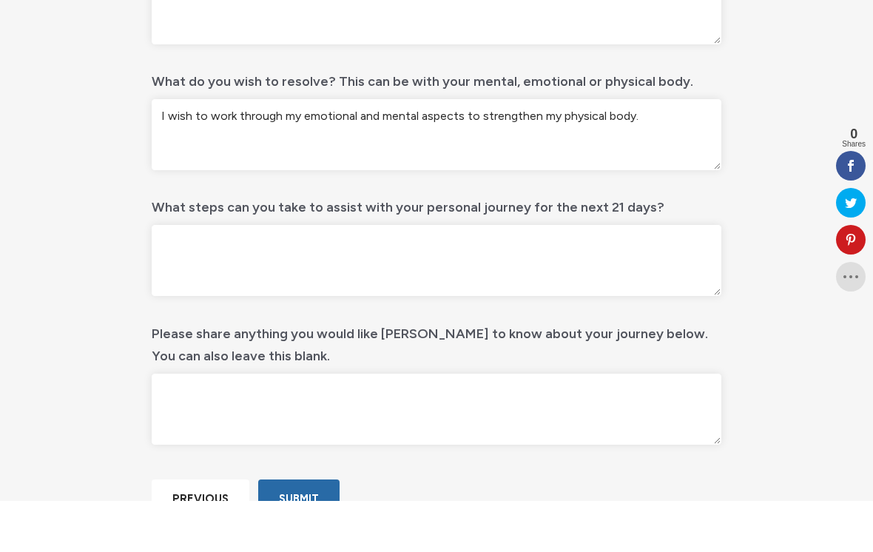
type textarea "I wish to work through my emotional and mental aspects to strengthen my physica…"
click at [259, 276] on textarea "What steps can you take to assist with your personal journey for the next 21 da…" at bounding box center [437, 311] width 570 height 71
type textarea "S"
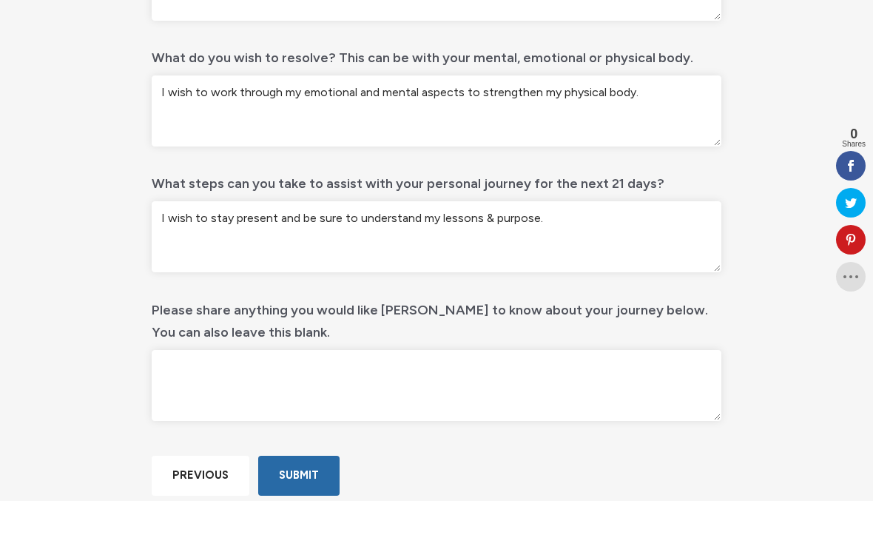
scroll to position [653, 0]
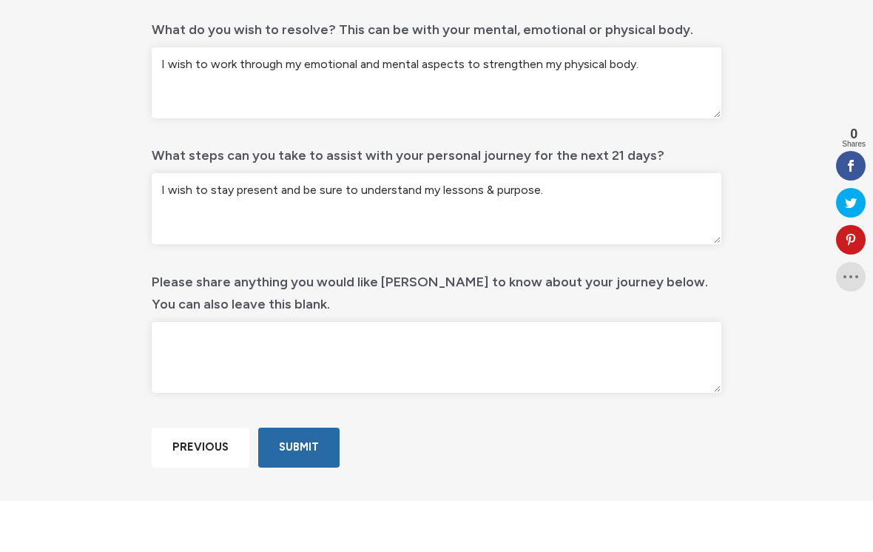
type textarea "I wish to stay present and be sure to understand my lessons & purpose."
click at [394, 373] on textarea "Please share anything you would like Jamie to know about your journey below. Yo…" at bounding box center [437, 408] width 570 height 71
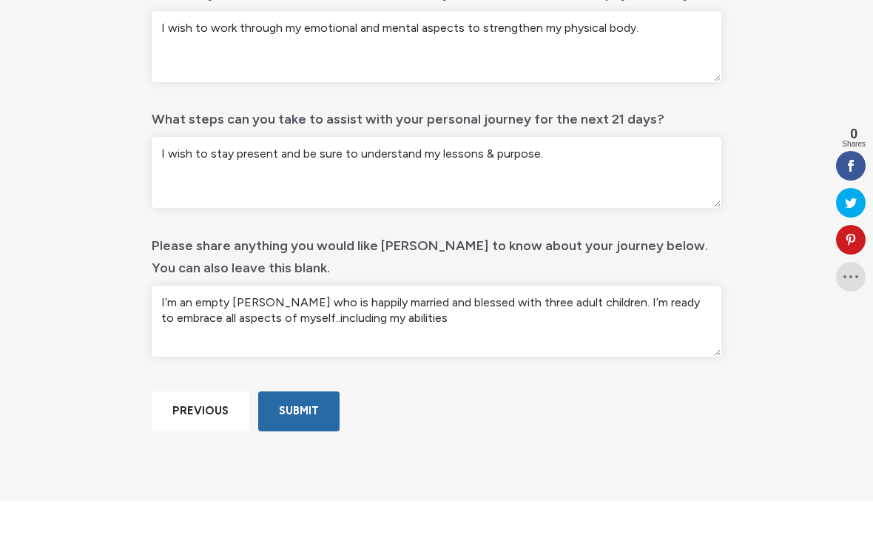
scroll to position [740, 0]
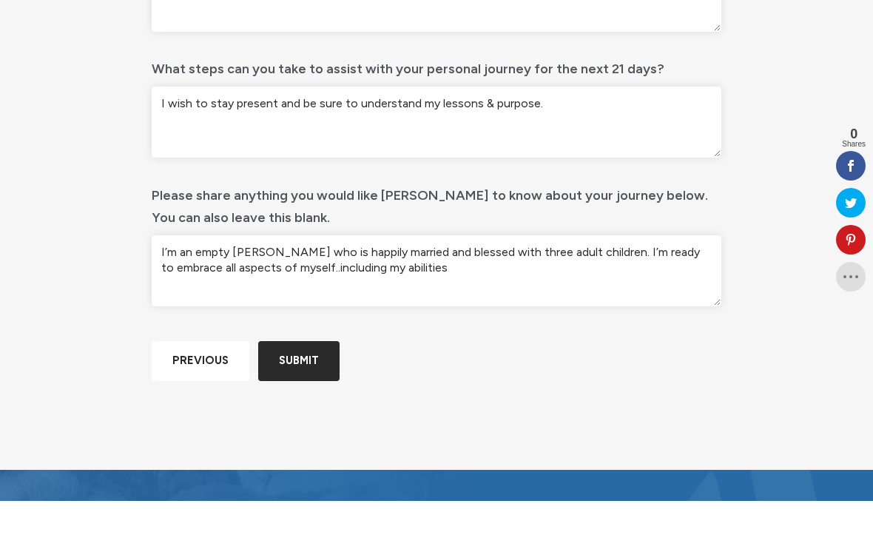
type textarea "I’m an empty nester who is happily married and blessed with three adult childre…"
click at [296, 408] on input "Submit" at bounding box center [298, 411] width 81 height 39
